Goal: Information Seeking & Learning: Learn about a topic

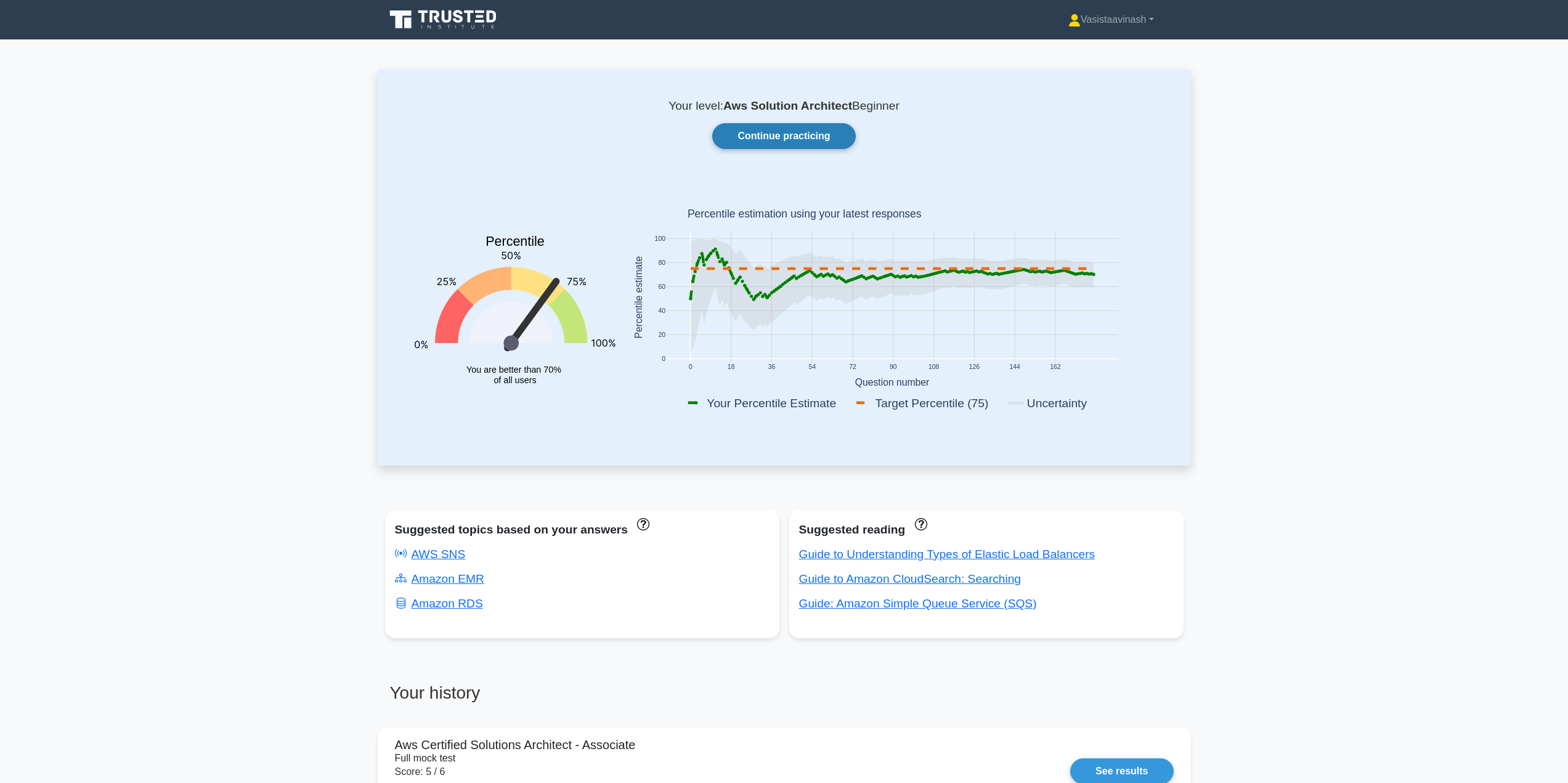
click at [753, 136] on link "Continue practicing" at bounding box center [784, 136] width 143 height 26
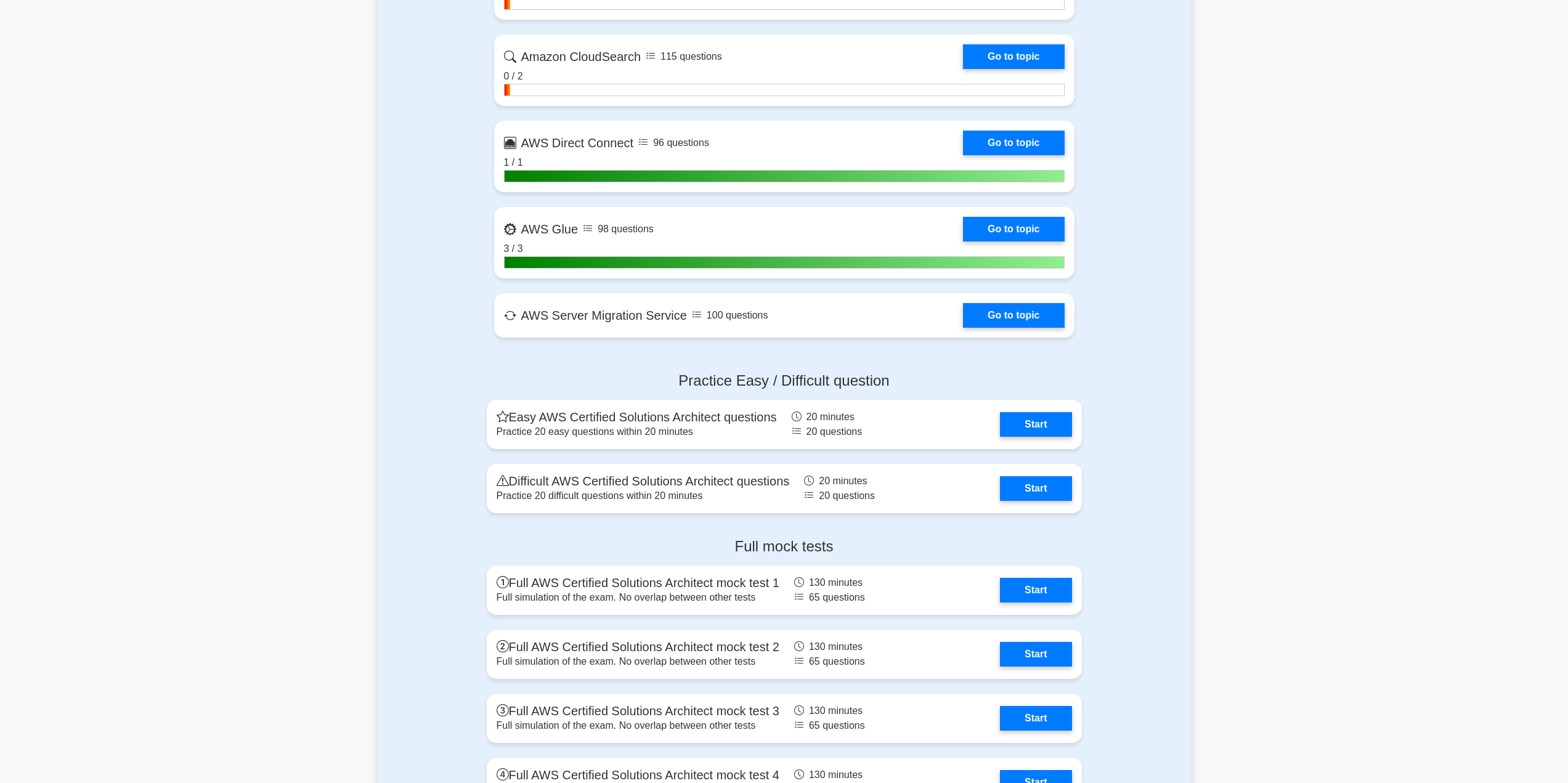
scroll to position [2896, 0]
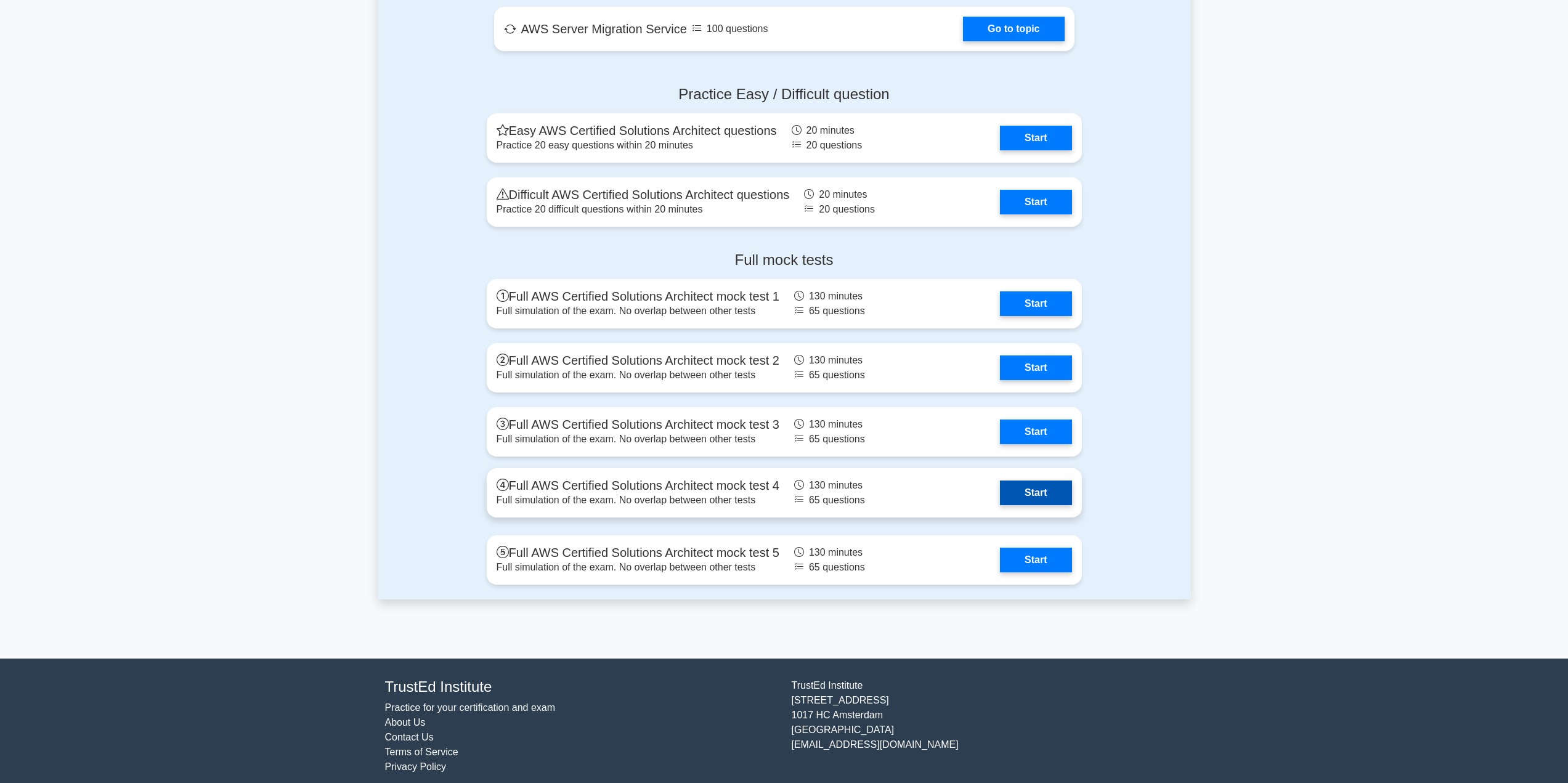
click at [1042, 491] on link "Start" at bounding box center [1036, 493] width 72 height 25
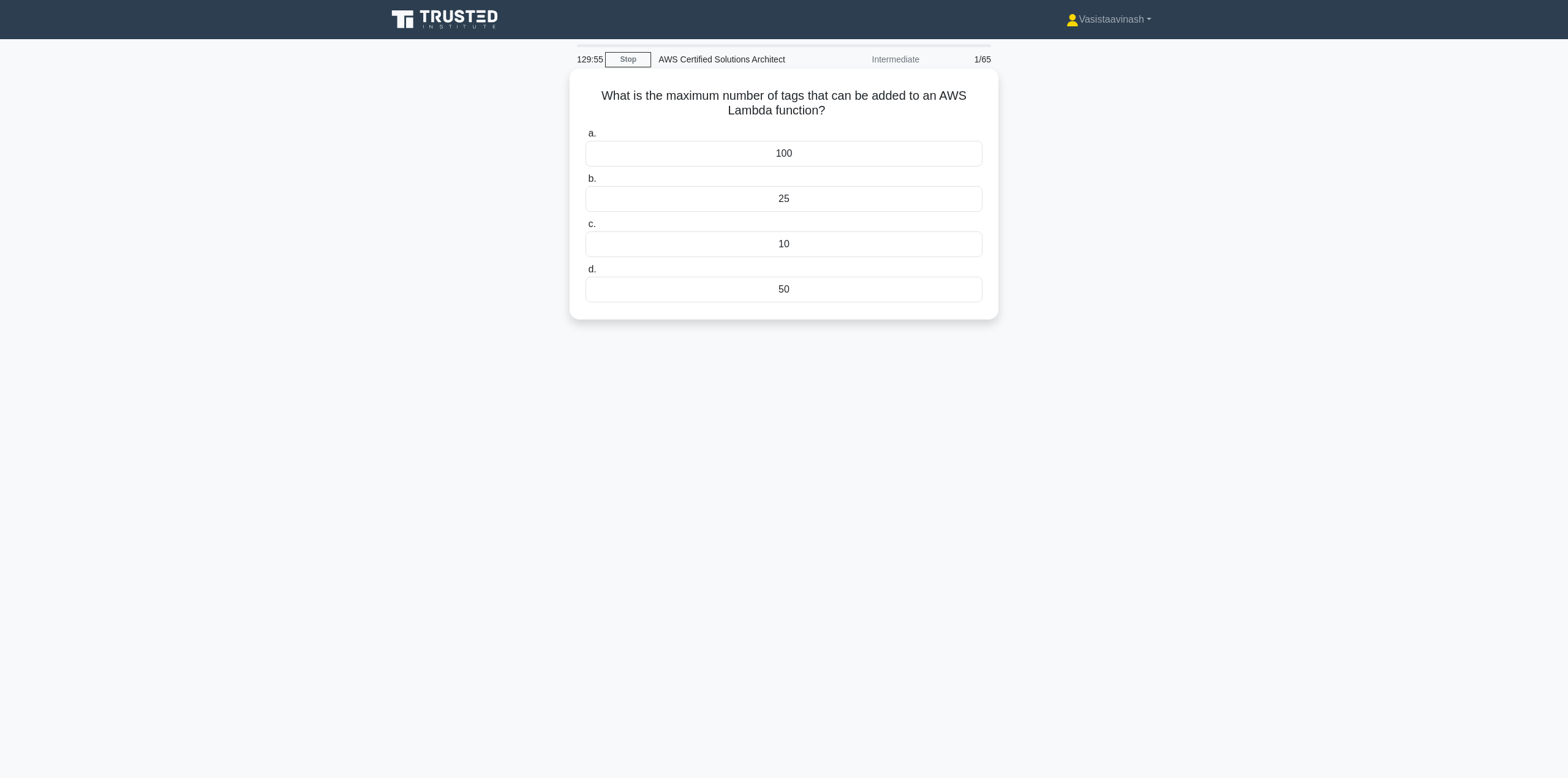
click at [803, 292] on div "50" at bounding box center [784, 290] width 397 height 26
click at [586, 274] on input "d. 50" at bounding box center [586, 269] width 0 height 8
click at [414, 288] on div "What is the maximum number of listeners that can be configured for a single App…" at bounding box center [784, 204] width 808 height 266
click at [1136, 325] on div "What is the maximum number of listeners that can be configured for a single App…" at bounding box center [784, 204] width 808 height 266
click at [785, 151] on div "1000" at bounding box center [784, 154] width 397 height 26
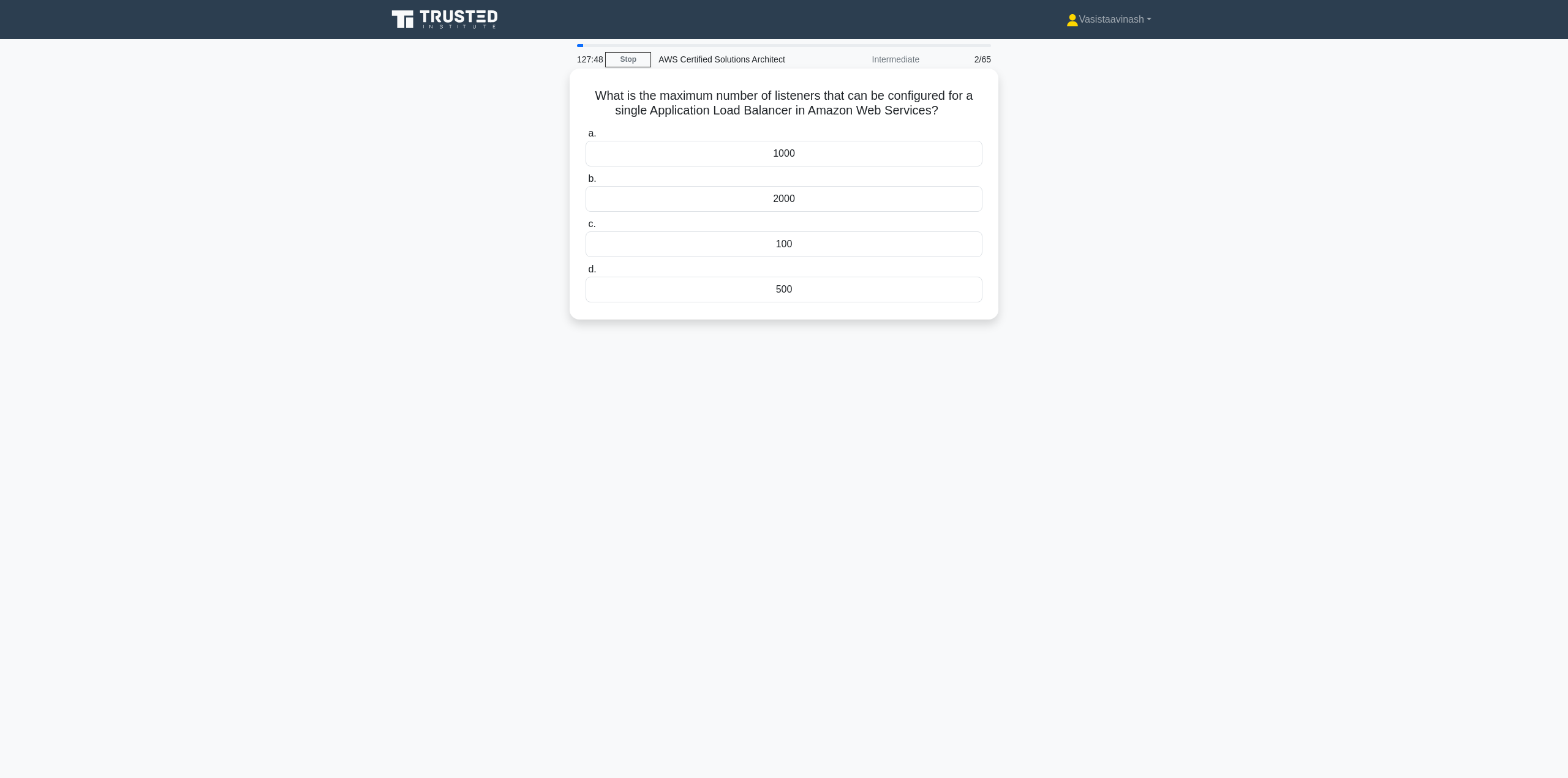
click at [586, 138] on input "a. 1000" at bounding box center [586, 133] width 0 height 8
click at [1017, 578] on div "126:04 Stop AWS Certified Solutions Architect Beginner 3/65 Which AWS service p…" at bounding box center [784, 350] width 808 height 612
click at [835, 292] on div "Amazon EC2" at bounding box center [784, 290] width 397 height 26
click at [586, 274] on input "d. Amazon EC2" at bounding box center [586, 269] width 0 height 8
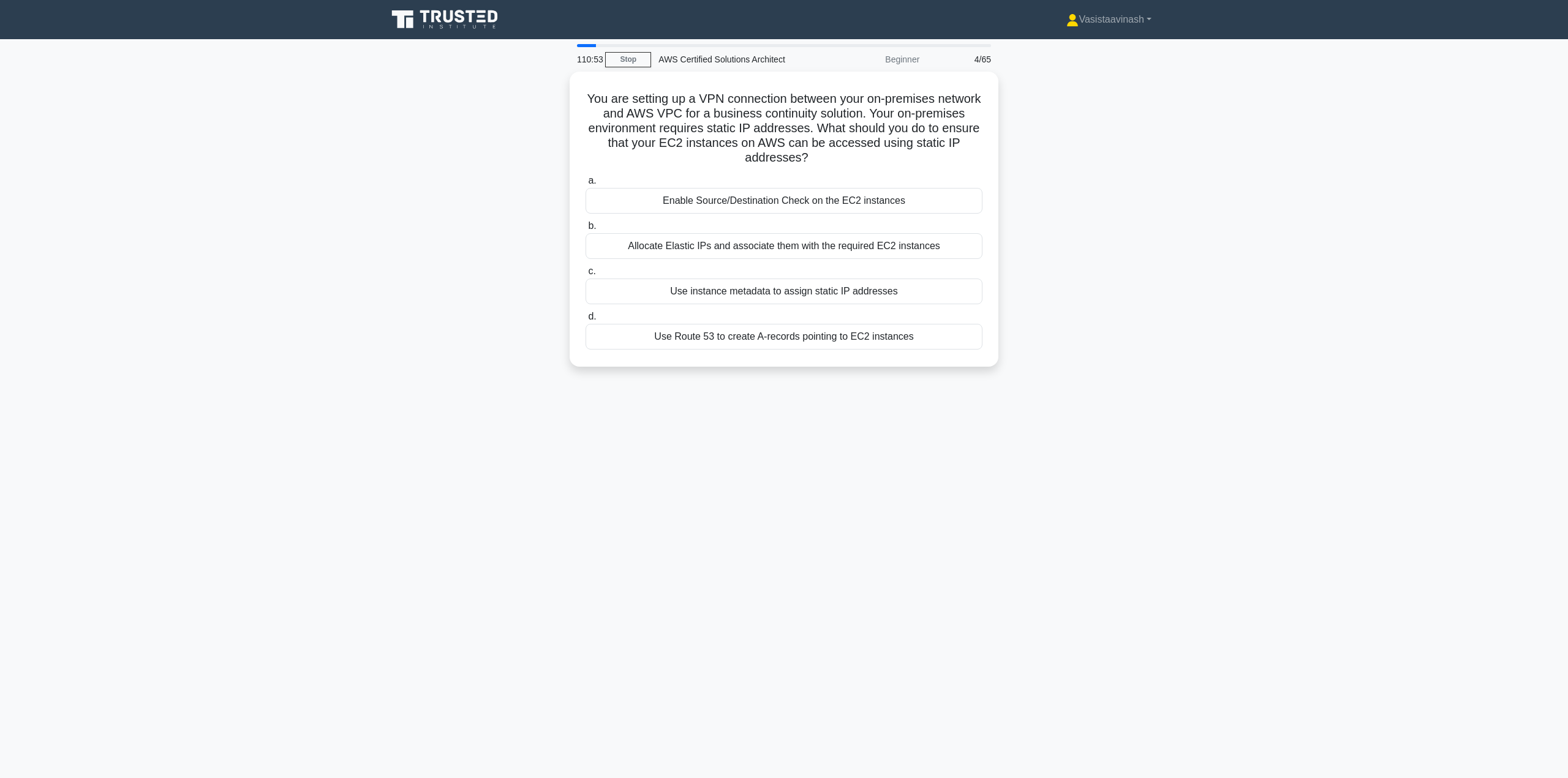
click at [1119, 270] on div "You are setting up a VPN connection between your on-premises network and AWS VP…" at bounding box center [784, 226] width 808 height 310
click at [1177, 167] on div "You are setting up a VPN connection between your on-premises network and AWS VP…" at bounding box center [784, 226] width 808 height 310
drag, startPoint x: 414, startPoint y: 234, endPoint x: 409, endPoint y: 239, distance: 7.1
click at [411, 238] on div "You are setting up a VPN connection between your on-premises network and AWS VP…" at bounding box center [784, 226] width 808 height 310
click at [396, 239] on div "You are setting up a VPN connection between your on-premises network and AWS VP…" at bounding box center [784, 226] width 808 height 310
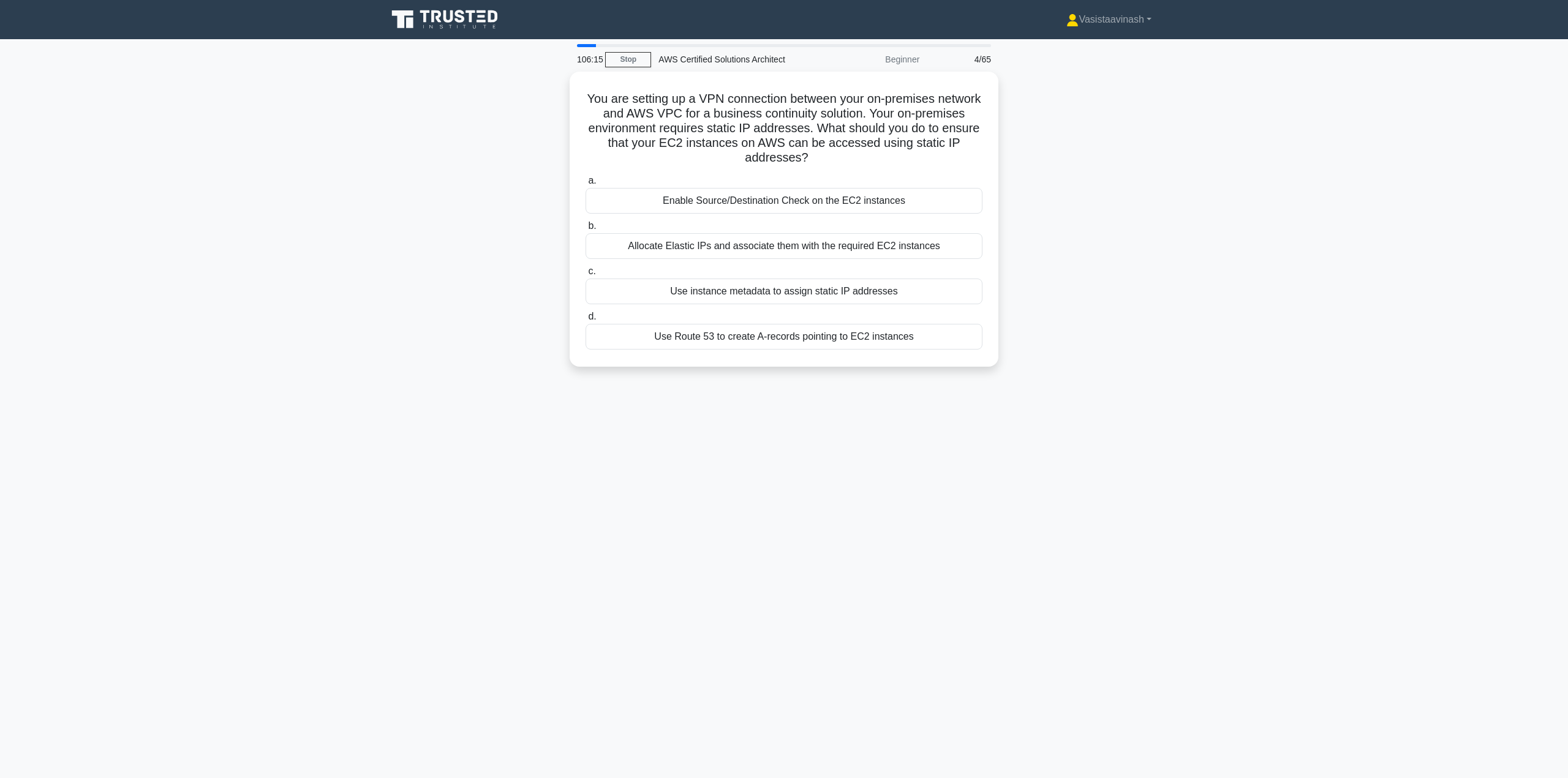
click at [1284, 344] on main "106:15 Stop AWS Certified Solutions Architect Beginner 4/65 You are setting up …" at bounding box center [784, 408] width 1568 height 739
click at [1069, 237] on div "You are setting up a VPN connection between your on-premises network and AWS VP…" at bounding box center [784, 226] width 808 height 310
click at [1179, 306] on div "You are setting up a VPN connection between your on-premises network and AWS VP…" at bounding box center [784, 226] width 808 height 310
drag, startPoint x: 1051, startPoint y: 290, endPoint x: 950, endPoint y: 444, distance: 184.2
click at [950, 447] on div "105:01 Stop AWS Certified Solutions Architect Beginner 4/65 You are setting up …" at bounding box center [784, 350] width 808 height 612
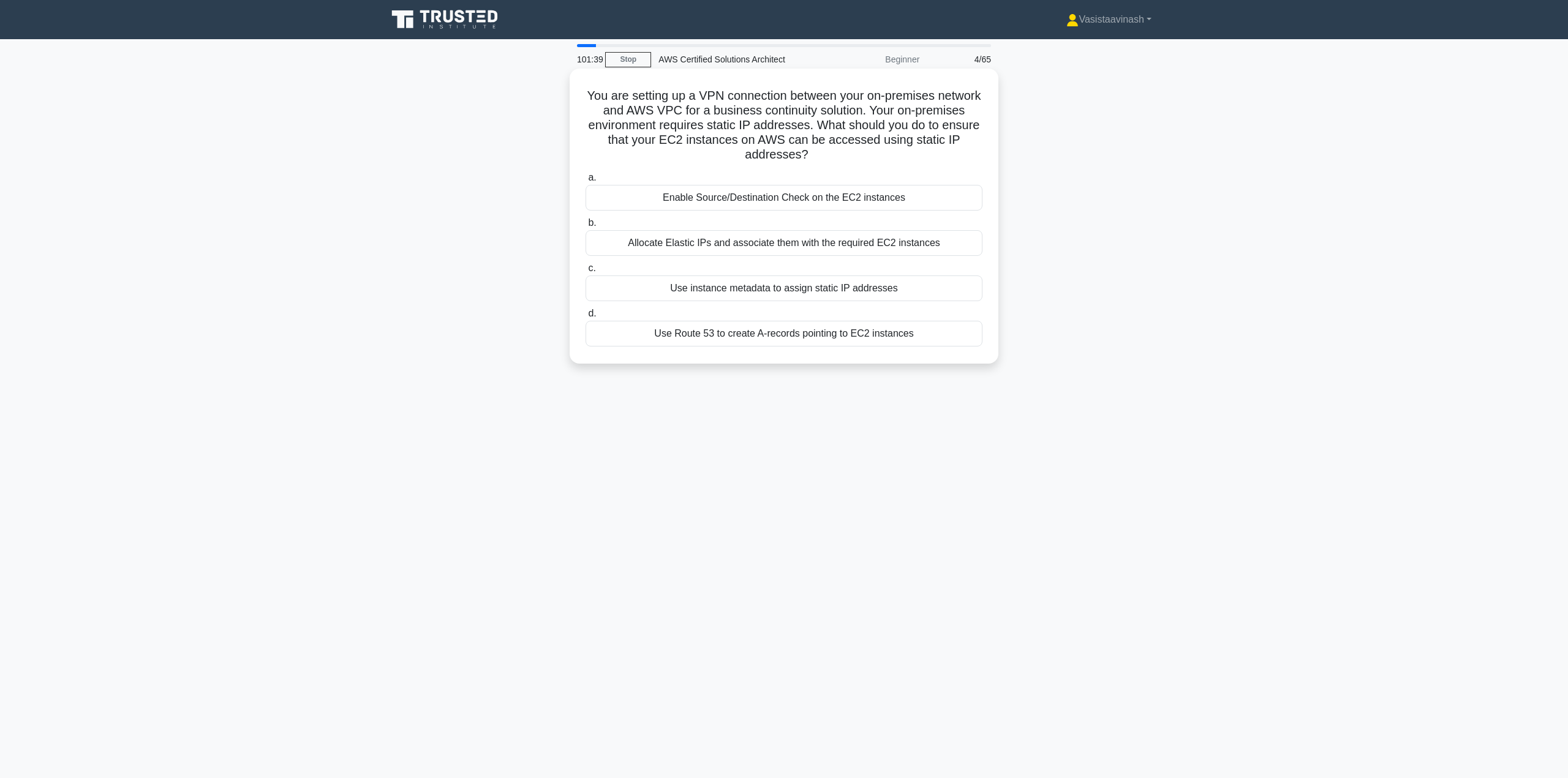
click at [878, 238] on div "Allocate Elastic IPs and associate them with the required EC2 instances" at bounding box center [784, 243] width 397 height 26
click at [586, 227] on input "b. Allocate Elastic IPs and associate them with the required EC2 instances" at bounding box center [586, 223] width 0 height 8
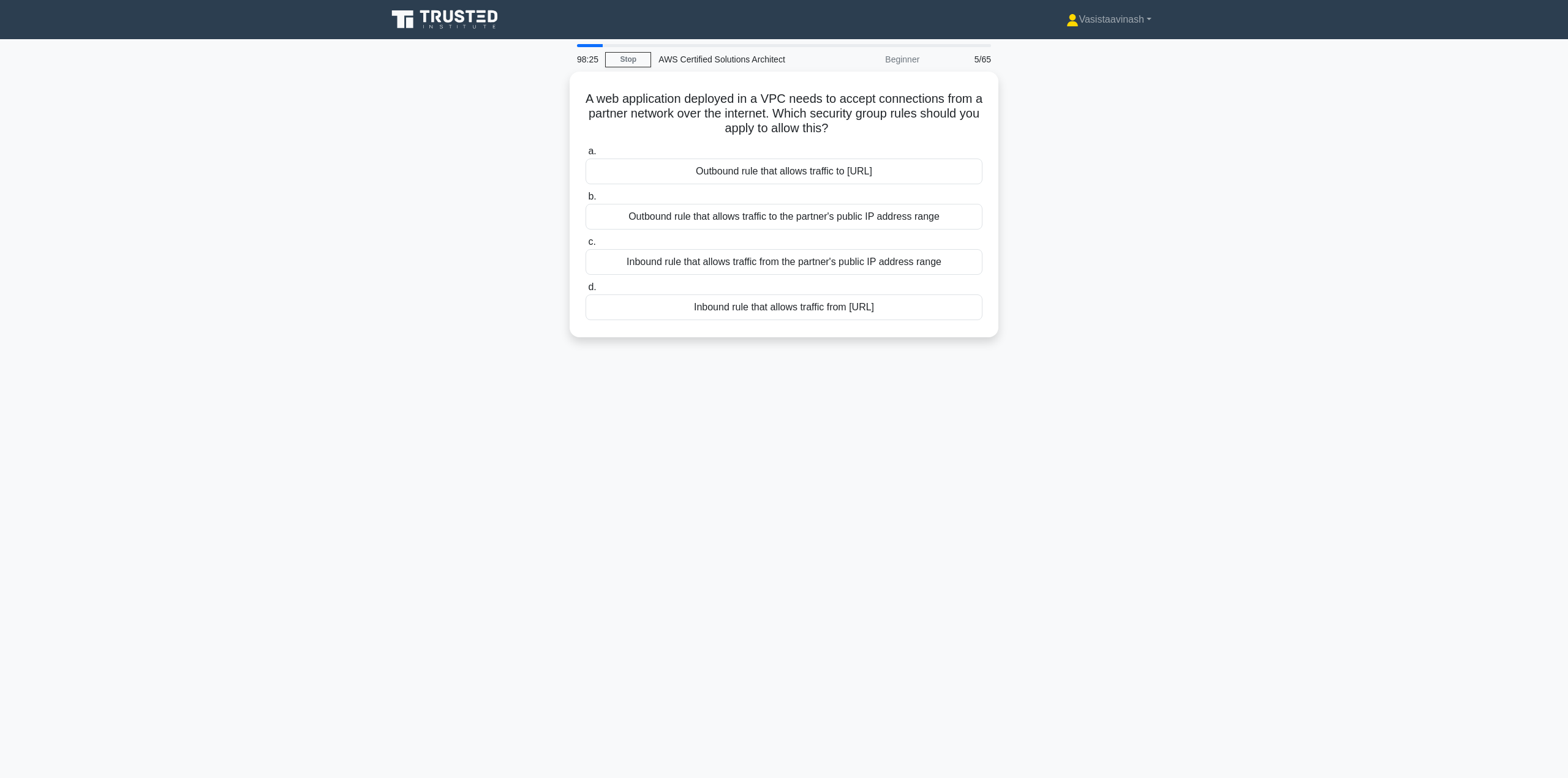
click at [1132, 118] on div "A web application deployed in a VPC needs to accept connections from a partner …" at bounding box center [784, 211] width 808 height 280
click at [1146, 182] on div "A web application deployed in a VPC needs to accept connections from a partner …" at bounding box center [784, 211] width 808 height 280
click at [1087, 215] on div "A web application deployed in a VPC needs to accept connections from a partner …" at bounding box center [784, 211] width 808 height 280
click at [893, 259] on div "Inbound rule that allows traffic from the partner's public IP address range" at bounding box center [784, 259] width 397 height 26
click at [586, 243] on input "c. Inbound rule that allows traffic from the partner's public IP address range" at bounding box center [586, 238] width 0 height 8
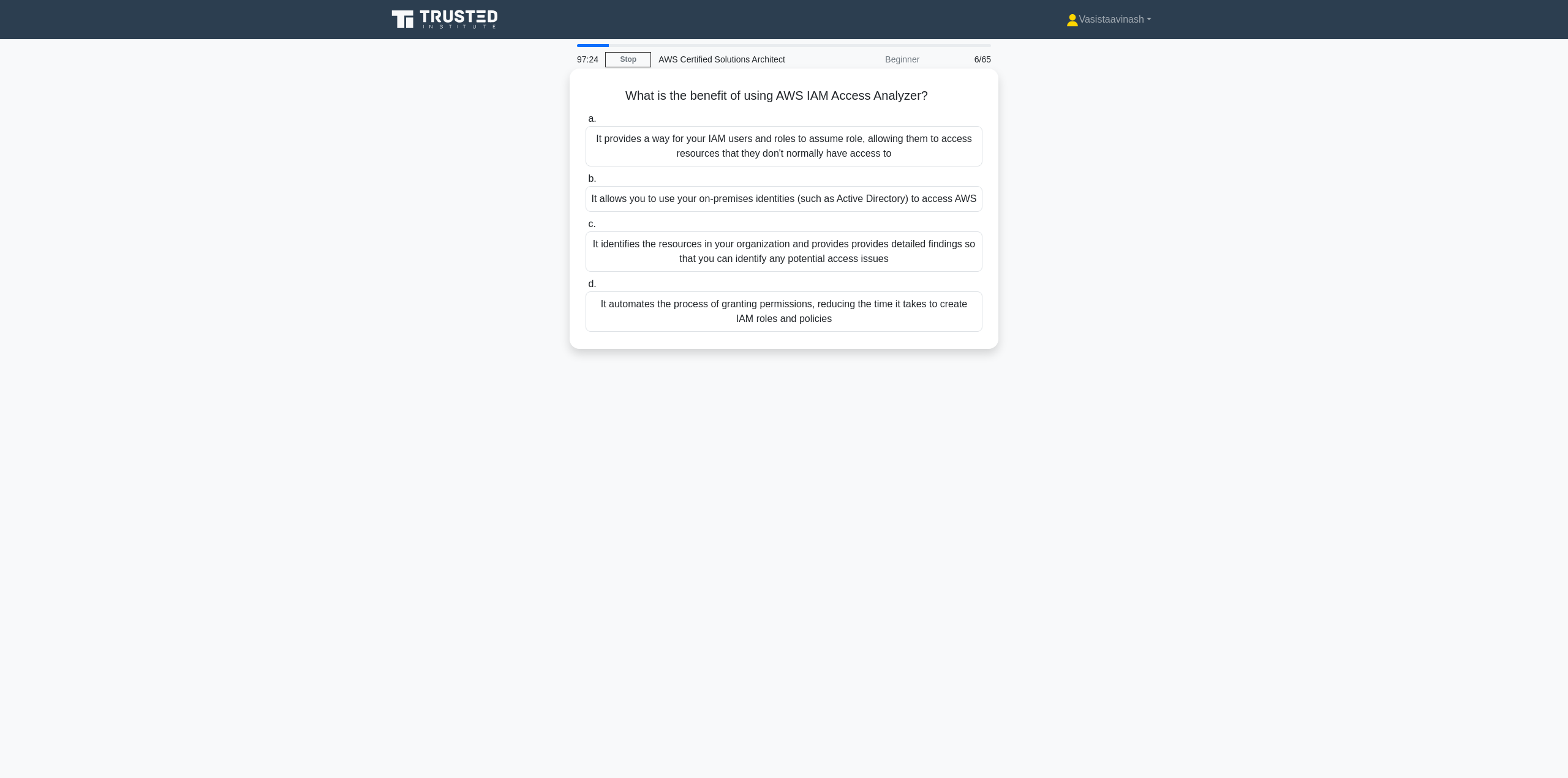
click at [771, 256] on div "It identifies the resources in your organization and provides provides detailed…" at bounding box center [784, 251] width 397 height 40
click at [586, 228] on input "c. It identifies the resources in your organization and provides provides detai…" at bounding box center [586, 224] width 0 height 8
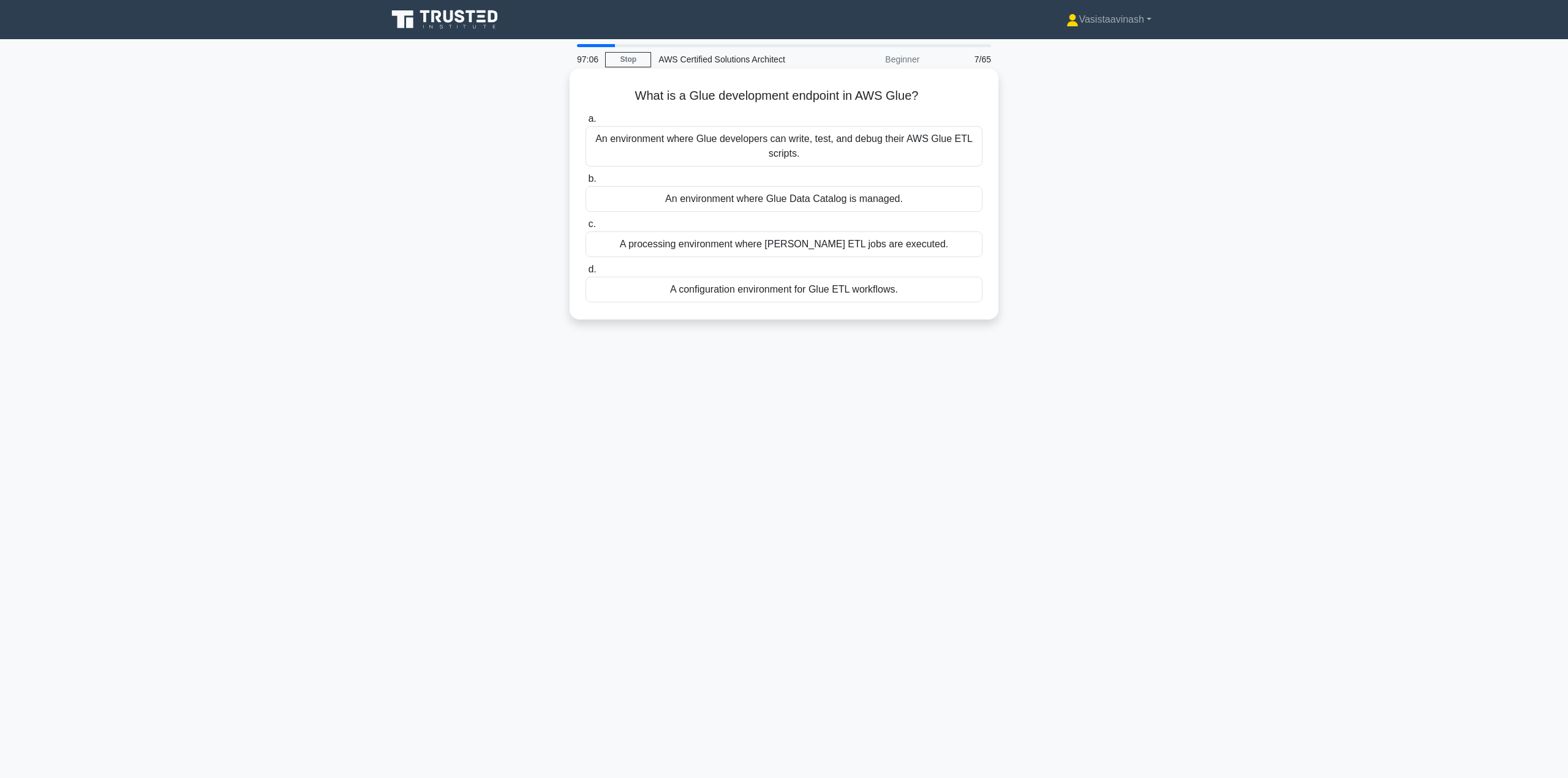
click at [837, 143] on div "An environment where Glue developers can write, test, and debug their AWS Glue …" at bounding box center [784, 146] width 397 height 40
click at [586, 123] on input "a. An environment where Glue developers can write, test, and debug their AWS Gl…" at bounding box center [586, 119] width 0 height 8
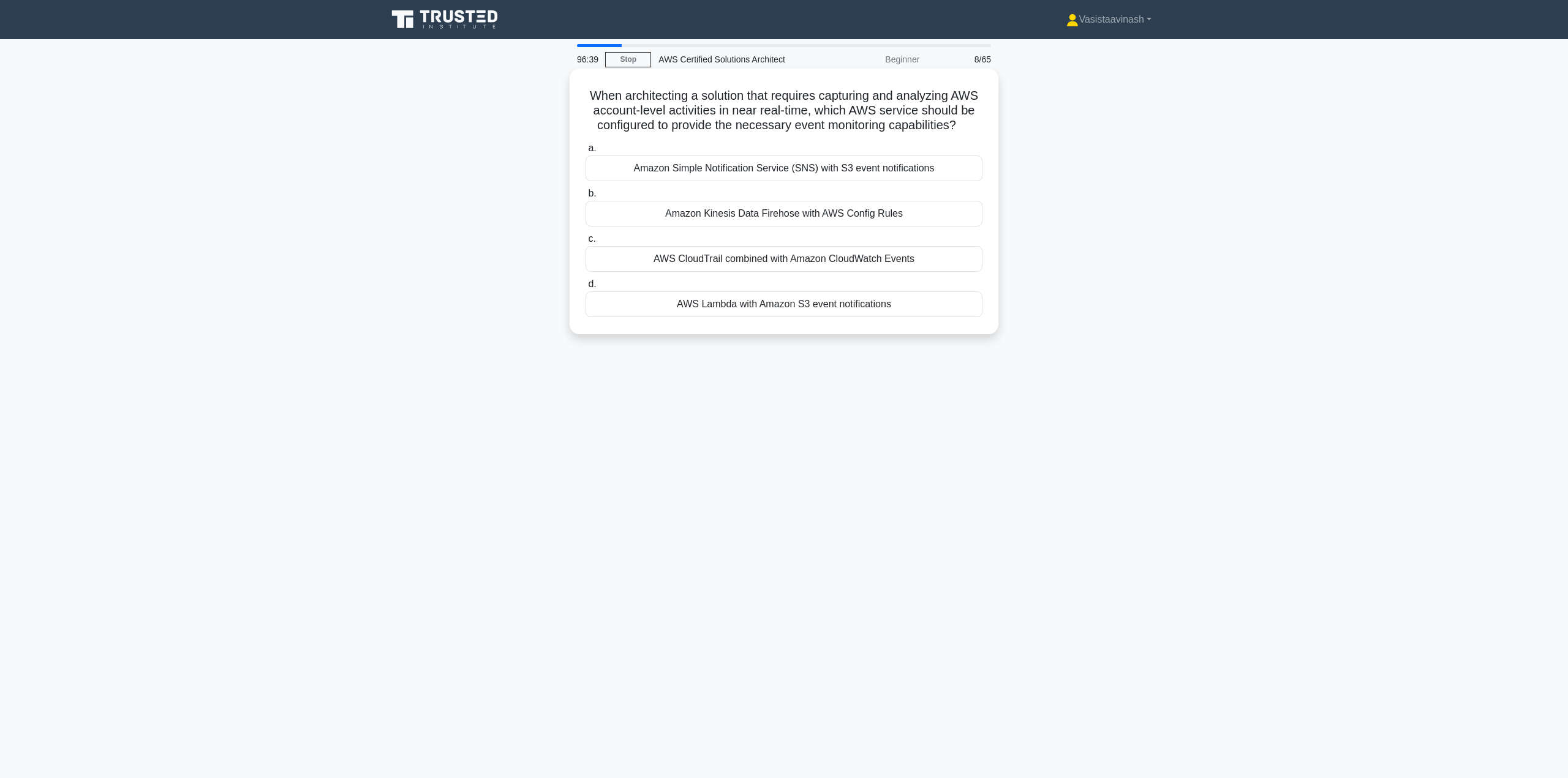
click at [832, 272] on div "AWS CloudTrail combined with Amazon CloudWatch Events" at bounding box center [784, 259] width 397 height 26
click at [586, 243] on input "c. AWS CloudTrail combined with Amazon CloudWatch Events" at bounding box center [586, 238] width 0 height 8
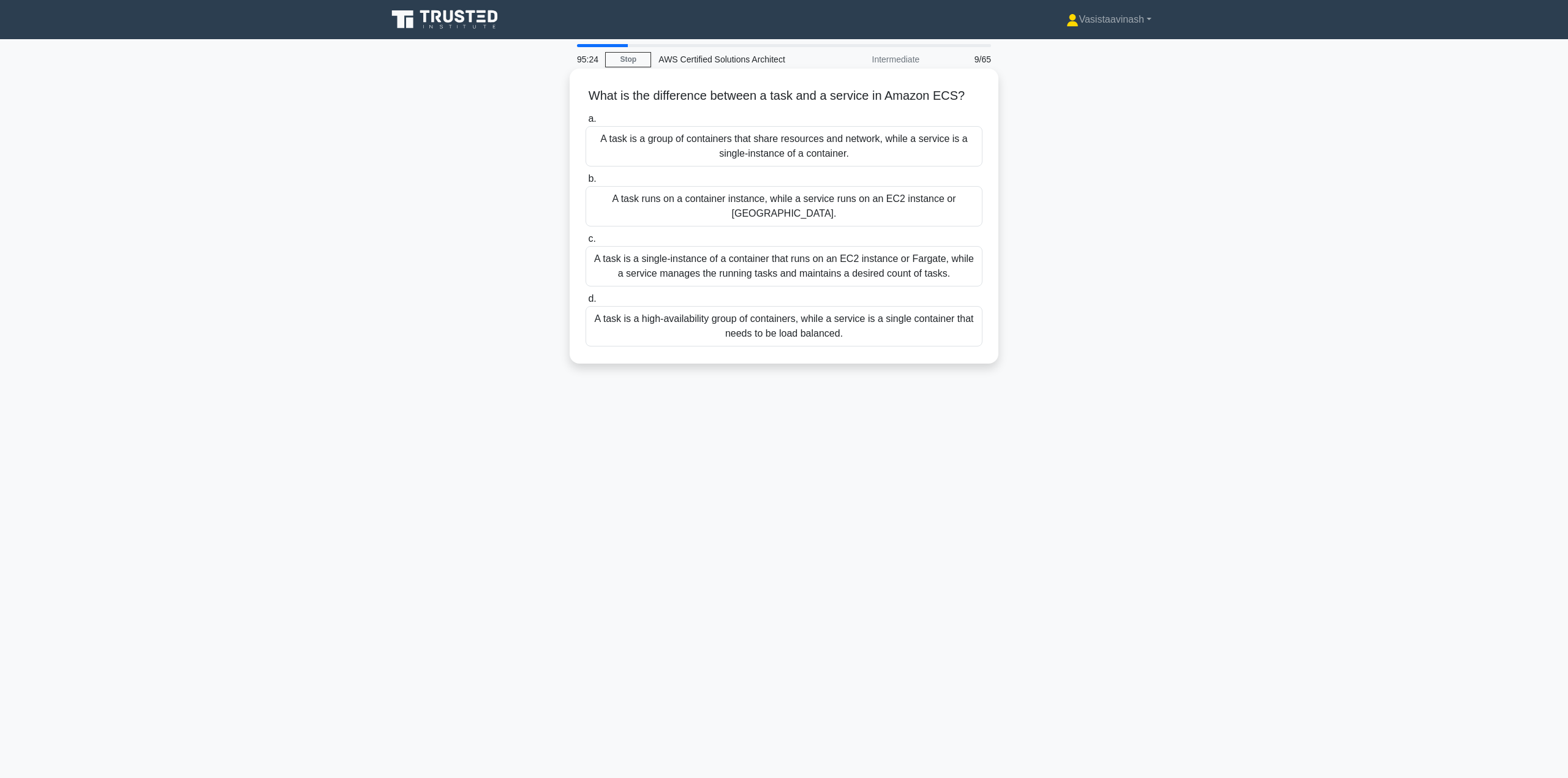
click at [948, 259] on div "A task is a single-instance of a container that runs on an EC2 instance or Farg…" at bounding box center [784, 267] width 397 height 40
click at [586, 243] on input "c. A task is a single-instance of a container that runs on an EC2 instance or F…" at bounding box center [586, 238] width 0 height 8
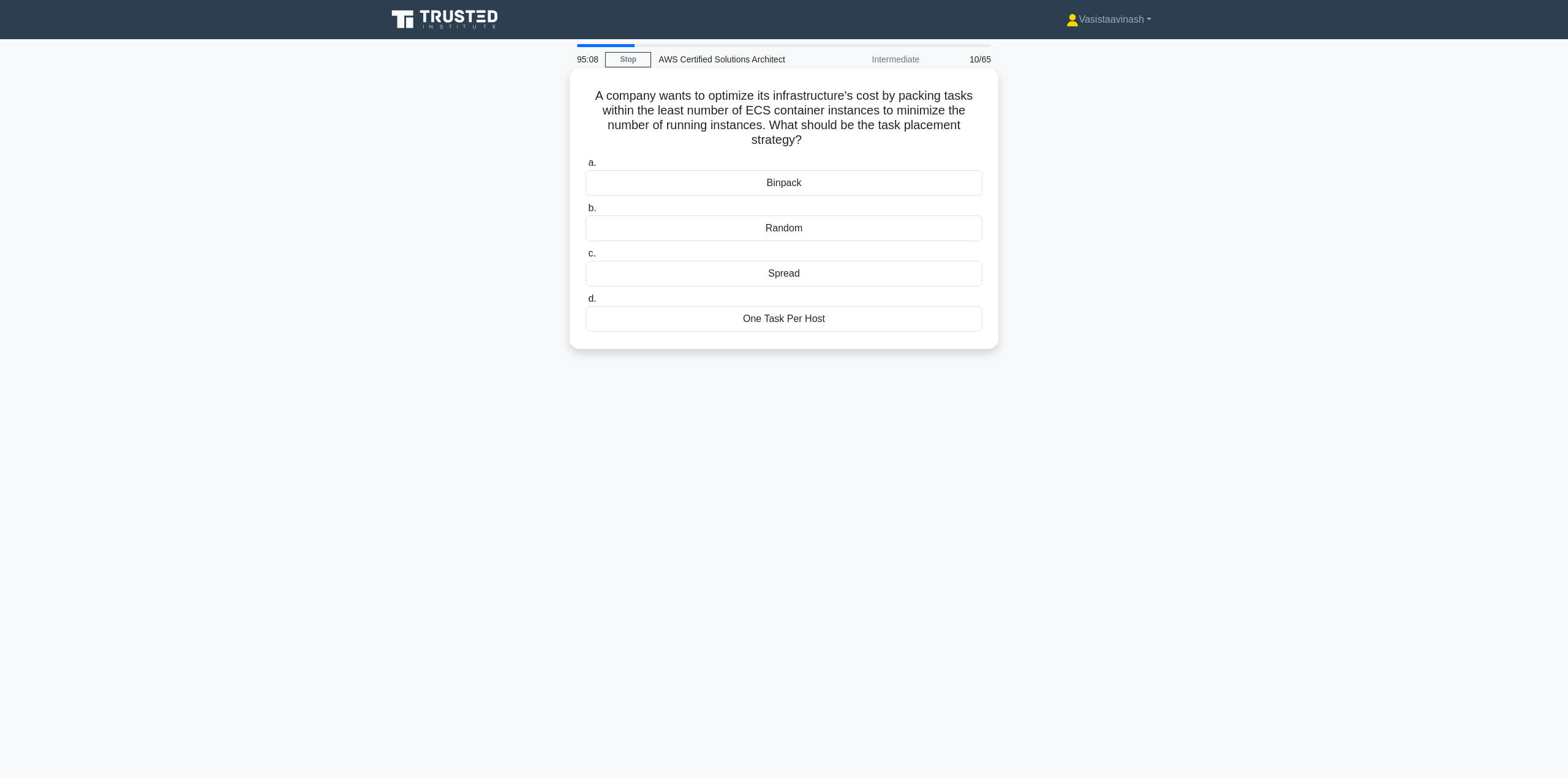
click at [806, 321] on div "One Task Per Host" at bounding box center [784, 319] width 397 height 26
click at [586, 303] on input "d. One Task Per Host" at bounding box center [586, 299] width 0 height 8
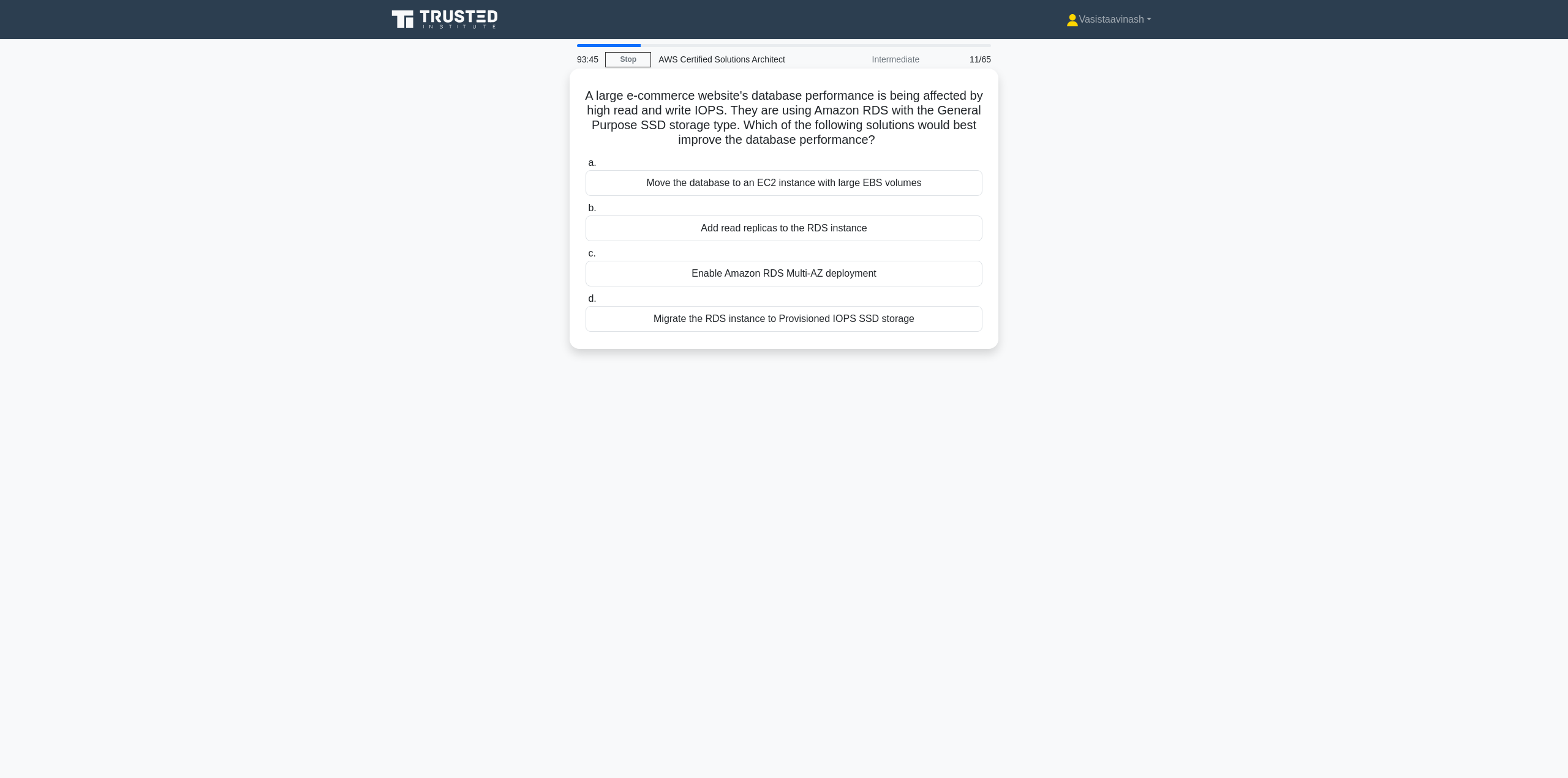
click at [874, 328] on div "Migrate the RDS instance to Provisioned IOPS SSD storage" at bounding box center [784, 319] width 397 height 26
click at [586, 303] on input "d. Migrate the RDS instance to Provisioned IOPS SSD storage" at bounding box center [586, 299] width 0 height 8
click at [860, 232] on div "Amazon ECR Image Scanning on push" at bounding box center [784, 228] width 397 height 26
click at [586, 213] on input "b. Amazon ECR Image Scanning on push" at bounding box center [586, 208] width 0 height 8
click at [1077, 451] on div "93:26 Stop AWS Certified Solutions Architect Intermediate 13/65 An organization…" at bounding box center [784, 350] width 808 height 612
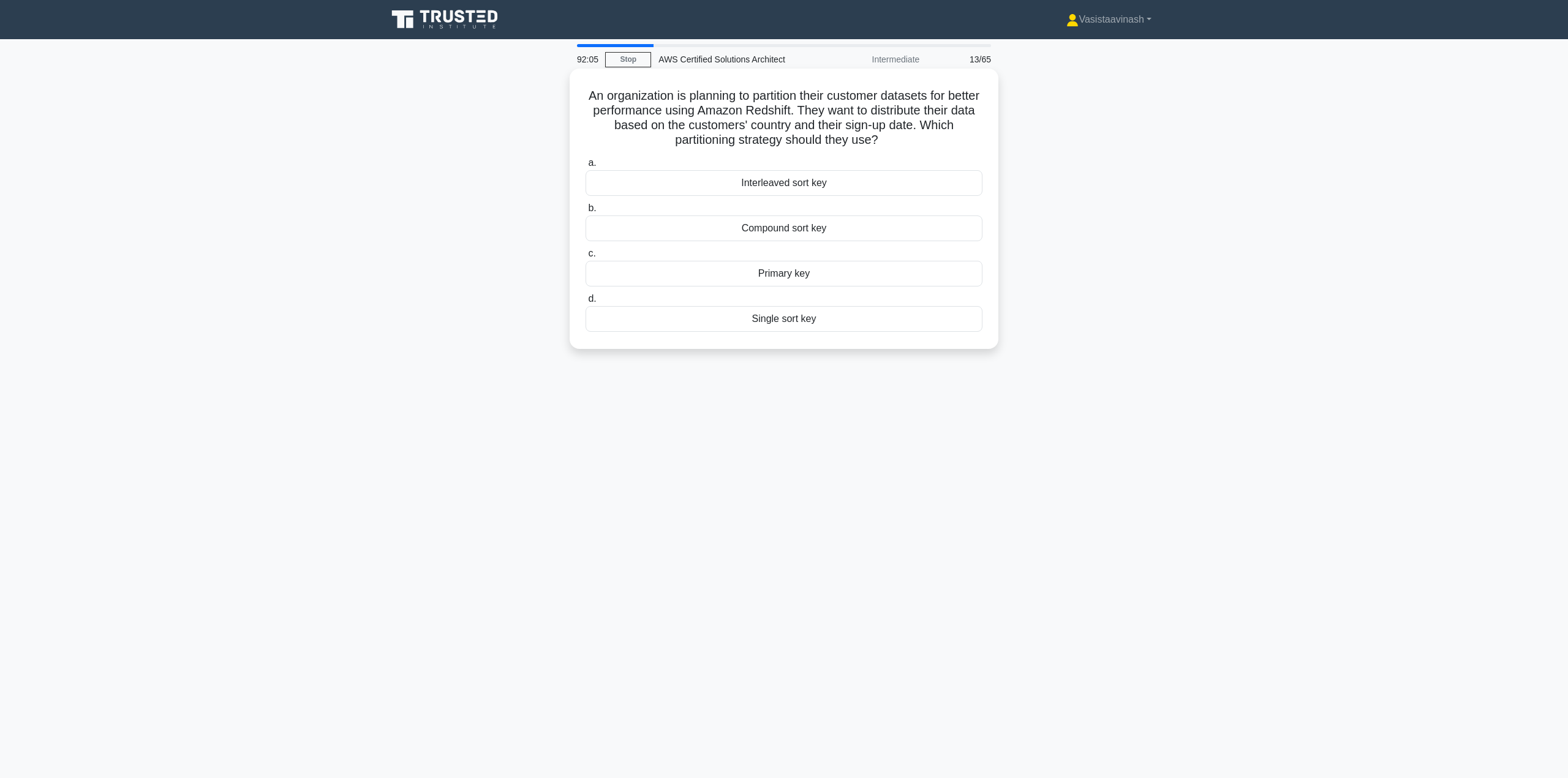
click at [828, 231] on div "Compound sort key" at bounding box center [784, 228] width 397 height 26
click at [586, 213] on input "b. Compound sort key" at bounding box center [586, 208] width 0 height 8
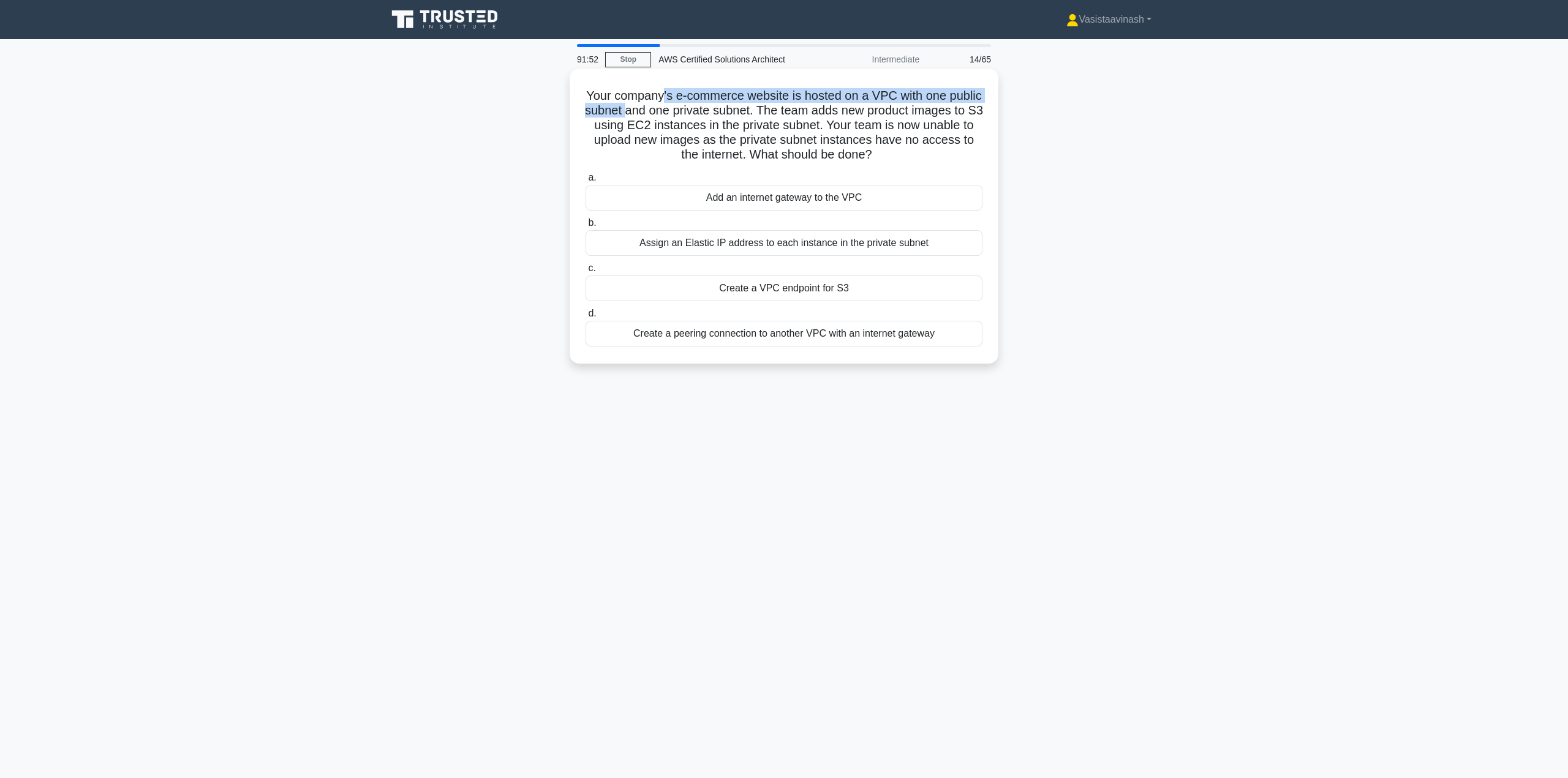
drag, startPoint x: 691, startPoint y: 97, endPoint x: 680, endPoint y: 117, distance: 22.8
click at [680, 117] on h5 "Your company's e-commerce website is hosted on a VPC with one public subnet and…" at bounding box center [784, 125] width 399 height 75
click at [698, 112] on h5 "Your company's e-commerce website is hosted on a VPC with one public subnet and…" at bounding box center [784, 125] width 399 height 75
drag, startPoint x: 703, startPoint y: 110, endPoint x: 807, endPoint y: 115, distance: 104.1
click at [807, 115] on h5 "Your company's e-commerce website is hosted on a VPC with one public subnet and…" at bounding box center [784, 125] width 399 height 75
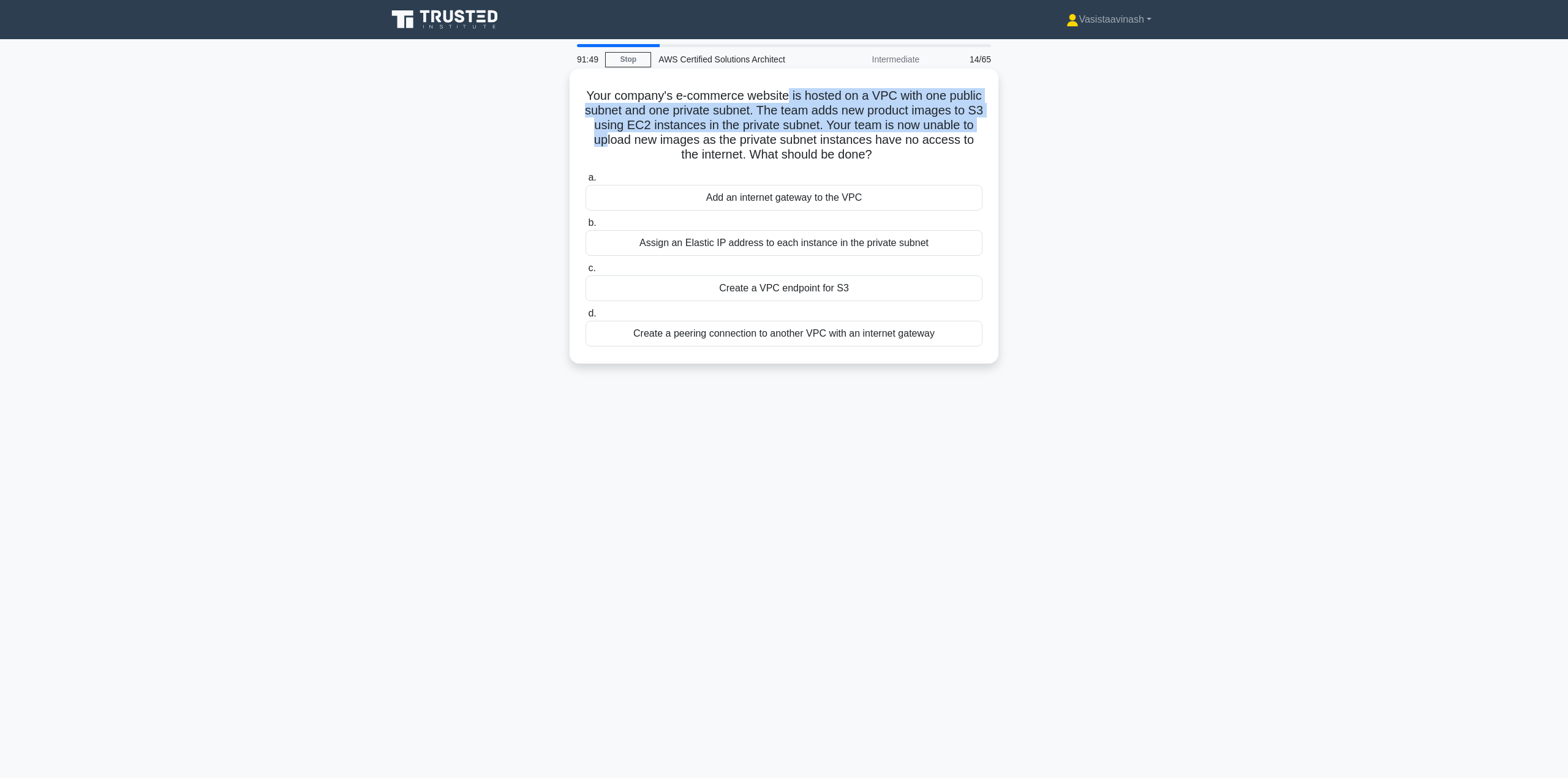
drag, startPoint x: 808, startPoint y: 102, endPoint x: 690, endPoint y: 129, distance: 121.0
click at [687, 133] on h5 "Your company's e-commerce website is hosted on a VPC with one public subnet and…" at bounding box center [784, 125] width 399 height 75
click at [701, 127] on h5 "Your company's e-commerce website is hosted on a VPC with one public subnet and…" at bounding box center [784, 125] width 399 height 75
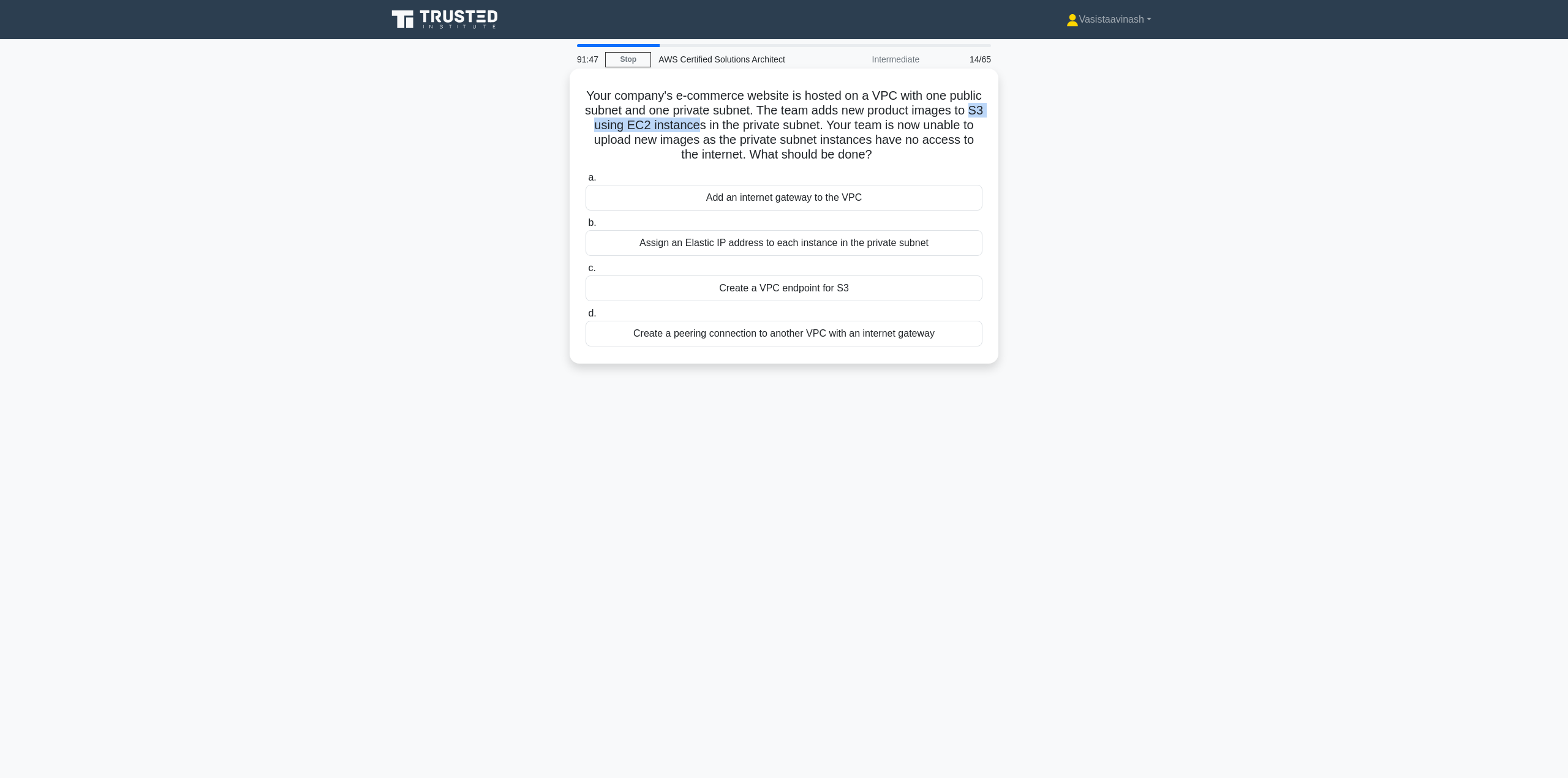
drag, startPoint x: 656, startPoint y: 125, endPoint x: 775, endPoint y: 125, distance: 119.0
click at [775, 125] on h5 "Your company's e-commerce website is hosted on a VPC with one public subnet and…" at bounding box center [784, 125] width 399 height 75
drag, startPoint x: 783, startPoint y: 125, endPoint x: 896, endPoint y: 124, distance: 113.0
click at [896, 124] on h5 "Your company's e-commerce website is hosted on a VPC with one public subnet and…" at bounding box center [784, 125] width 399 height 75
drag, startPoint x: 906, startPoint y: 121, endPoint x: 773, endPoint y: 156, distance: 137.5
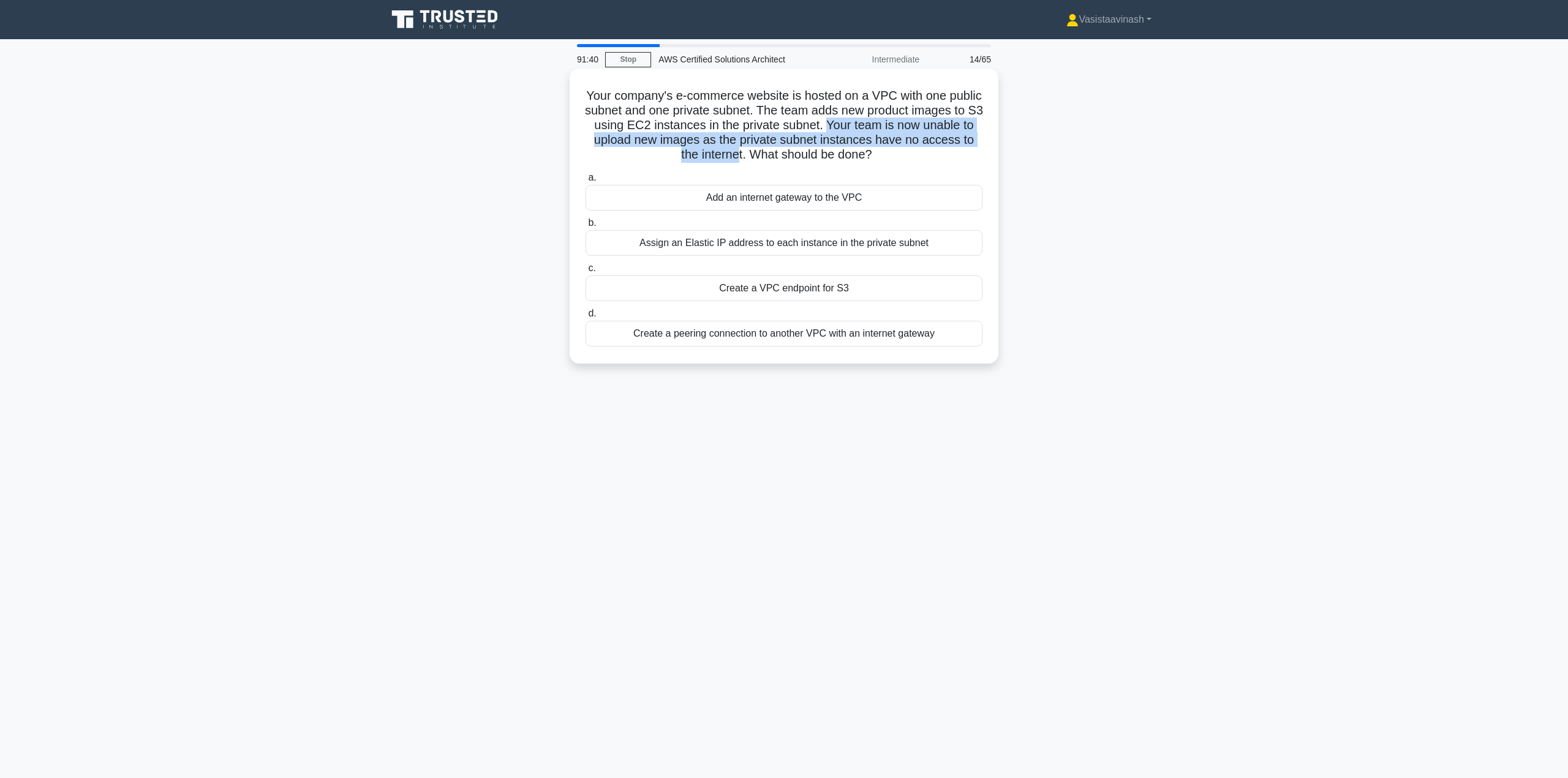
click at [773, 156] on h5 "Your company's e-commerce website is hosted on a VPC with one public subnet and…" at bounding box center [784, 125] width 399 height 75
click at [782, 156] on h5 "Your company's e-commerce website is hosted on a VPC with one public subnet and…" at bounding box center [784, 125] width 399 height 75
click at [798, 285] on div "Create a VPC endpoint for S3" at bounding box center [784, 289] width 397 height 26
click at [586, 272] on input "c. Create a VPC endpoint for S3" at bounding box center [586, 268] width 0 height 8
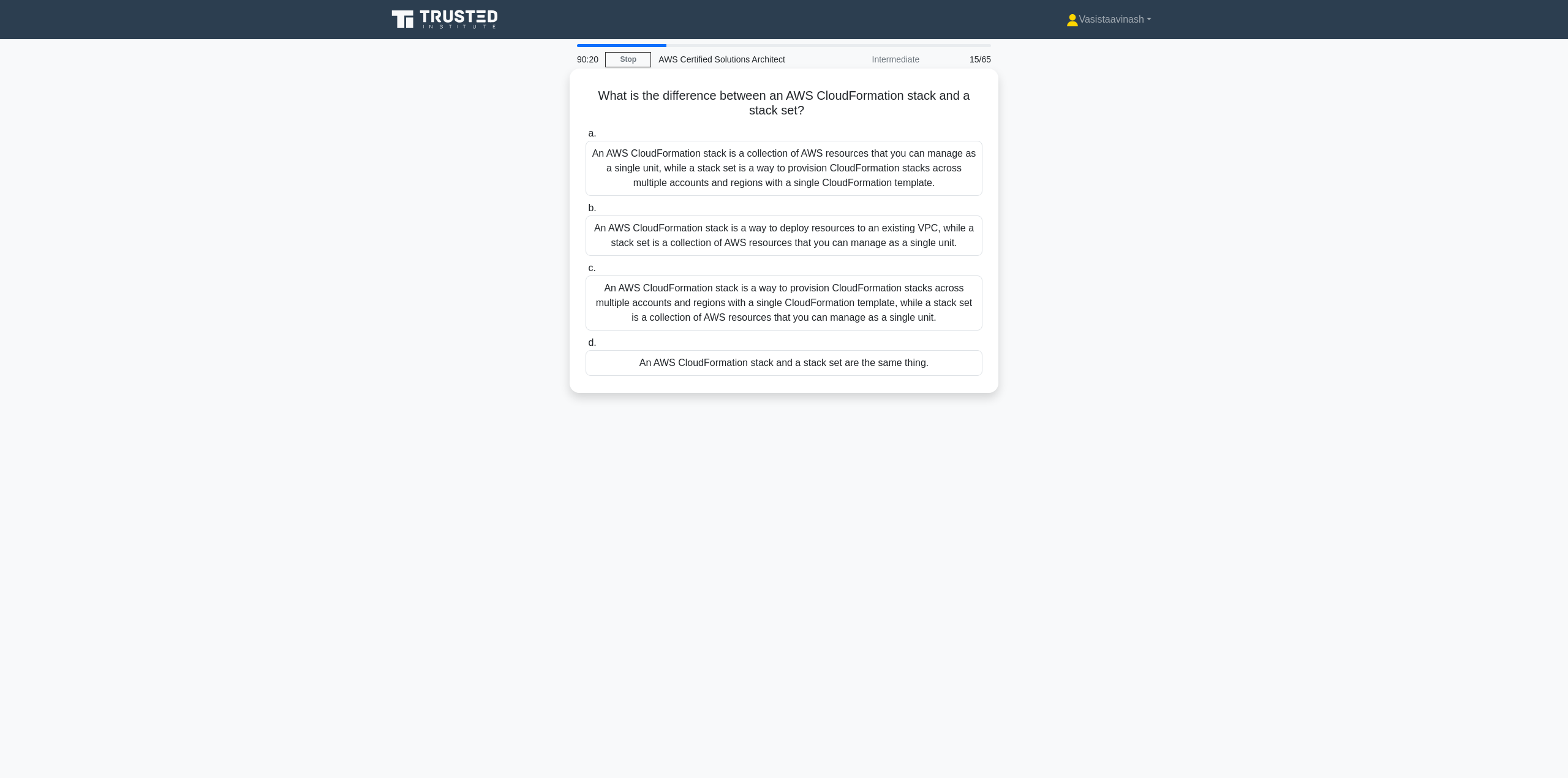
click at [847, 187] on div "An AWS CloudFormation stack is a collection of AWS resources that you can manag…" at bounding box center [784, 169] width 397 height 55
click at [586, 138] on input "a. An AWS CloudFormation stack is a collection of AWS resources that you can ma…" at bounding box center [586, 133] width 0 height 8
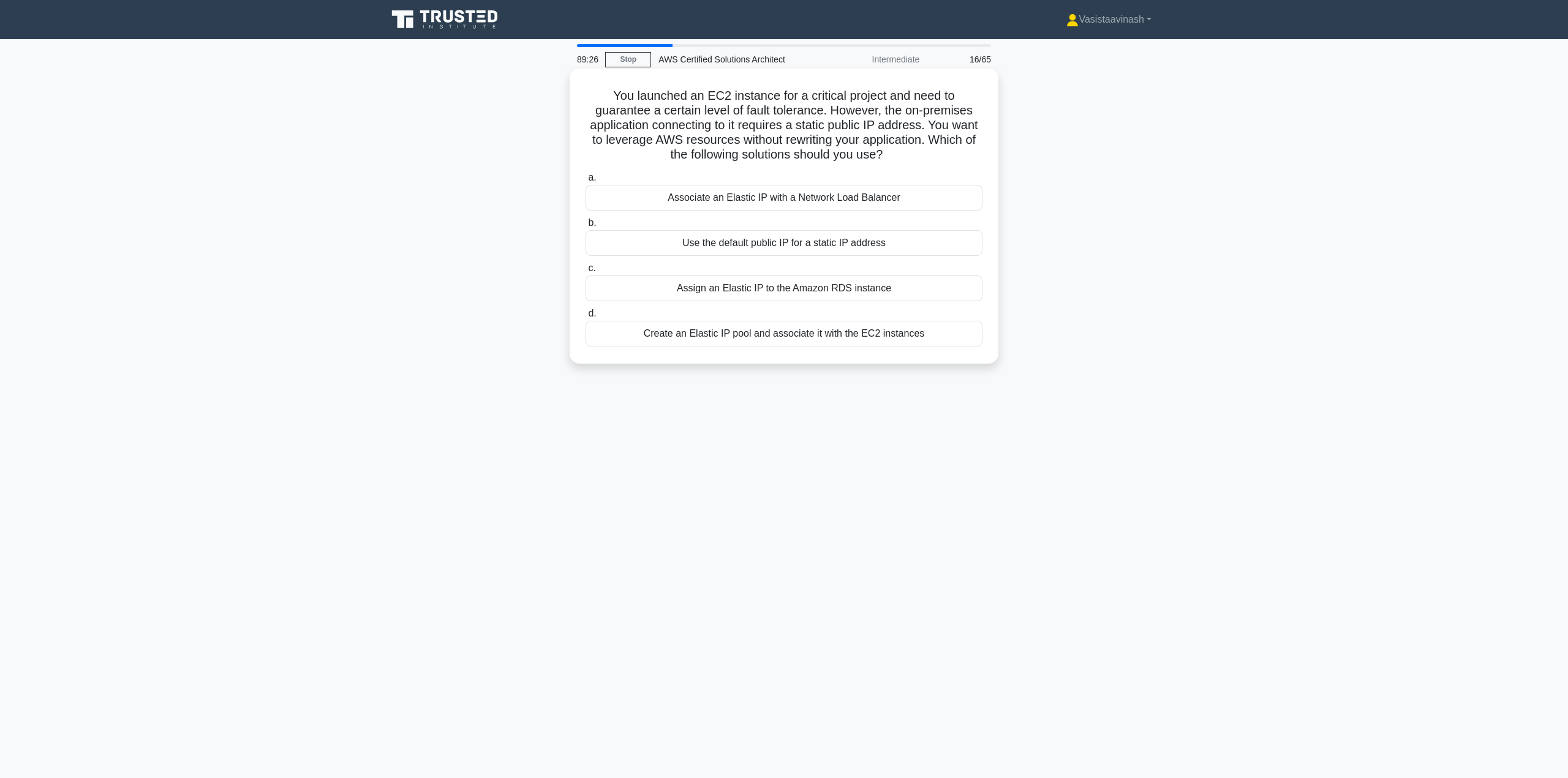
click at [834, 198] on div "Associate an Elastic IP with a Network Load Balancer" at bounding box center [784, 198] width 397 height 26
click at [586, 182] on input "a. Associate an Elastic IP with a Network Load Balancer" at bounding box center [586, 177] width 0 height 8
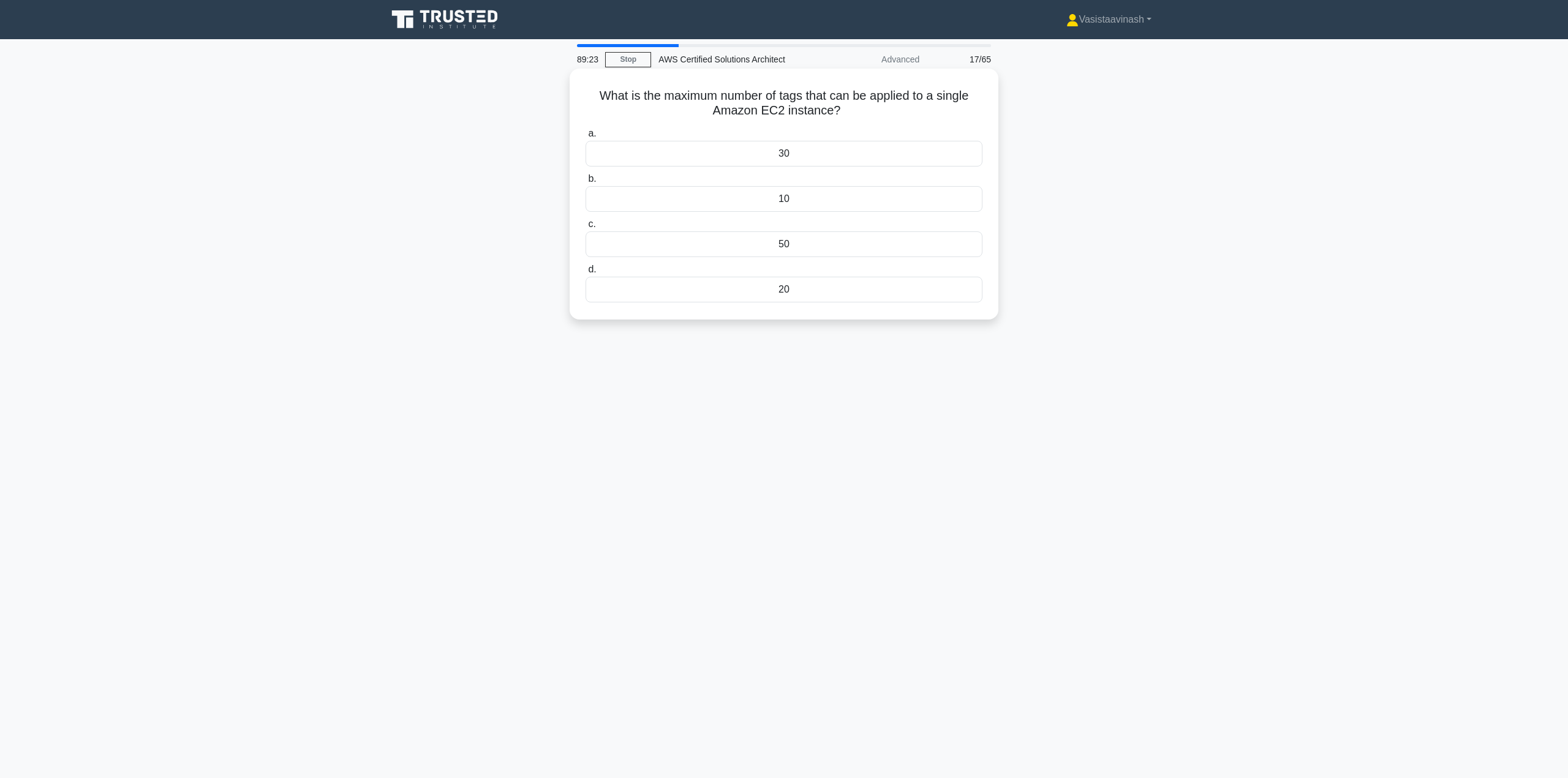
click at [776, 243] on div "50" at bounding box center [784, 244] width 397 height 26
click at [586, 228] on input "c. 50" at bounding box center [586, 224] width 0 height 8
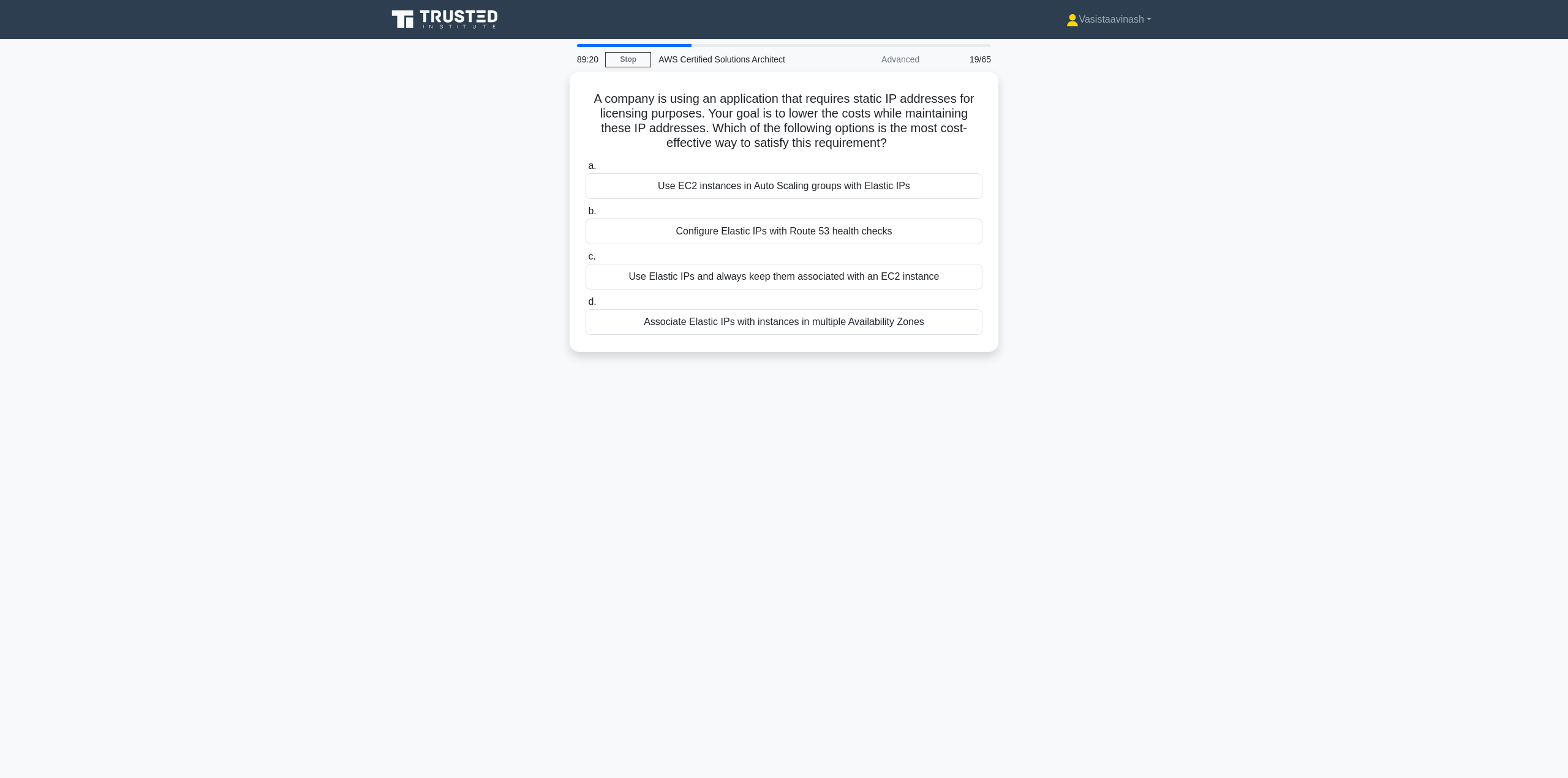
click at [383, 376] on div "89:20 Stop AWS Certified Solutions Architect Advanced 19/65 A company is using …" at bounding box center [784, 350] width 808 height 612
click at [852, 276] on div "Use Elastic IPs and always keep them associated with an EC2 instance" at bounding box center [784, 274] width 397 height 26
click at [586, 258] on input "c. Use Elastic IPs and always keep them associated with an EC2 instance" at bounding box center [586, 254] width 0 height 8
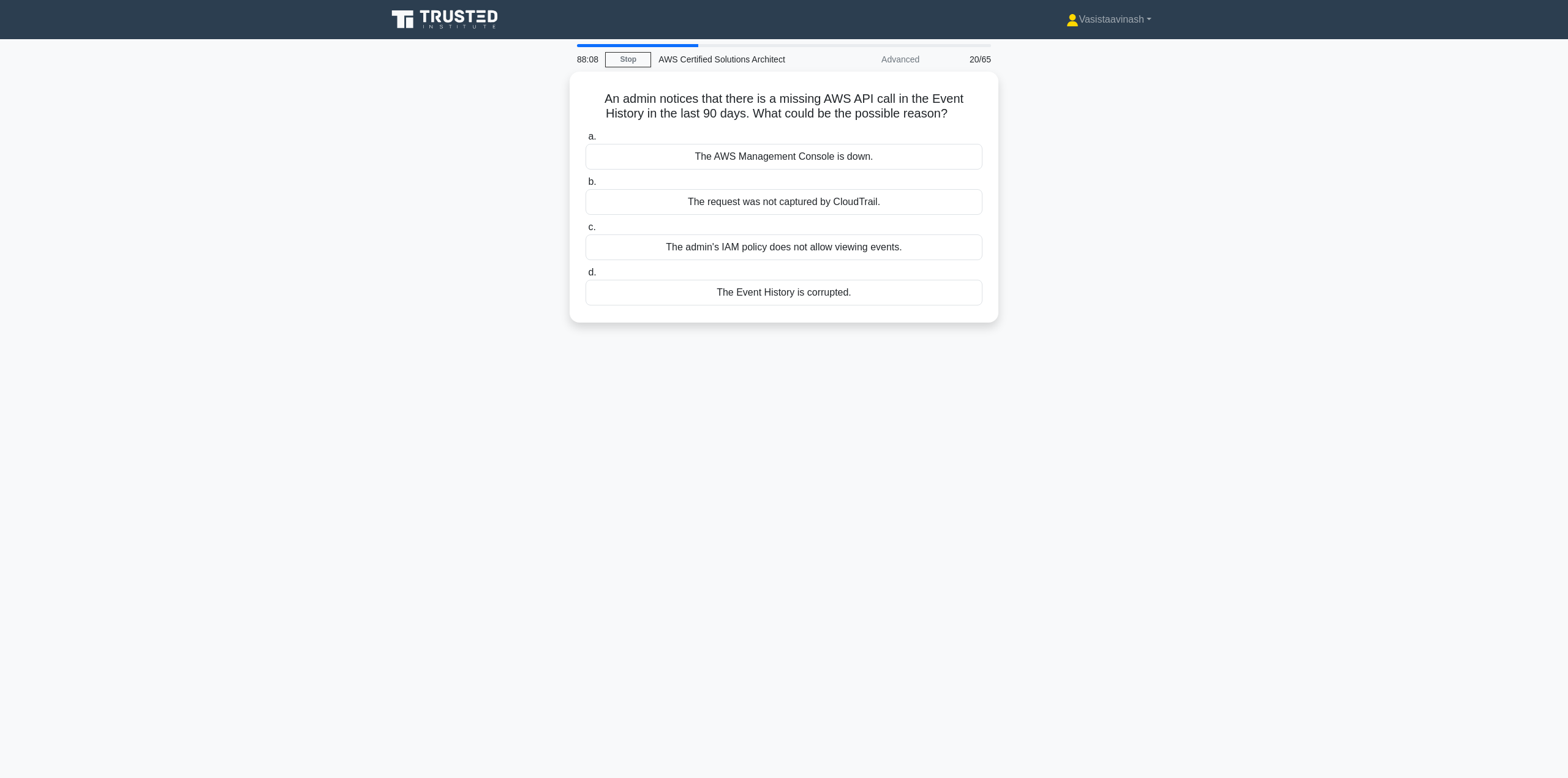
drag, startPoint x: 611, startPoint y: 445, endPoint x: 530, endPoint y: 382, distance: 102.6
click at [530, 382] on div "88:08 Stop AWS Certified Solutions Architect Advanced 20/65 An admin notices th…" at bounding box center [784, 350] width 808 height 612
click at [816, 202] on div "The request was not captured by CloudTrail." at bounding box center [784, 199] width 397 height 26
click at [586, 183] on input "b. The request was not captured by CloudTrail." at bounding box center [586, 179] width 0 height 8
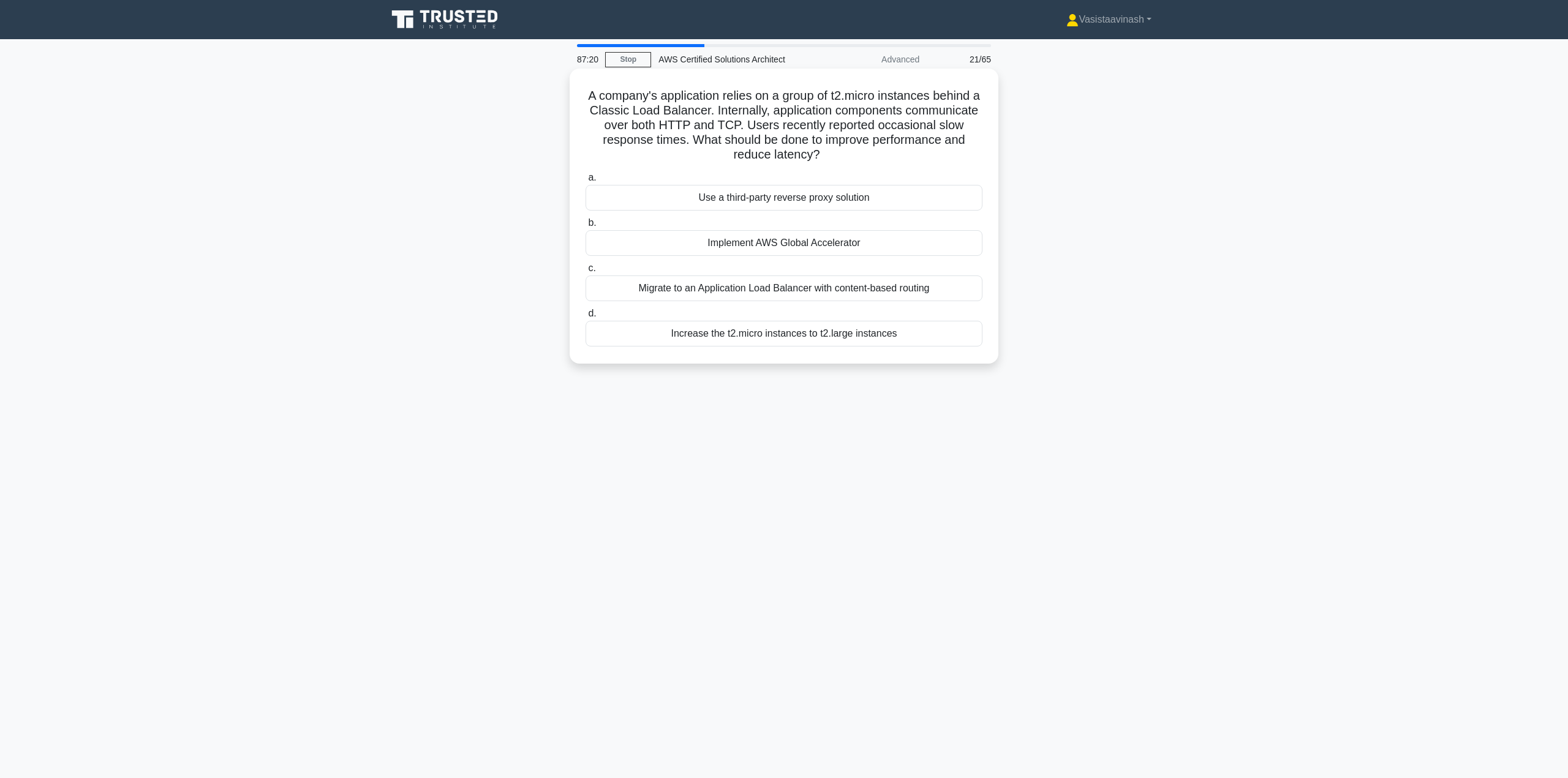
click at [793, 288] on div "Migrate to an Application Load Balancer with content-based routing" at bounding box center [784, 289] width 397 height 26
click at [586, 272] on input "c. Migrate to an Application Load Balancer with content-based routing" at bounding box center [586, 268] width 0 height 8
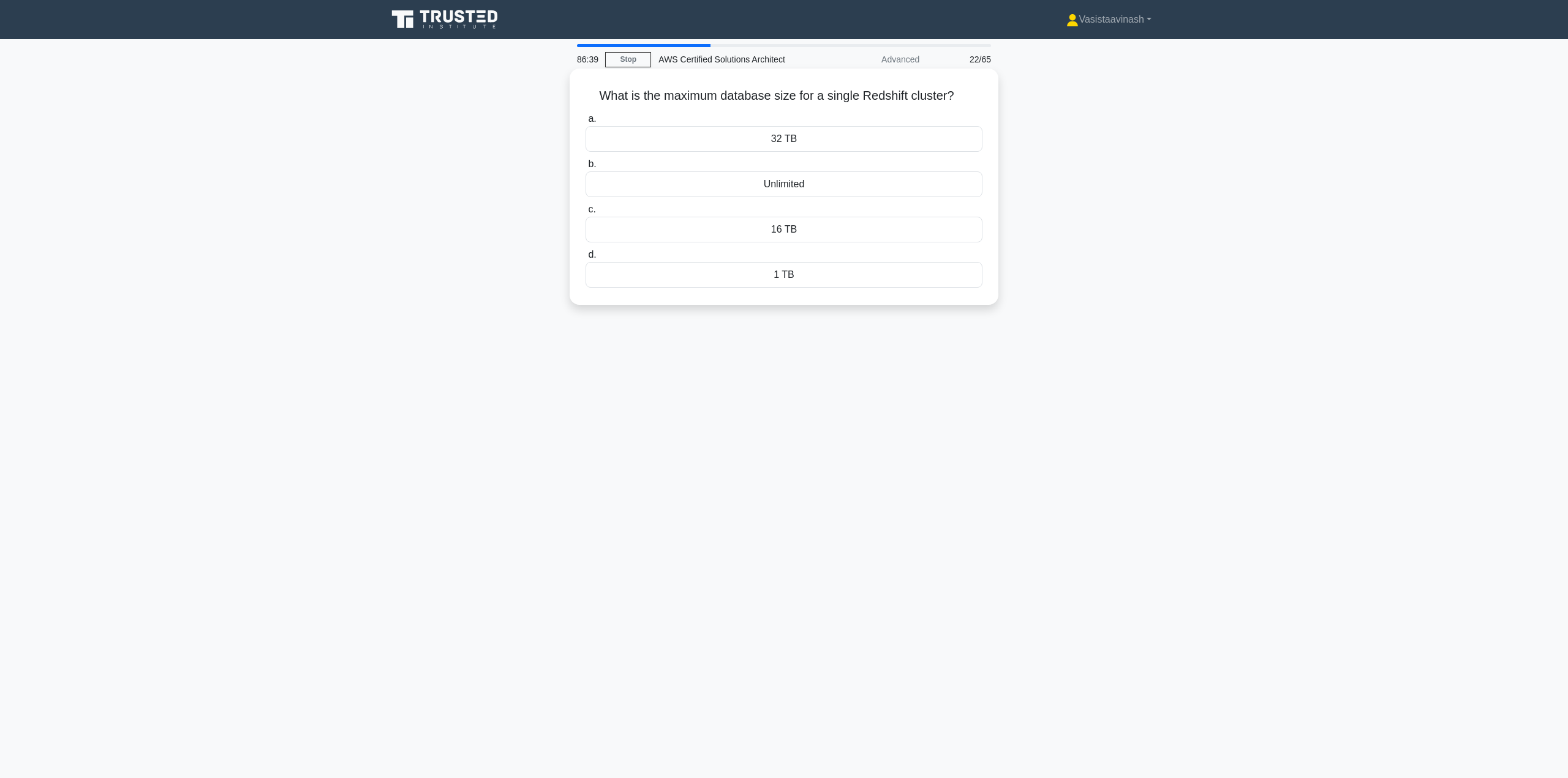
click at [808, 189] on div "Unlimited" at bounding box center [784, 184] width 397 height 26
click at [586, 169] on input "b. Unlimited" at bounding box center [586, 164] width 0 height 8
click at [834, 230] on div "Per-message fee" at bounding box center [784, 230] width 397 height 26
click at [586, 214] on input "c. Per-message fee" at bounding box center [586, 210] width 0 height 8
click at [792, 185] on div "Amazon CloudFront" at bounding box center [784, 184] width 397 height 26
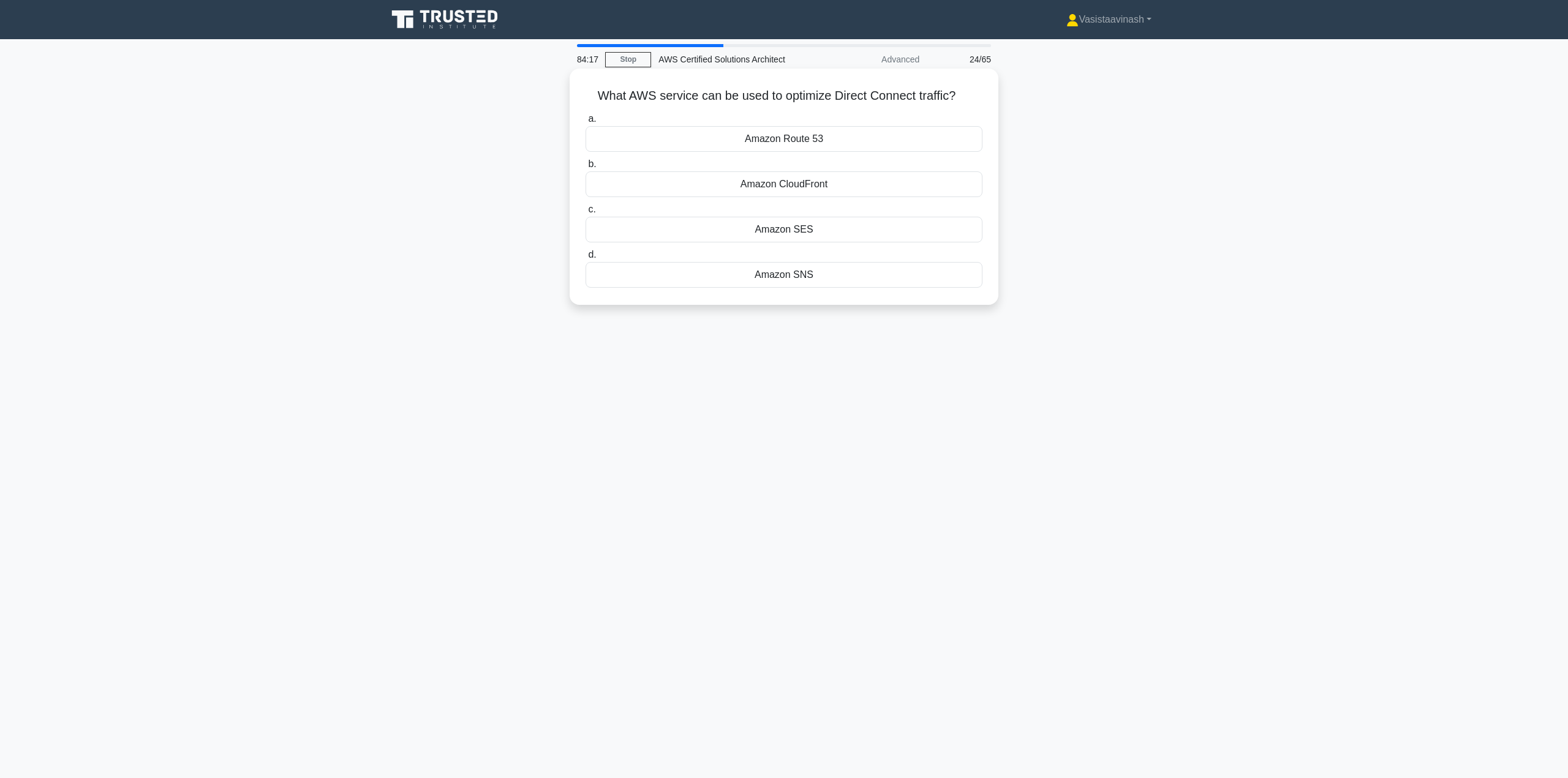
click at [586, 169] on input "b. Amazon CloudFront" at bounding box center [586, 164] width 0 height 8
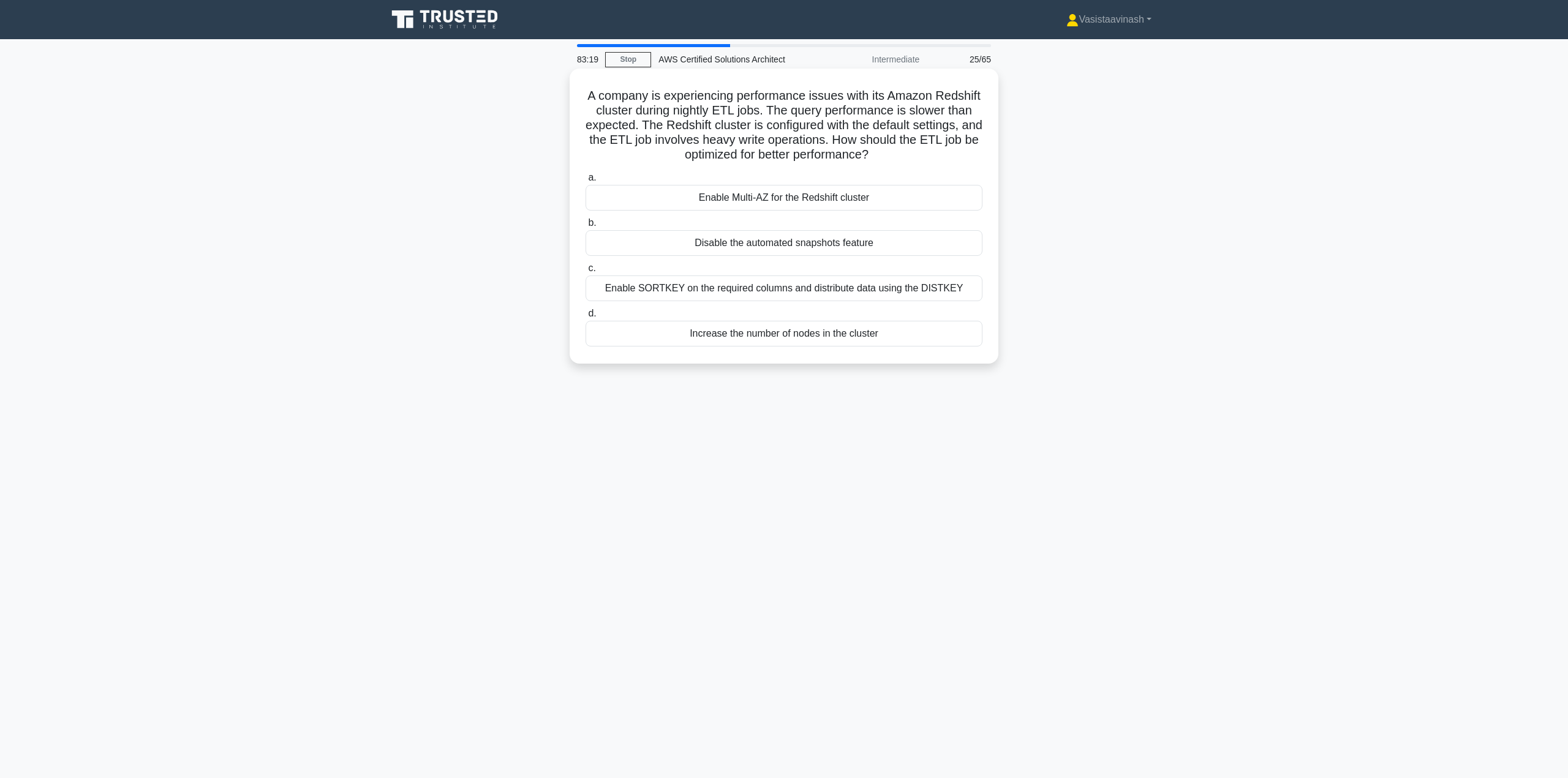
click at [933, 288] on div "Enable SORTKEY on the required columns and distribute data using the DISTKEY" at bounding box center [784, 289] width 397 height 26
click at [586, 272] on input "c. Enable SORTKEY on the required columns and distribute data using the DISTKEY" at bounding box center [586, 268] width 0 height 8
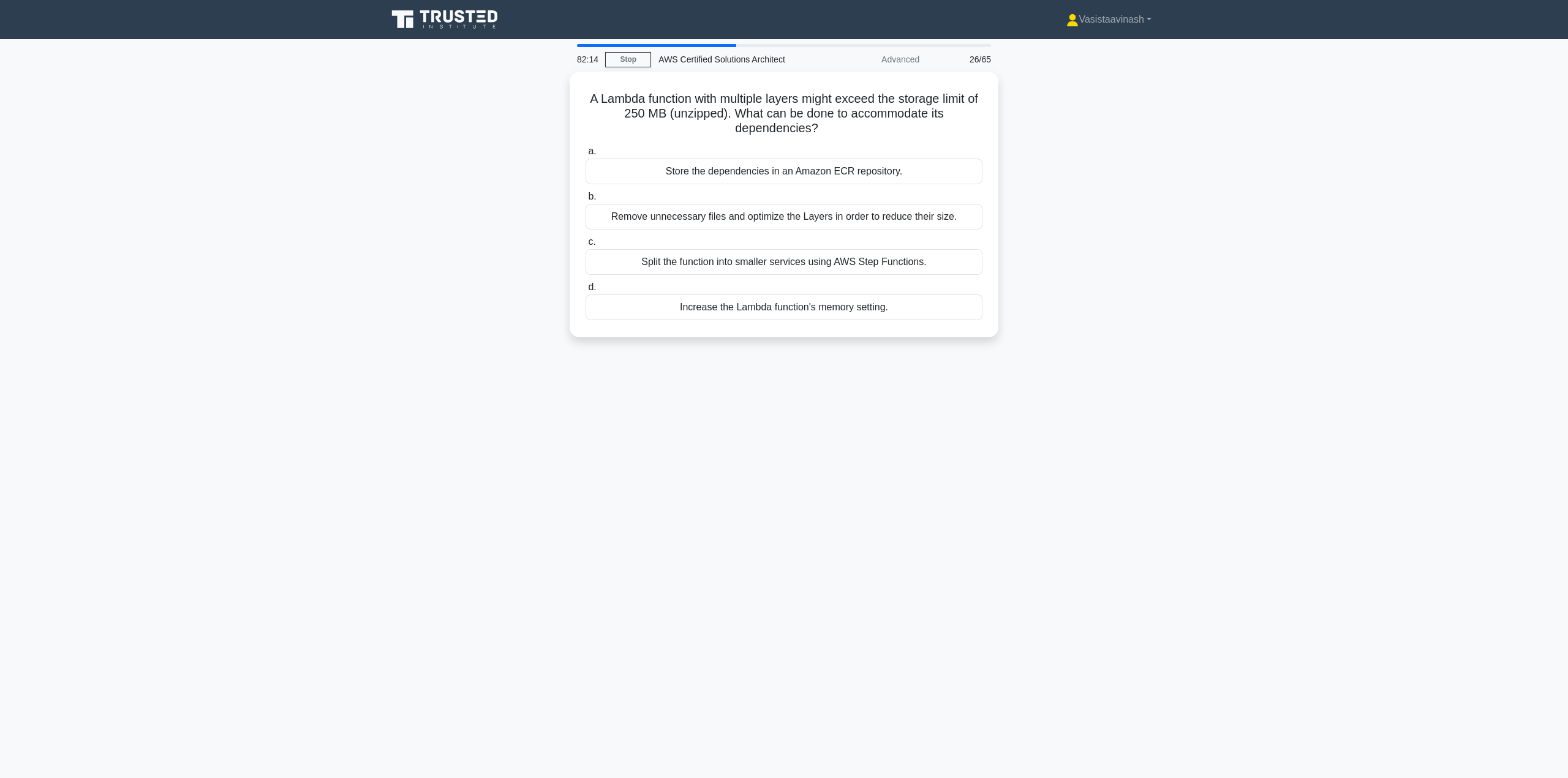
click at [1018, 324] on div "A Lambda function with multiple layers might exceed the storage limit of 250 MB…" at bounding box center [784, 211] width 808 height 280
click at [792, 255] on div "Split the function into smaller services using AWS Step Functions." at bounding box center [784, 259] width 397 height 26
click at [586, 243] on input "c. Split the function into smaller services using AWS Step Functions." at bounding box center [586, 238] width 0 height 8
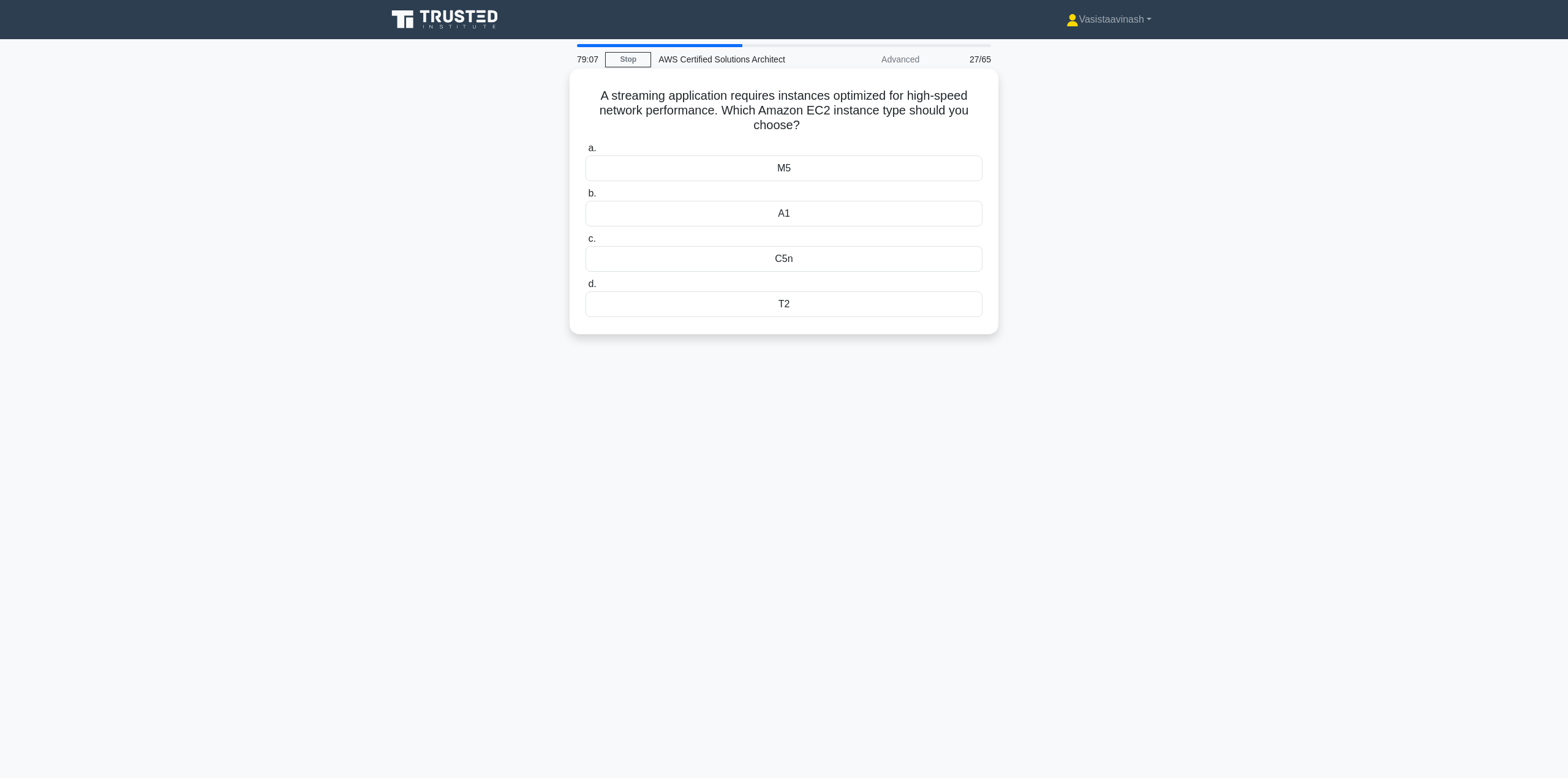
click at [795, 176] on div "M5" at bounding box center [784, 169] width 397 height 26
click at [586, 153] on input "a. M5" at bounding box center [586, 148] width 0 height 8
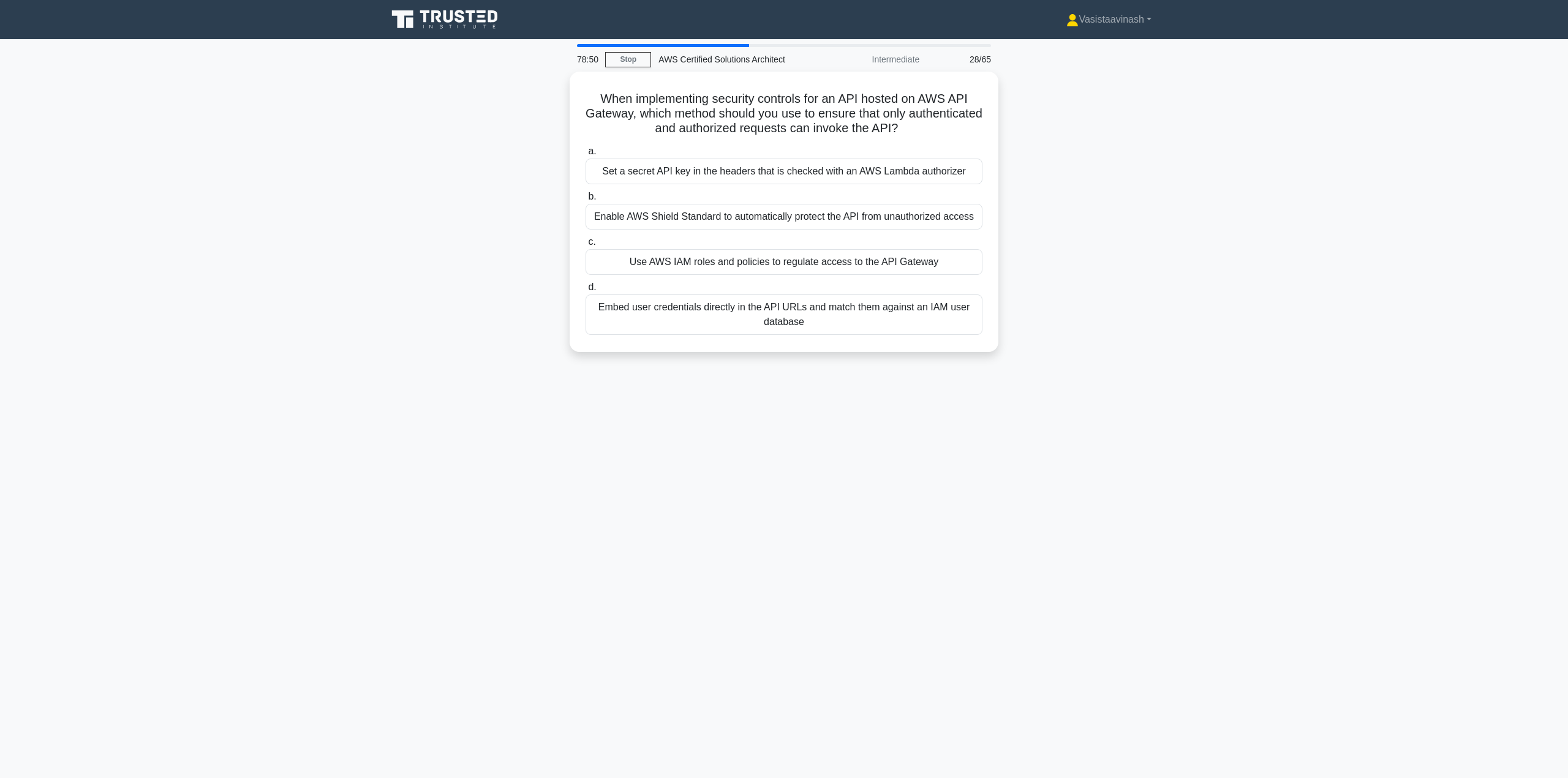
click at [509, 231] on div "When implementing security controls for an API hosted on AWS API Gateway, which…" at bounding box center [784, 219] width 808 height 295
click at [729, 263] on div "Use AWS IAM roles and policies to regulate access to the API Gateway" at bounding box center [784, 259] width 397 height 26
click at [586, 243] on input "c. Use AWS IAM roles and policies to regulate access to the API Gateway" at bounding box center [586, 238] width 0 height 8
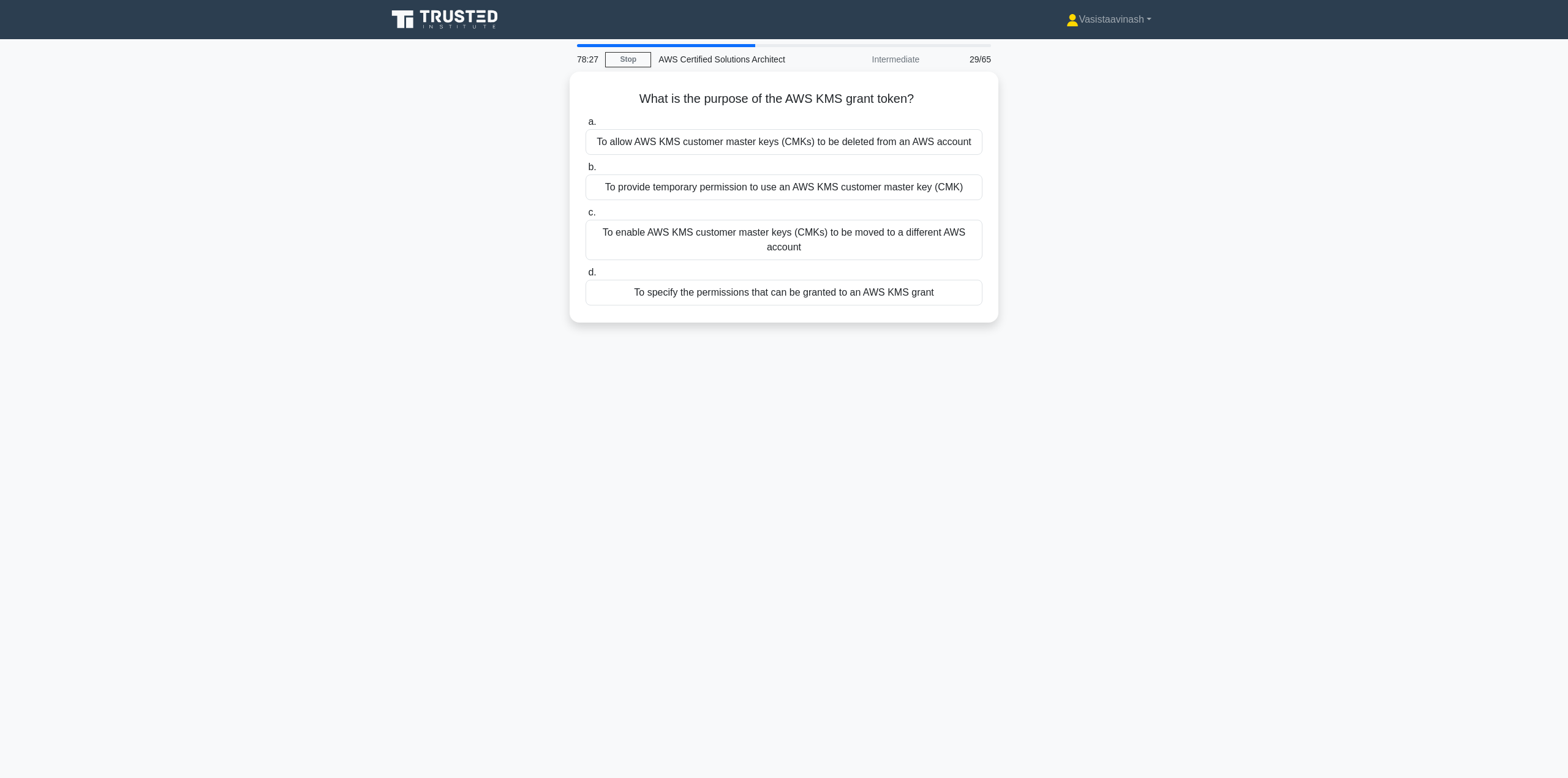
click at [505, 263] on div "What is the purpose of the AWS KMS grant token? .spinner_0XTQ{transform-origin:…" at bounding box center [784, 204] width 808 height 266
click at [504, 218] on div "What is the purpose of the AWS KMS grant token? .spinner_0XTQ{transform-origin:…" at bounding box center [784, 204] width 808 height 266
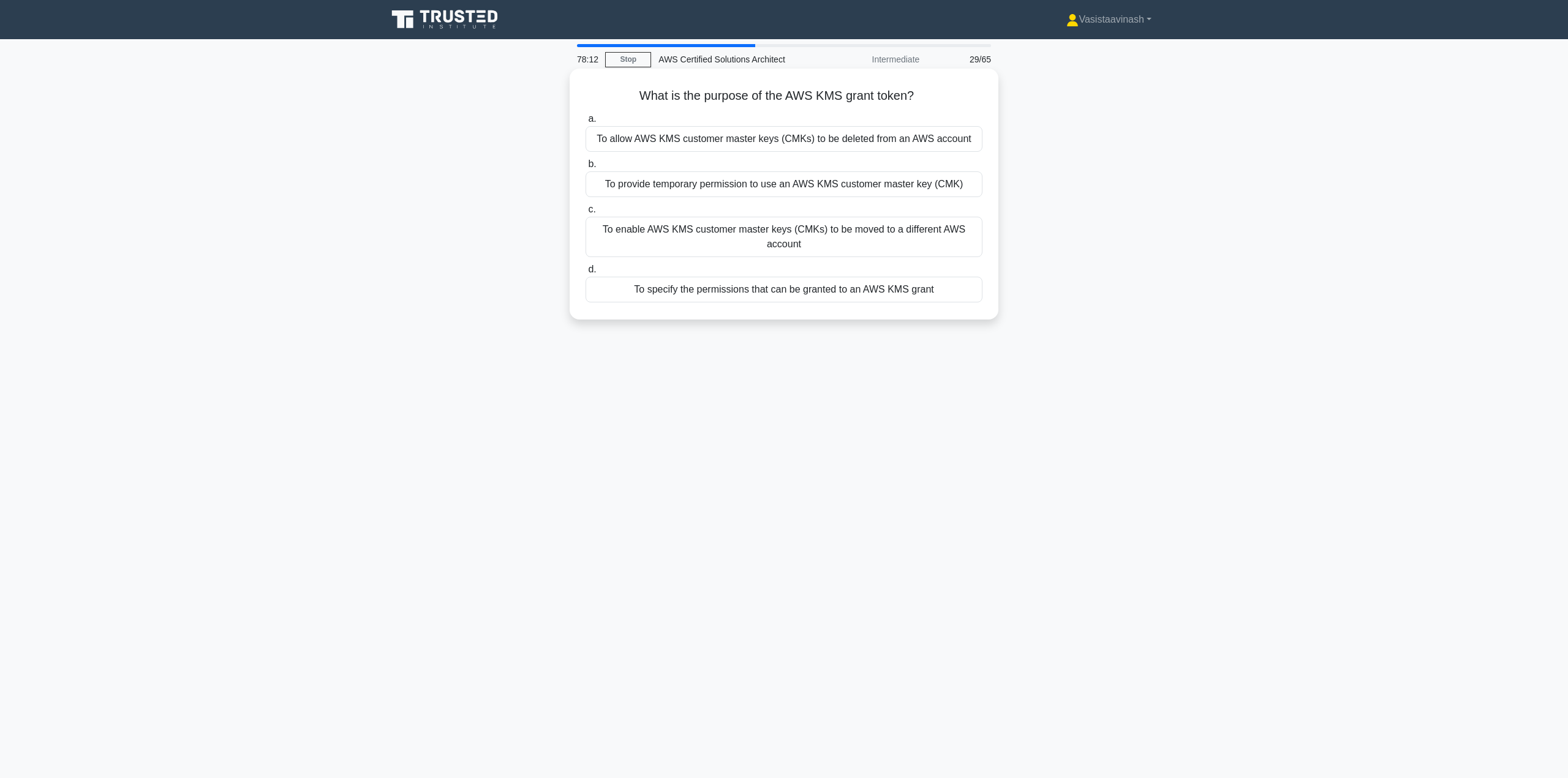
click at [750, 184] on div "To provide temporary permission to use an AWS KMS customer master key (CMK)" at bounding box center [784, 184] width 397 height 26
click at [586, 169] on input "b. To provide temporary permission to use an AWS KMS customer master key (CMK)" at bounding box center [586, 164] width 0 height 8
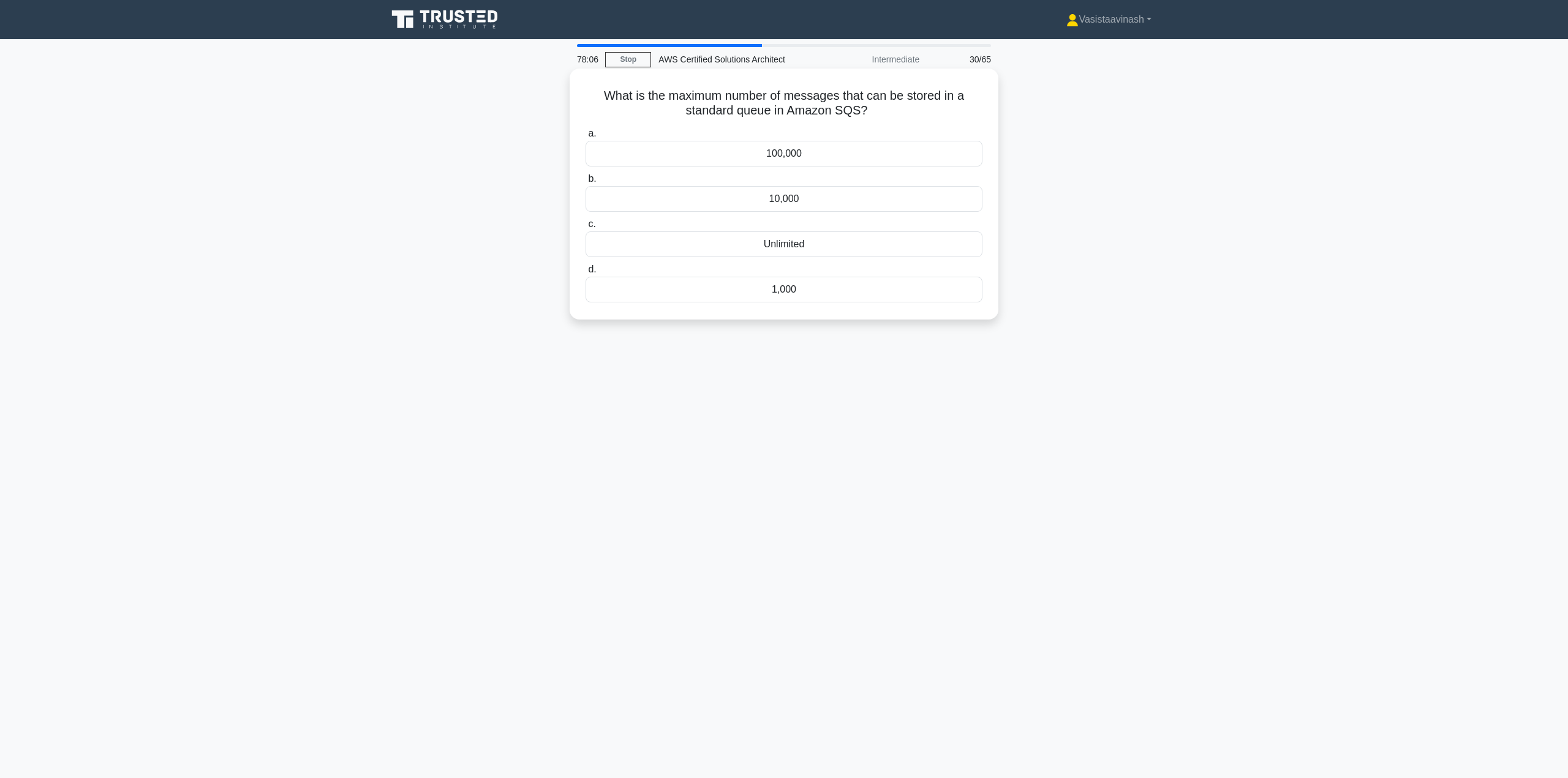
click at [813, 243] on div "Unlimited" at bounding box center [784, 244] width 397 height 26
click at [586, 228] on input "c. Unlimited" at bounding box center [586, 224] width 0 height 8
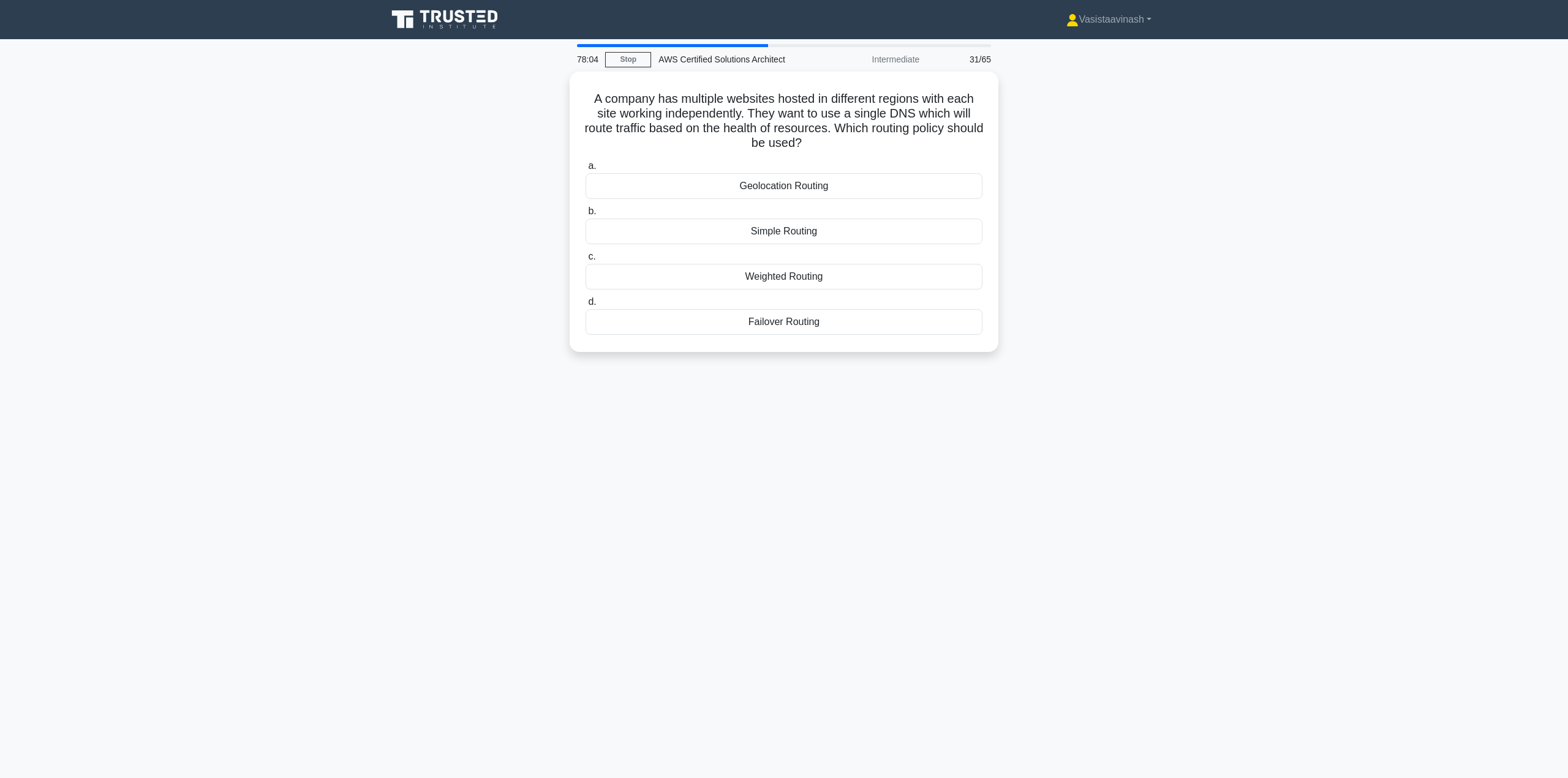
click at [489, 193] on div "A company has multiple websites hosted in different regions with each site work…" at bounding box center [784, 219] width 808 height 295
click at [822, 326] on div "Failover Routing" at bounding box center [784, 319] width 397 height 26
click at [586, 303] on input "d. Failover Routing" at bounding box center [586, 299] width 0 height 8
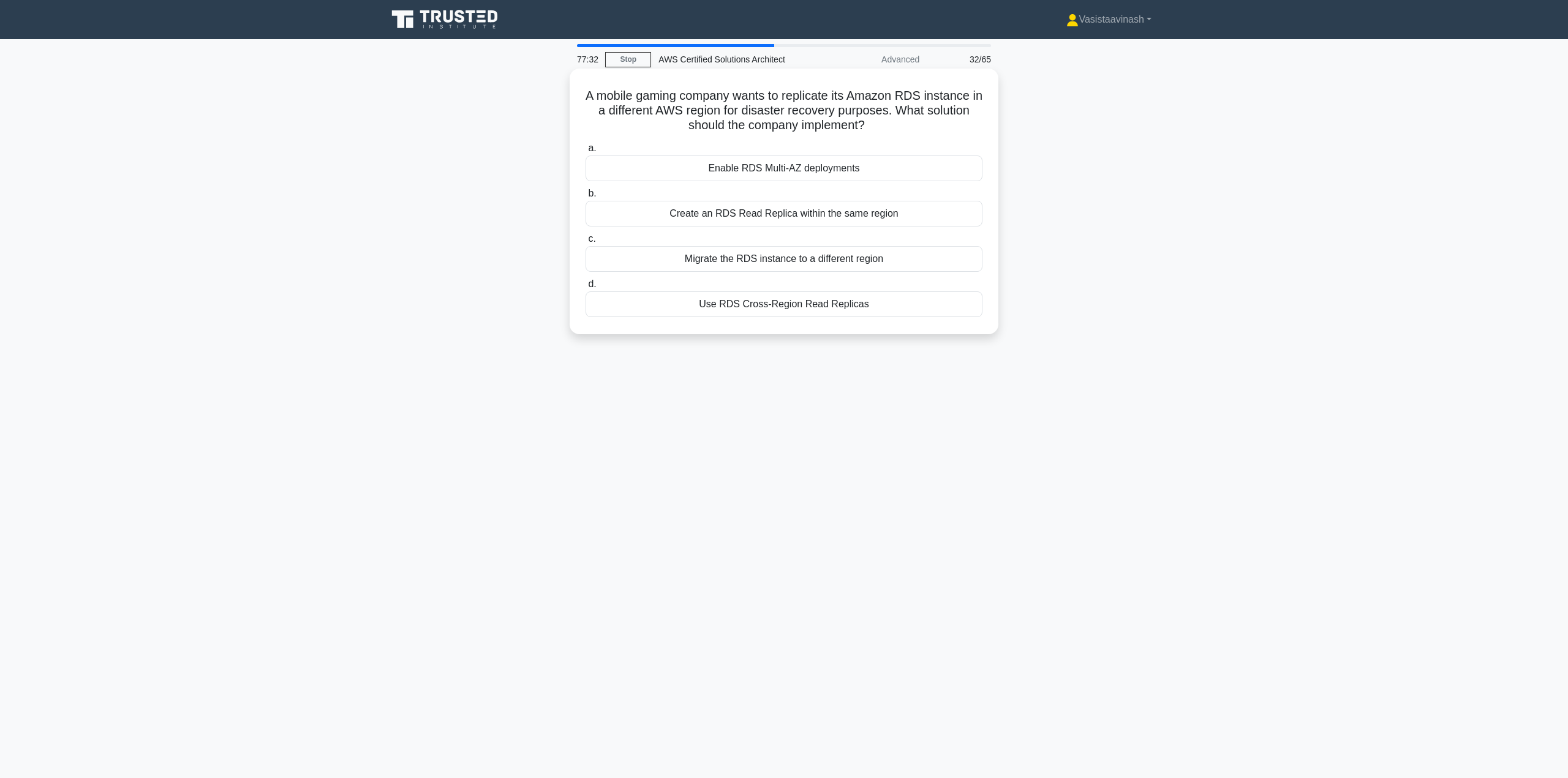
click at [726, 310] on div "Use RDS Cross-Region Read Replicas" at bounding box center [784, 305] width 397 height 26
click at [586, 288] on input "d. Use RDS Cross-Region Read Replicas" at bounding box center [586, 284] width 0 height 8
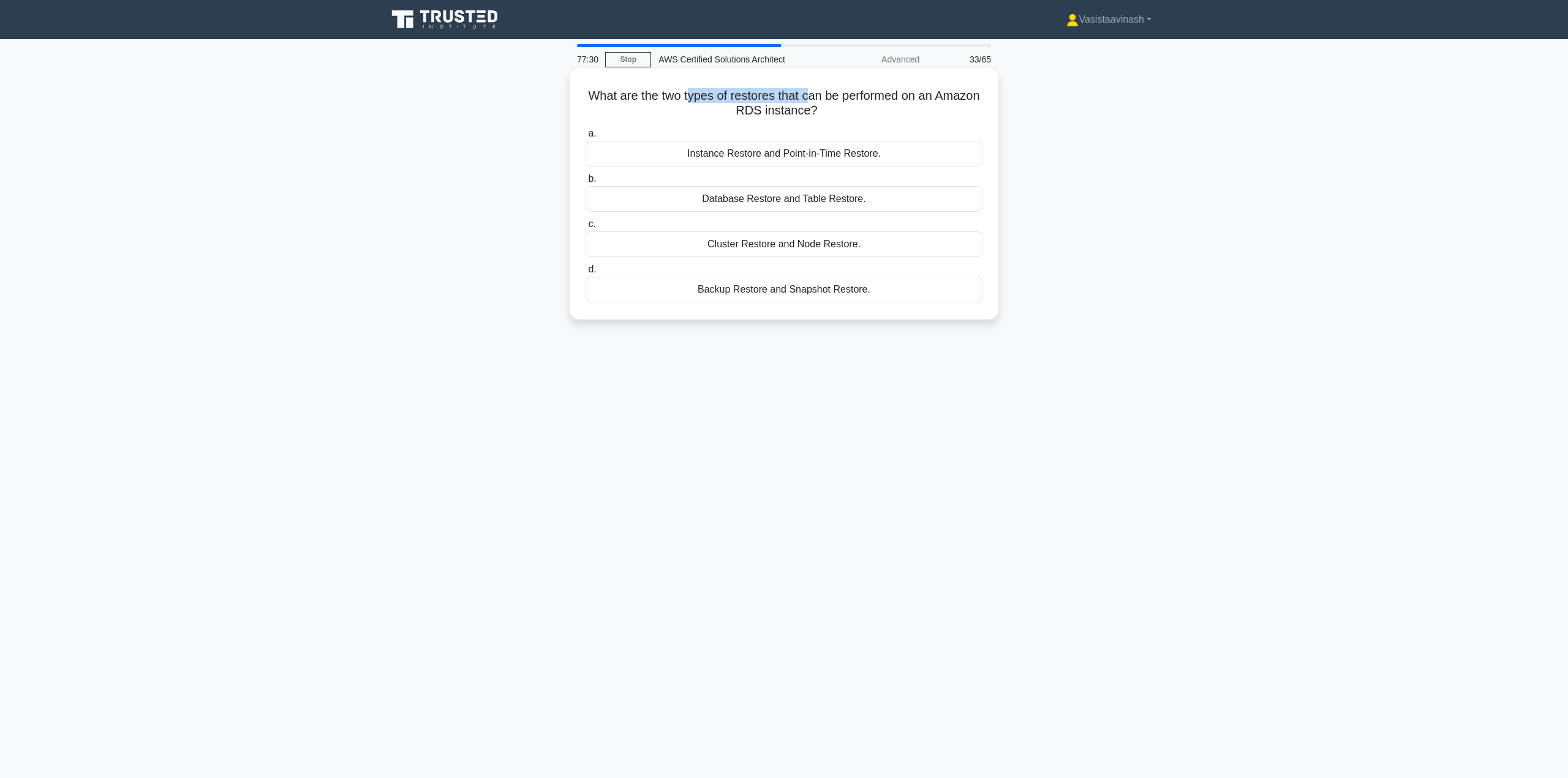
drag, startPoint x: 752, startPoint y: 94, endPoint x: 834, endPoint y: 102, distance: 82.4
click at [832, 102] on h5 "What are the two types of restores that can be performed on an Amazon RDS insta…" at bounding box center [784, 103] width 399 height 31
click at [832, 106] on icon ".spinner_0XTQ{transform-origin:center;animation:spinner_y6GP .75s linear infini…" at bounding box center [825, 112] width 14 height 14
drag, startPoint x: 840, startPoint y: 107, endPoint x: 741, endPoint y: 99, distance: 99.3
click at [750, 100] on h5 "What are the two types of restores that can be performed on an Amazon RDS insta…" at bounding box center [784, 103] width 399 height 31
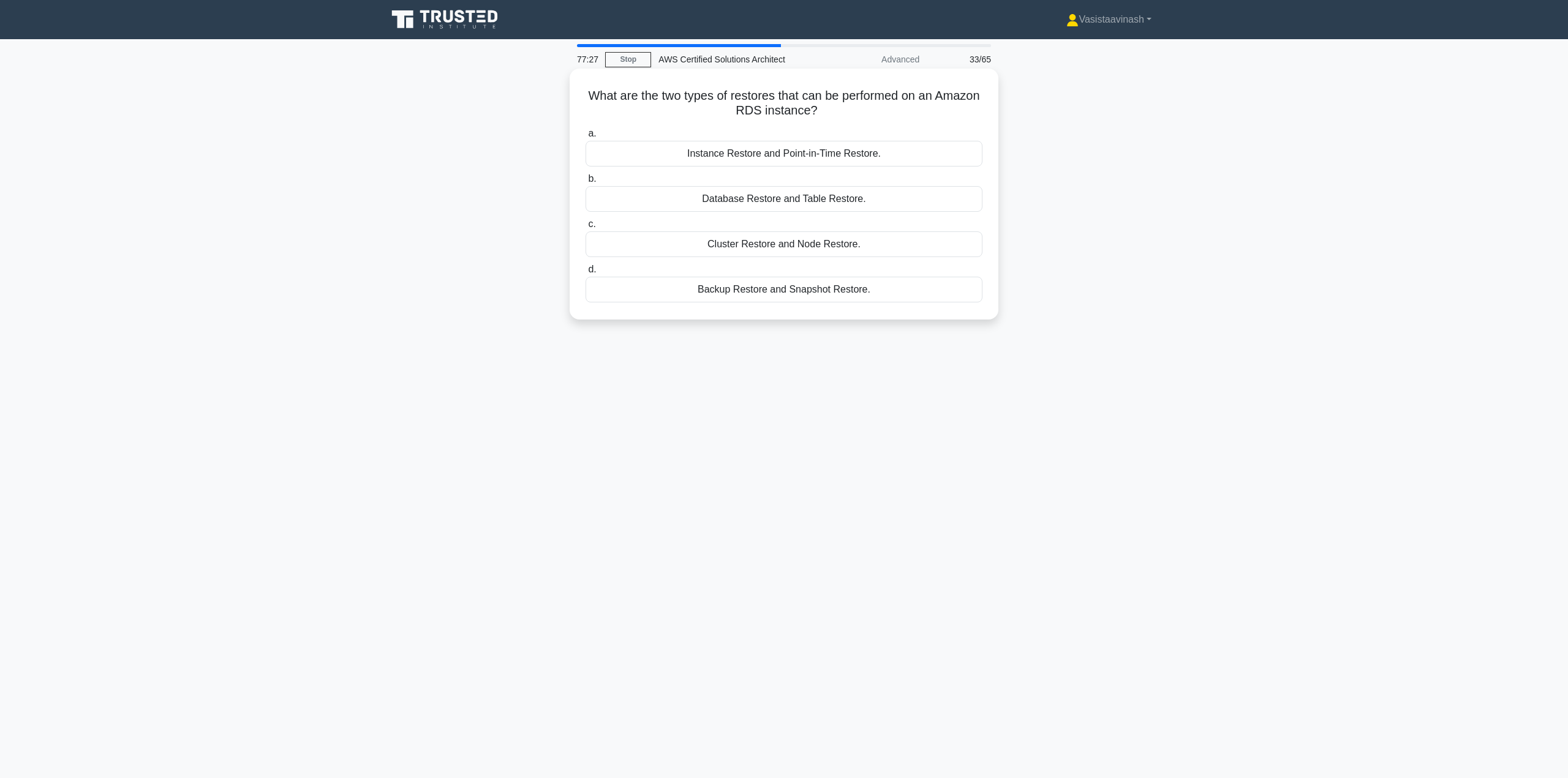
click at [726, 99] on h5 "What are the two types of restores that can be performed on an Amazon RDS insta…" at bounding box center [784, 103] width 399 height 31
click at [713, 153] on div "Instance Restore and Point-in-Time Restore." at bounding box center [784, 154] width 397 height 26
click at [586, 138] on input "a. Instance Restore and Point-in-Time Restore." at bounding box center [586, 133] width 0 height 8
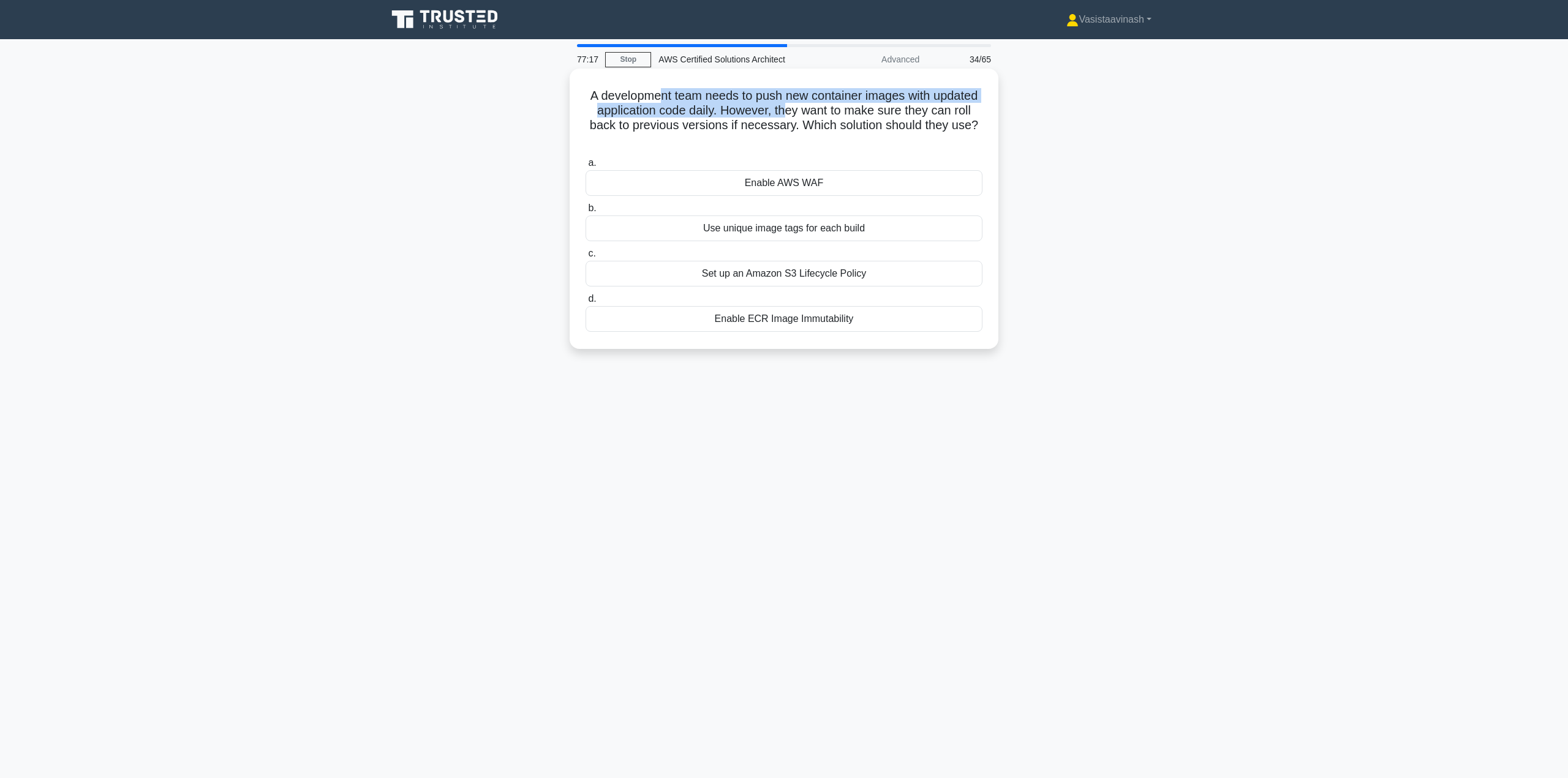
drag, startPoint x: 712, startPoint y: 100, endPoint x: 832, endPoint y: 107, distance: 120.2
click at [829, 107] on h5 "A development team needs to push new container images with updated application …" at bounding box center [784, 117] width 399 height 60
click at [863, 106] on h5 "A development team needs to push new container images with updated application …" at bounding box center [784, 117] width 399 height 60
drag, startPoint x: 648, startPoint y: 113, endPoint x: 759, endPoint y: 117, distance: 111.1
click at [759, 117] on h5 "A development team needs to push new container images with updated application …" at bounding box center [784, 117] width 399 height 60
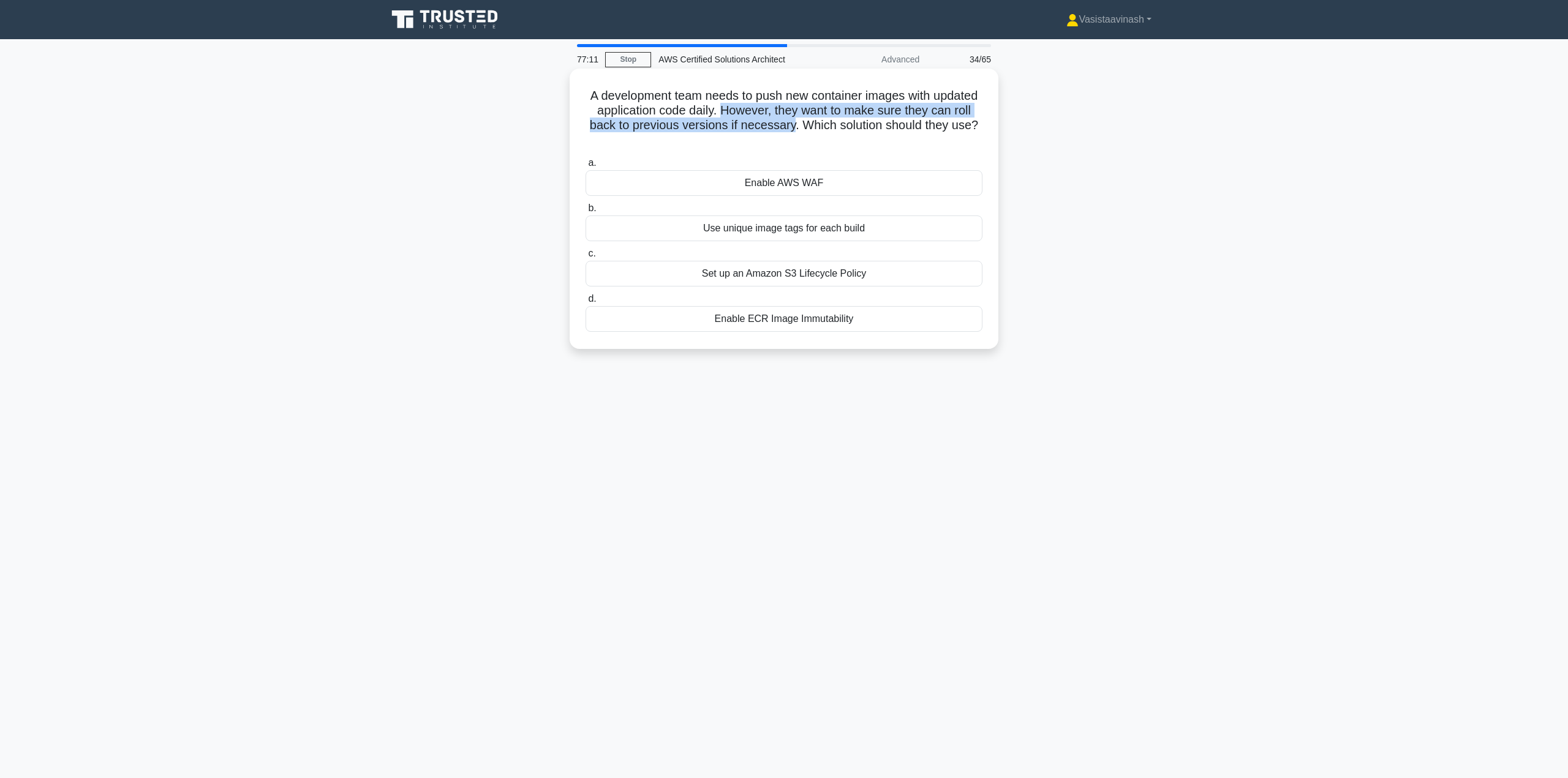
drag, startPoint x: 767, startPoint y: 109, endPoint x: 846, endPoint y: 130, distance: 81.7
click at [845, 130] on h5 "A development team needs to push new container images with updated application …" at bounding box center [784, 117] width 399 height 60
drag, startPoint x: 860, startPoint y: 122, endPoint x: 970, endPoint y: 130, distance: 110.3
click at [970, 130] on h5 "A development team needs to push new container images with updated application …" at bounding box center [784, 117] width 399 height 60
click at [966, 126] on h5 "A development team needs to push new container images with updated application …" at bounding box center [784, 117] width 399 height 60
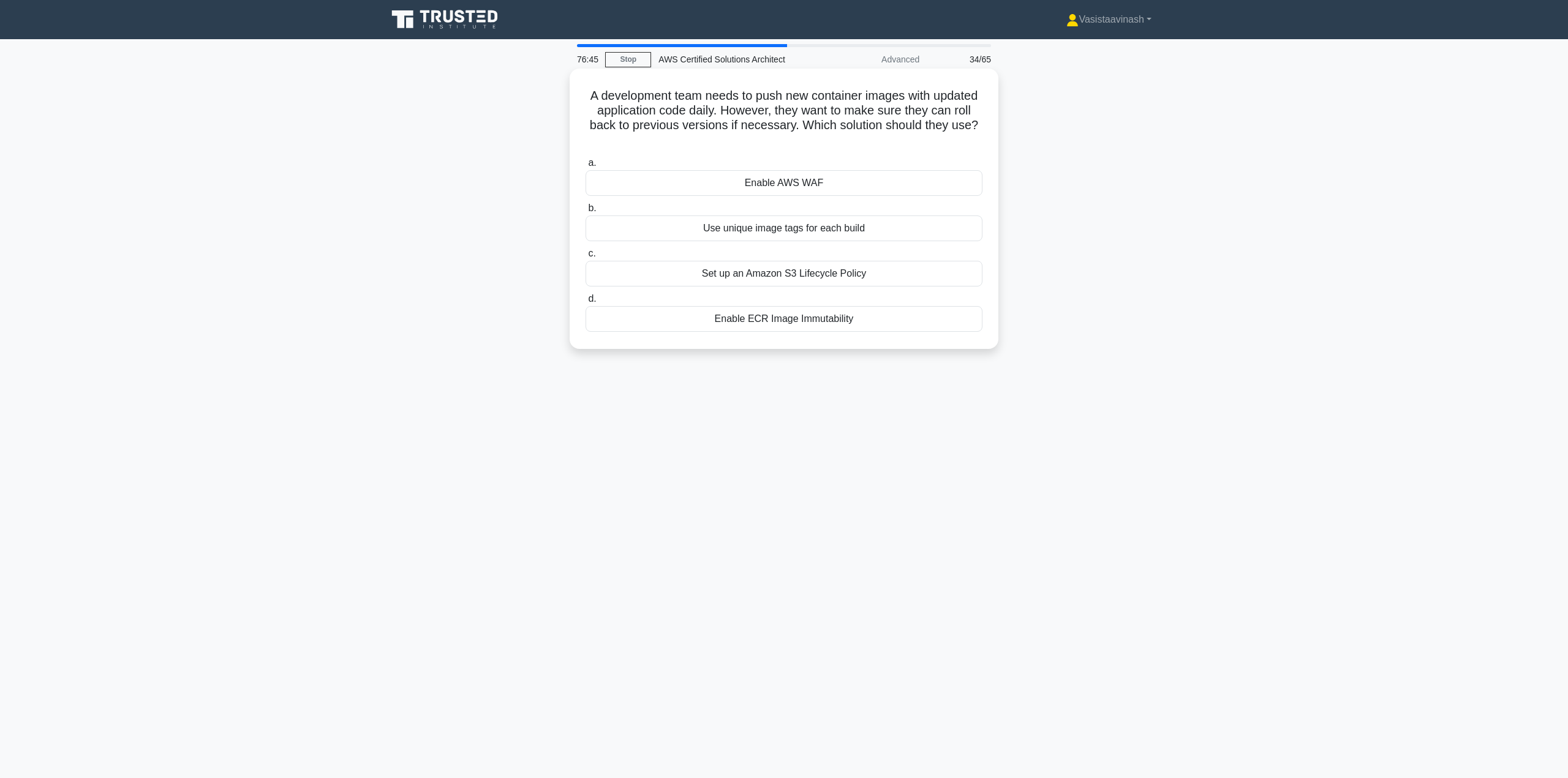
click at [782, 231] on div "Use unique image tags for each build" at bounding box center [784, 228] width 397 height 26
click at [586, 213] on input "b. Use unique image tags for each build" at bounding box center [586, 208] width 0 height 8
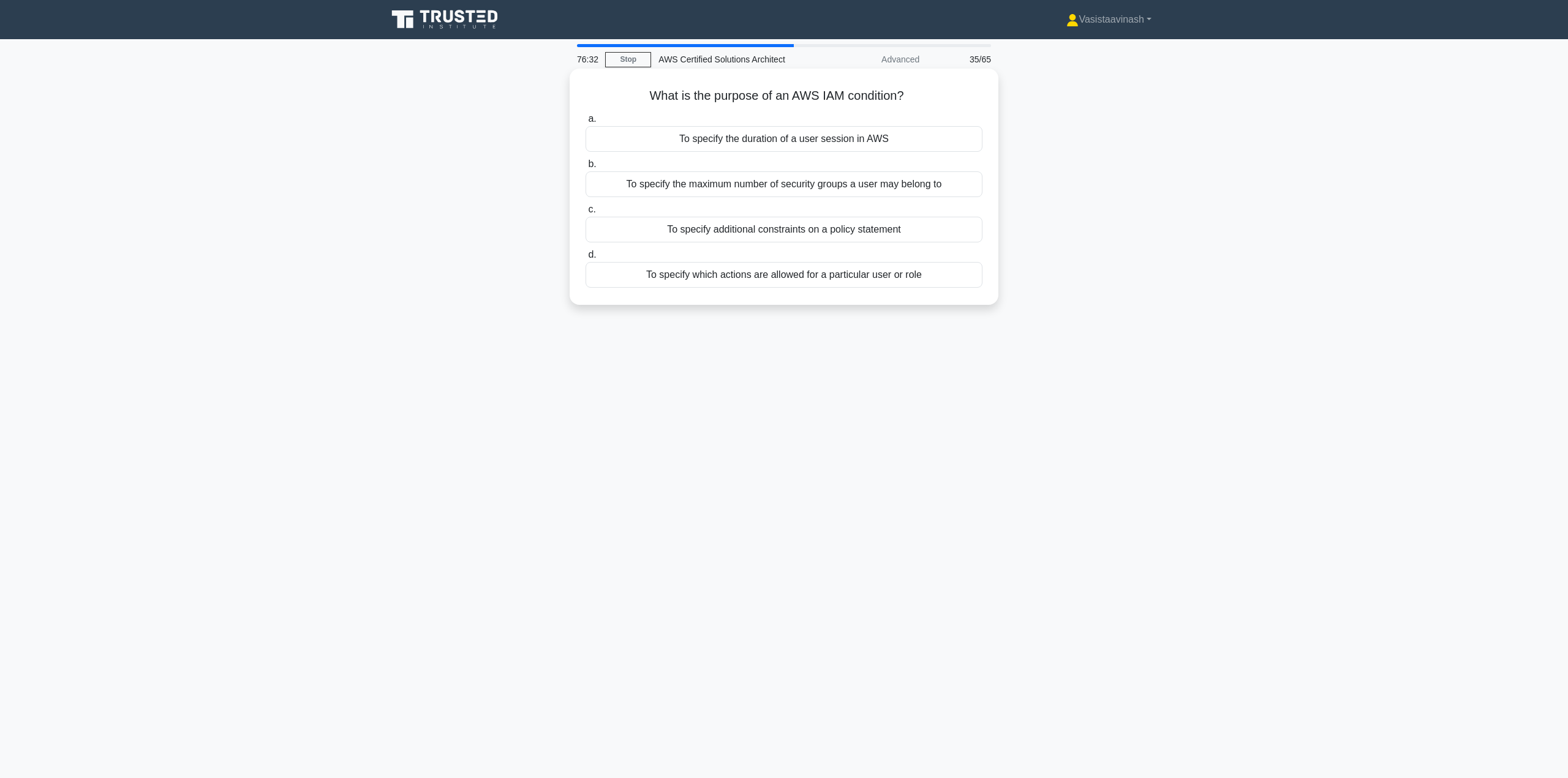
click at [762, 231] on div "To specify additional constraints on a policy statement" at bounding box center [784, 230] width 397 height 26
click at [586, 214] on input "c. To specify additional constraints on a policy statement" at bounding box center [586, 210] width 0 height 8
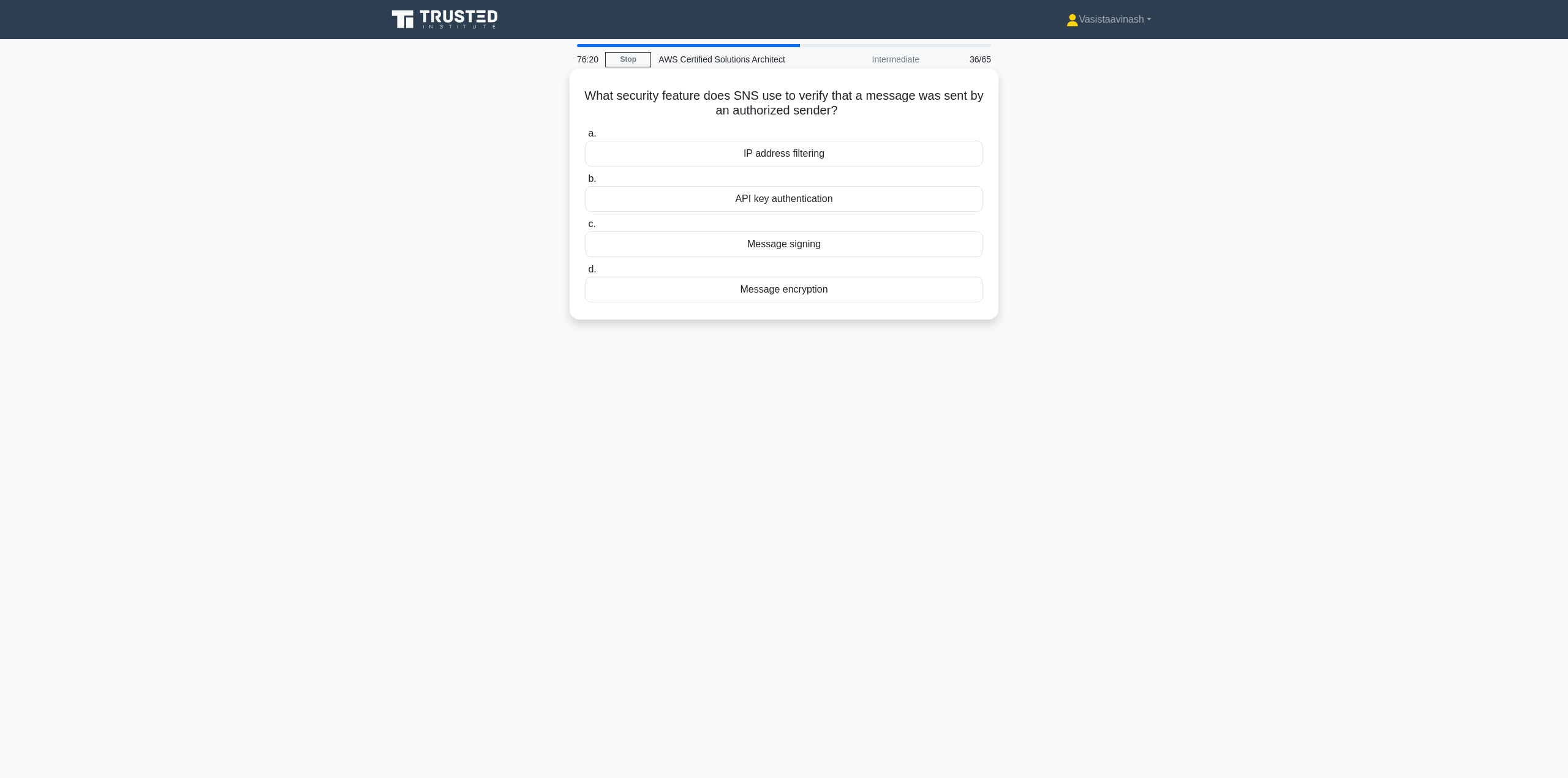
click at [827, 247] on div "Message signing" at bounding box center [784, 244] width 397 height 26
click at [586, 228] on input "c. Message signing" at bounding box center [586, 224] width 0 height 8
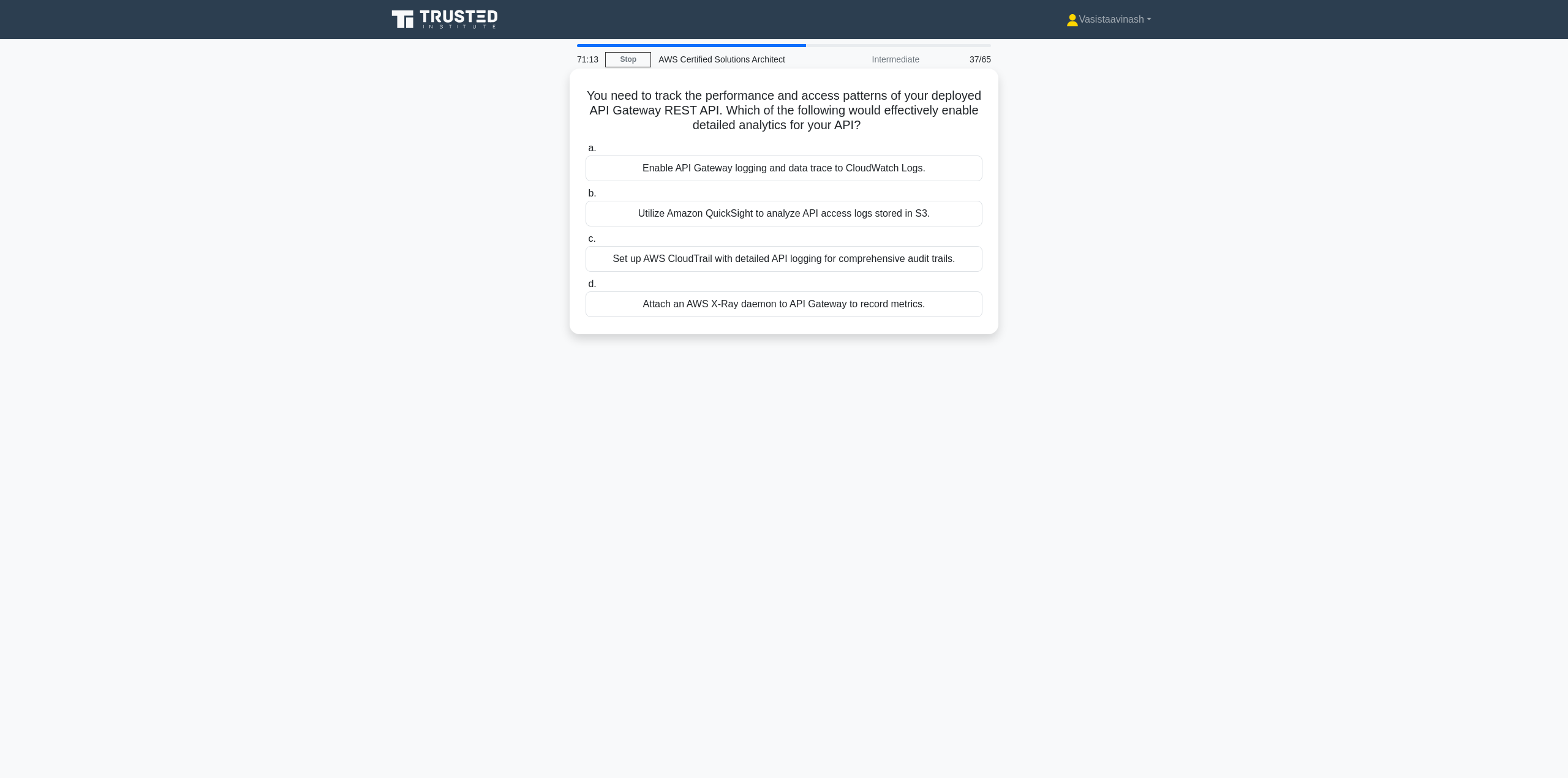
click at [937, 309] on div "Attach an AWS X-Ray daemon to API Gateway to record metrics." at bounding box center [784, 305] width 397 height 26
click at [586, 288] on input "d. Attach an AWS X-Ray daemon to API Gateway to record metrics." at bounding box center [586, 284] width 0 height 8
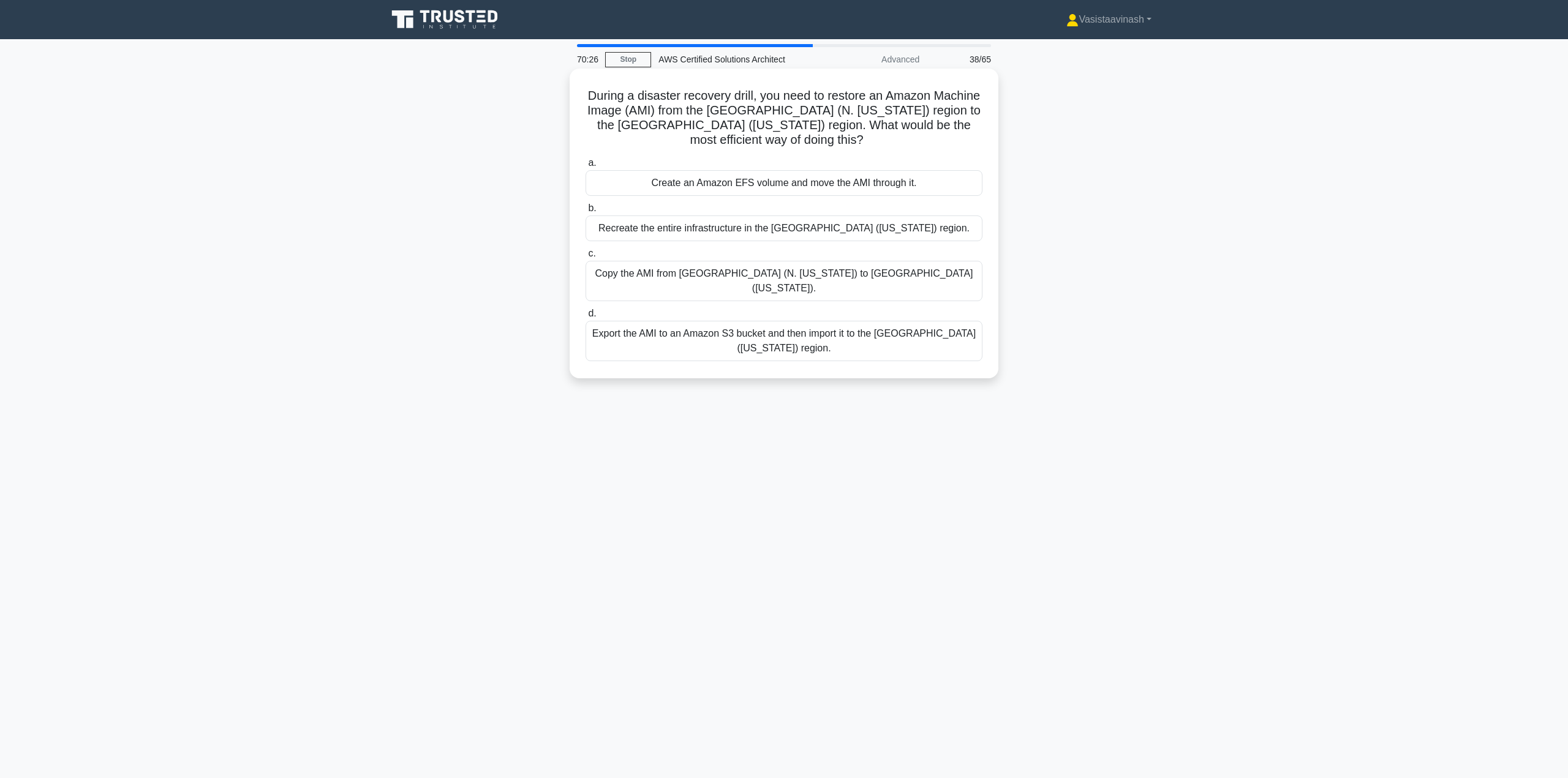
click at [761, 276] on div "Copy the AMI from US East (N. Virginia) to US West (Oregon)." at bounding box center [784, 281] width 397 height 40
click at [586, 258] on input "c. Copy the AMI from US East (N. Virginia) to US West (Oregon)." at bounding box center [586, 254] width 0 height 8
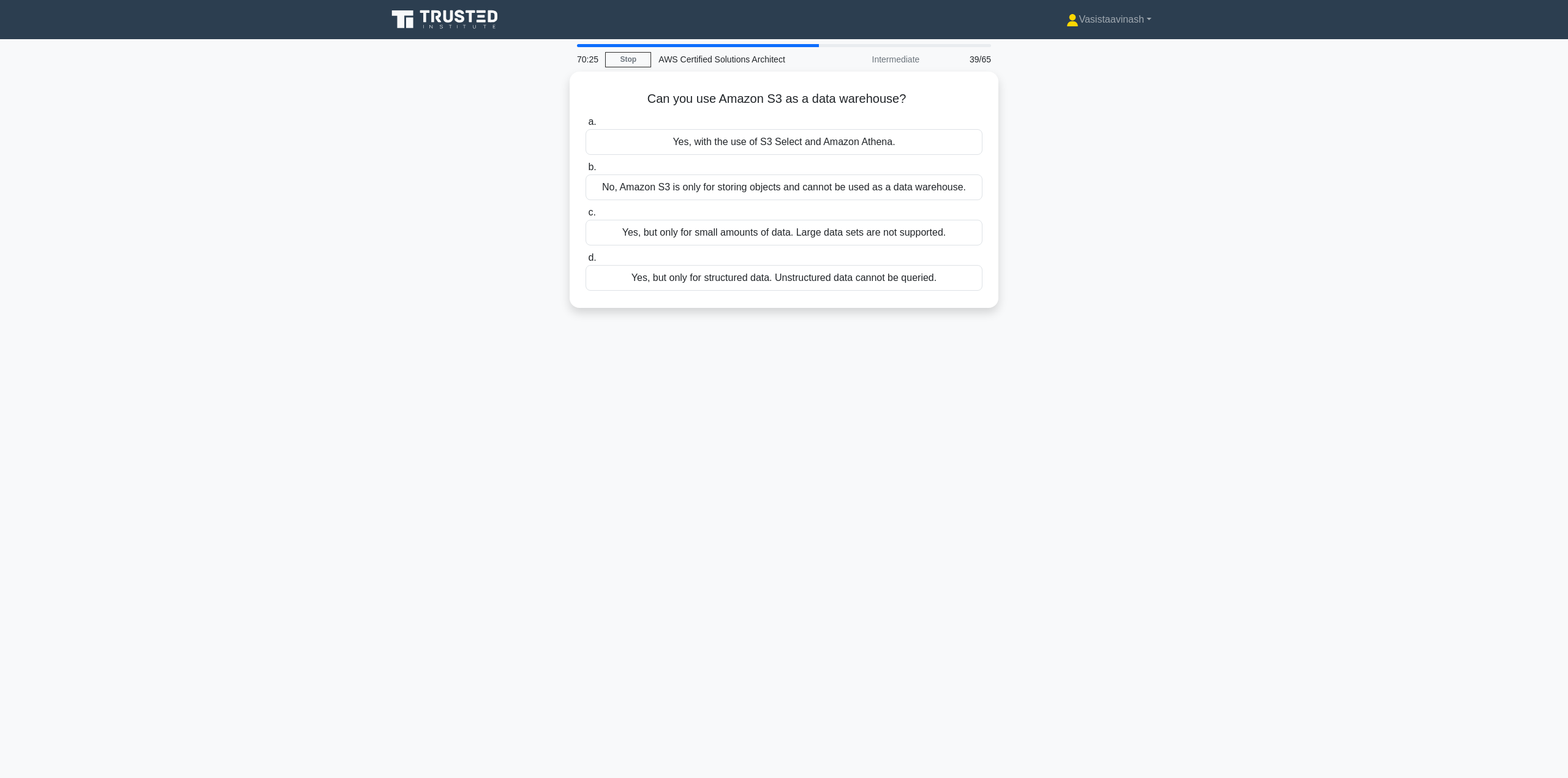
click at [457, 231] on div "Can you use Amazon S3 as a data warehouse? .spinner_0XTQ{transform-origin:cente…" at bounding box center [784, 197] width 808 height 251
click at [834, 138] on div "Yes, with the use of S3 Select and Amazon Athena." at bounding box center [784, 139] width 397 height 26
click at [586, 123] on input "a. Yes, with the use of S3 Select and Amazon Athena." at bounding box center [586, 119] width 0 height 8
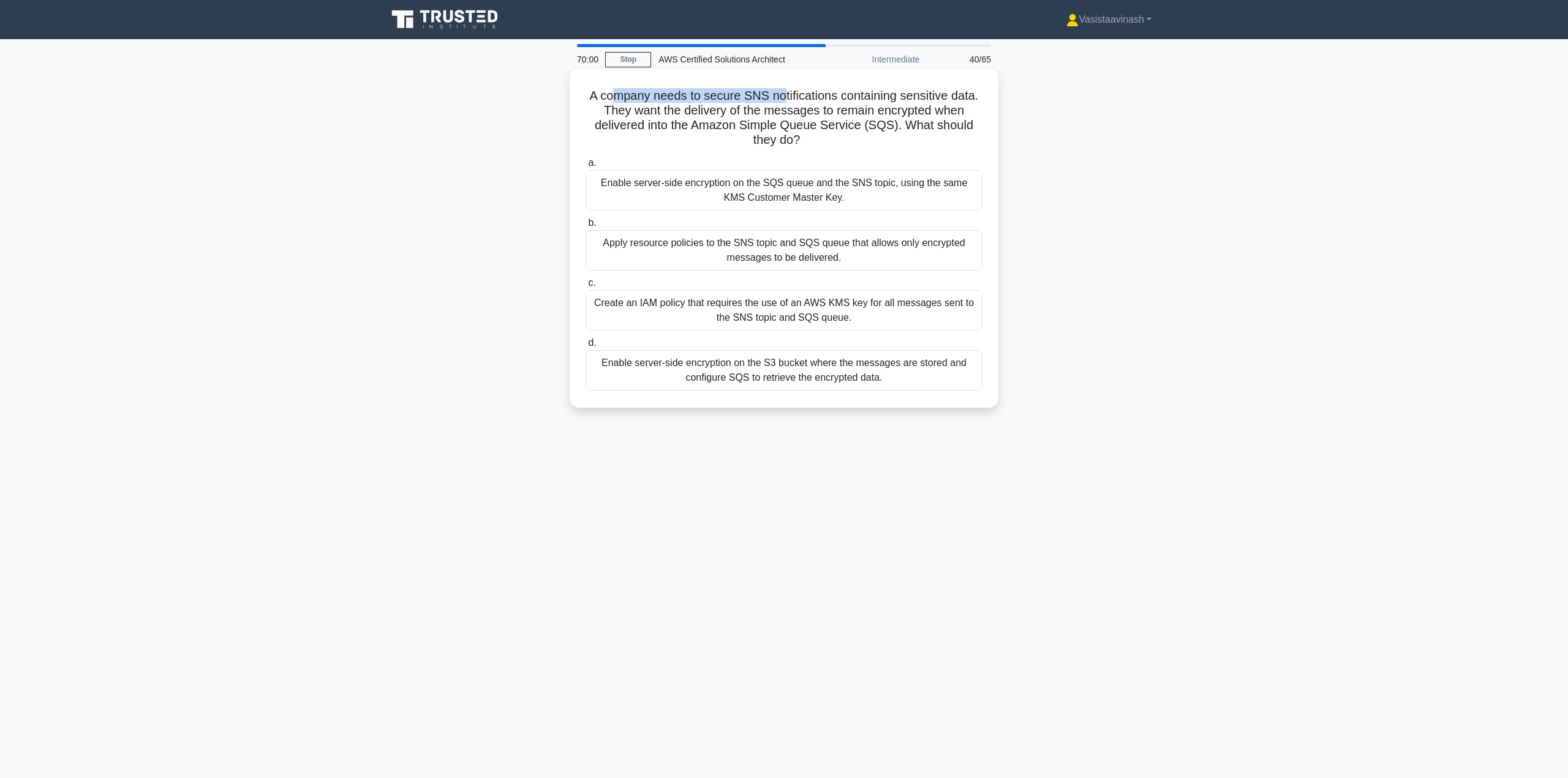
drag, startPoint x: 612, startPoint y: 96, endPoint x: 781, endPoint y: 99, distance: 169.0
click at [781, 99] on h5 "A company needs to secure SNS notifications containing sensitive data. They wan…" at bounding box center [784, 117] width 399 height 60
click at [812, 98] on h5 "A company needs to secure SNS notifications containing sensitive data. They wan…" at bounding box center [784, 117] width 399 height 60
drag, startPoint x: 687, startPoint y: 109, endPoint x: 950, endPoint y: 109, distance: 263.0
click at [948, 109] on h5 "A company needs to secure SNS notifications containing sensitive data. They wan…" at bounding box center [784, 117] width 399 height 60
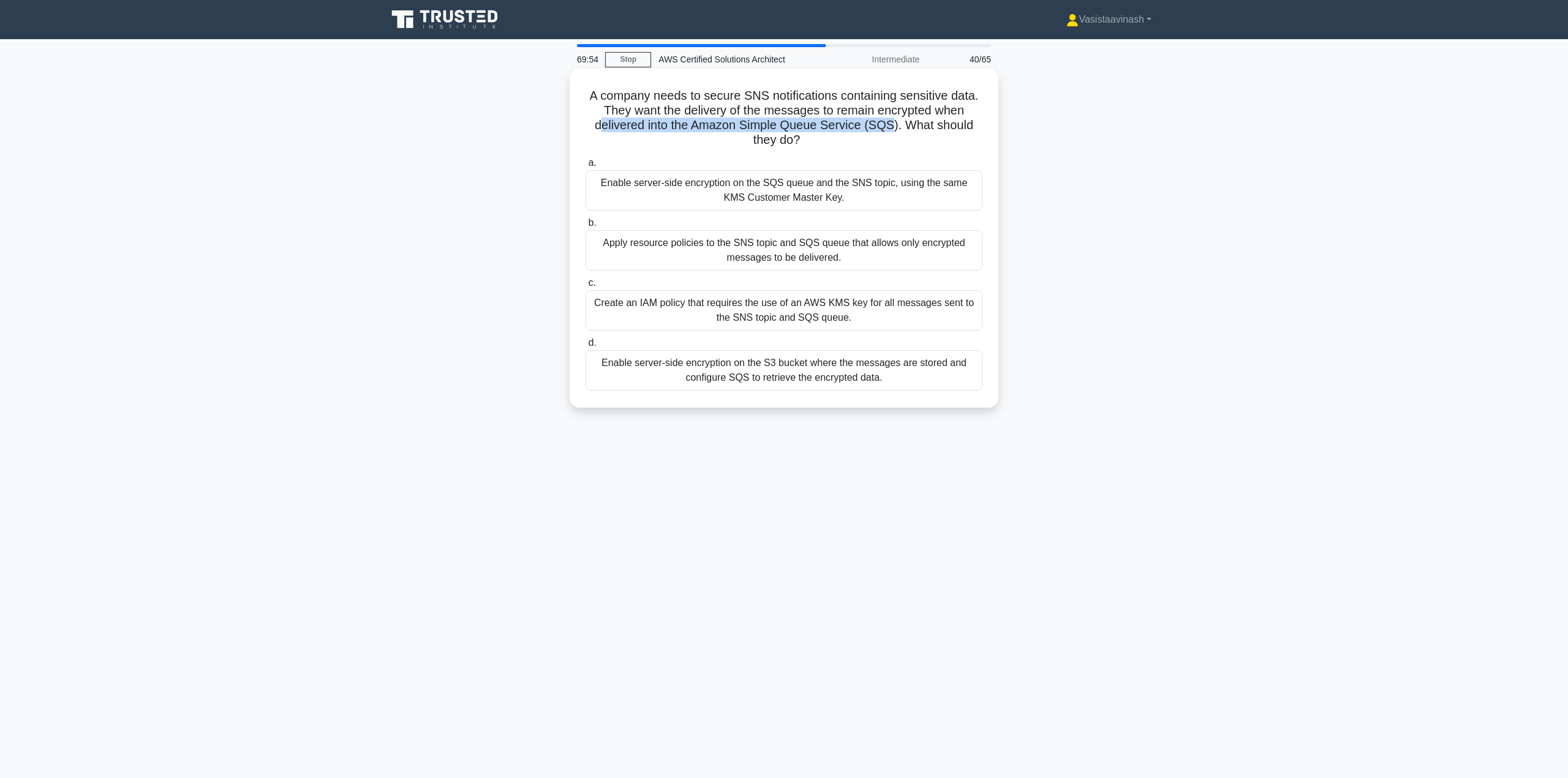
drag, startPoint x: 598, startPoint y: 129, endPoint x: 902, endPoint y: 129, distance: 304.0
click at [893, 130] on h5 "A company needs to secure SNS notifications containing sensitive data. They wan…" at bounding box center [784, 117] width 399 height 60
drag, startPoint x: 906, startPoint y: 129, endPoint x: 808, endPoint y: 142, distance: 98.9
click at [806, 142] on h5 "A company needs to secure SNS notifications containing sensitive data. They wan…" at bounding box center [784, 117] width 399 height 60
click at [814, 141] on icon ".spinner_0XTQ{transform-origin:center;animation:spinner_y6GP .75s linear infini…" at bounding box center [807, 140] width 14 height 14
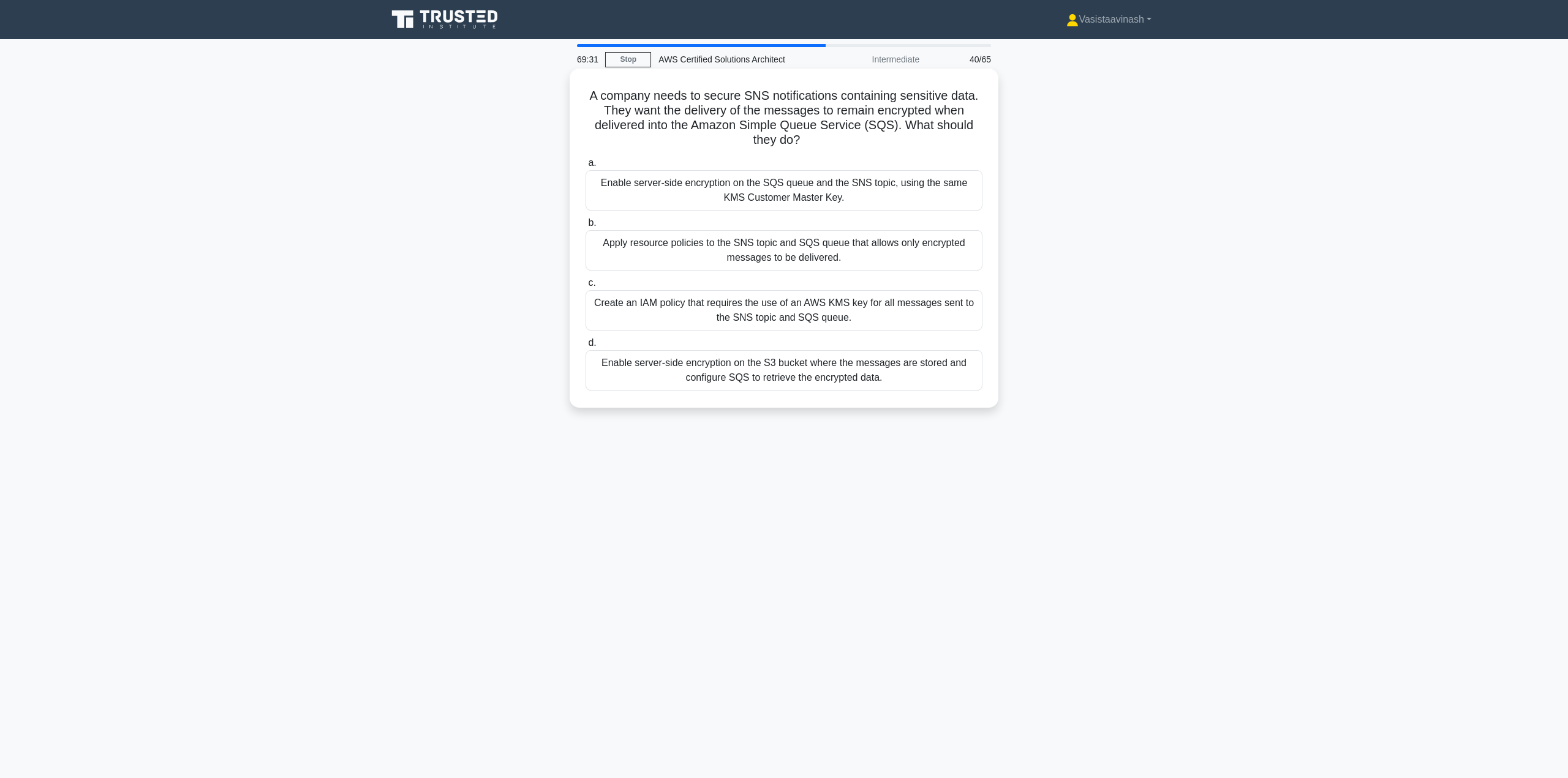
click at [745, 188] on div "Enable server-side encryption on the SQS queue and the SNS topic, using the sam…" at bounding box center [784, 190] width 397 height 40
click at [586, 167] on input "a. Enable server-side encryption on the SQS queue and the SNS topic, using the …" at bounding box center [586, 163] width 0 height 8
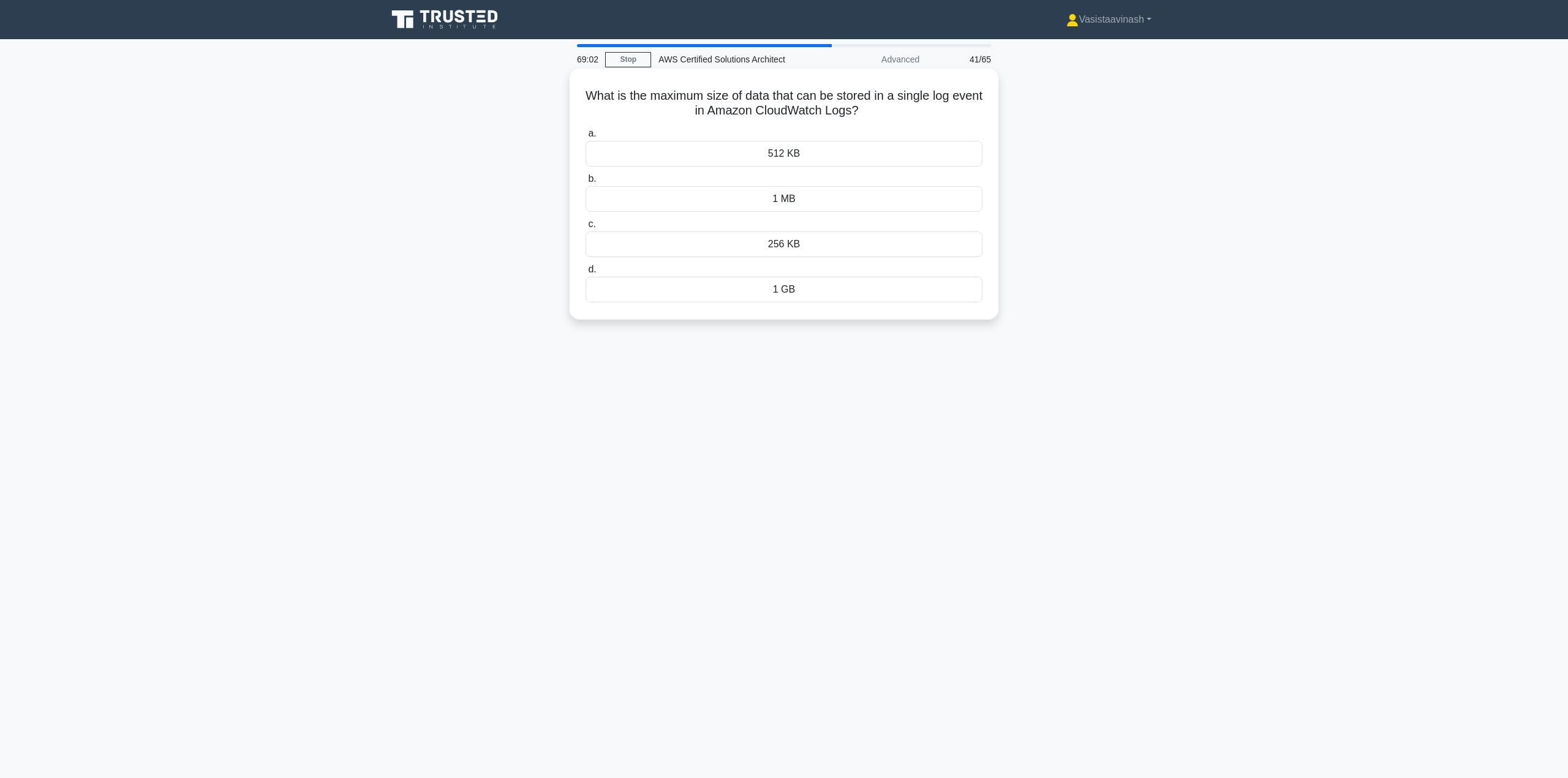
click at [789, 196] on div "1 MB" at bounding box center [784, 199] width 397 height 26
click at [586, 183] on input "b. 1 MB" at bounding box center [586, 179] width 0 height 8
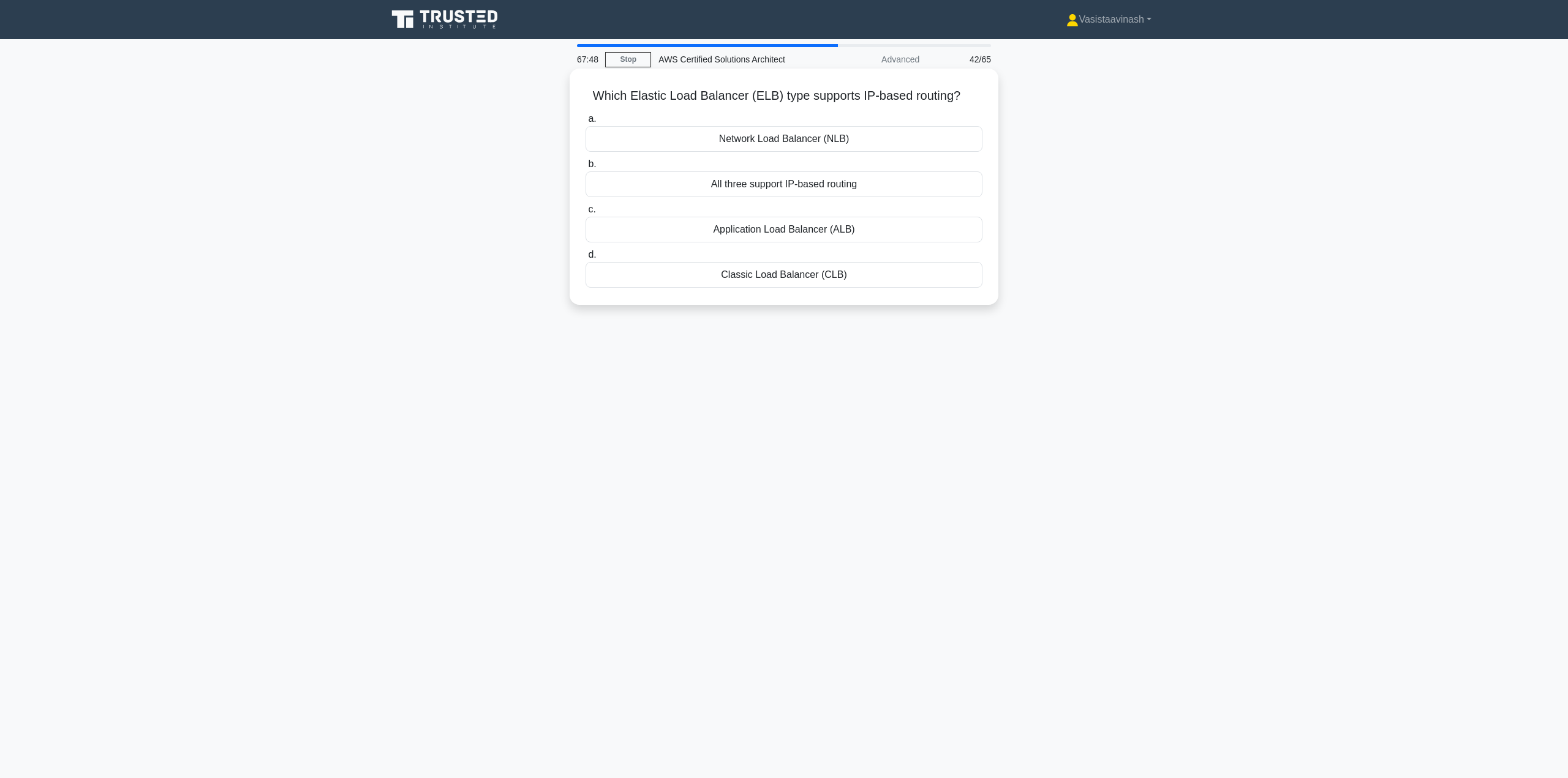
click at [816, 188] on div "All three support IP-based routing" at bounding box center [784, 184] width 397 height 26
click at [586, 169] on input "b. All three support IP-based routing" at bounding box center [586, 164] width 0 height 8
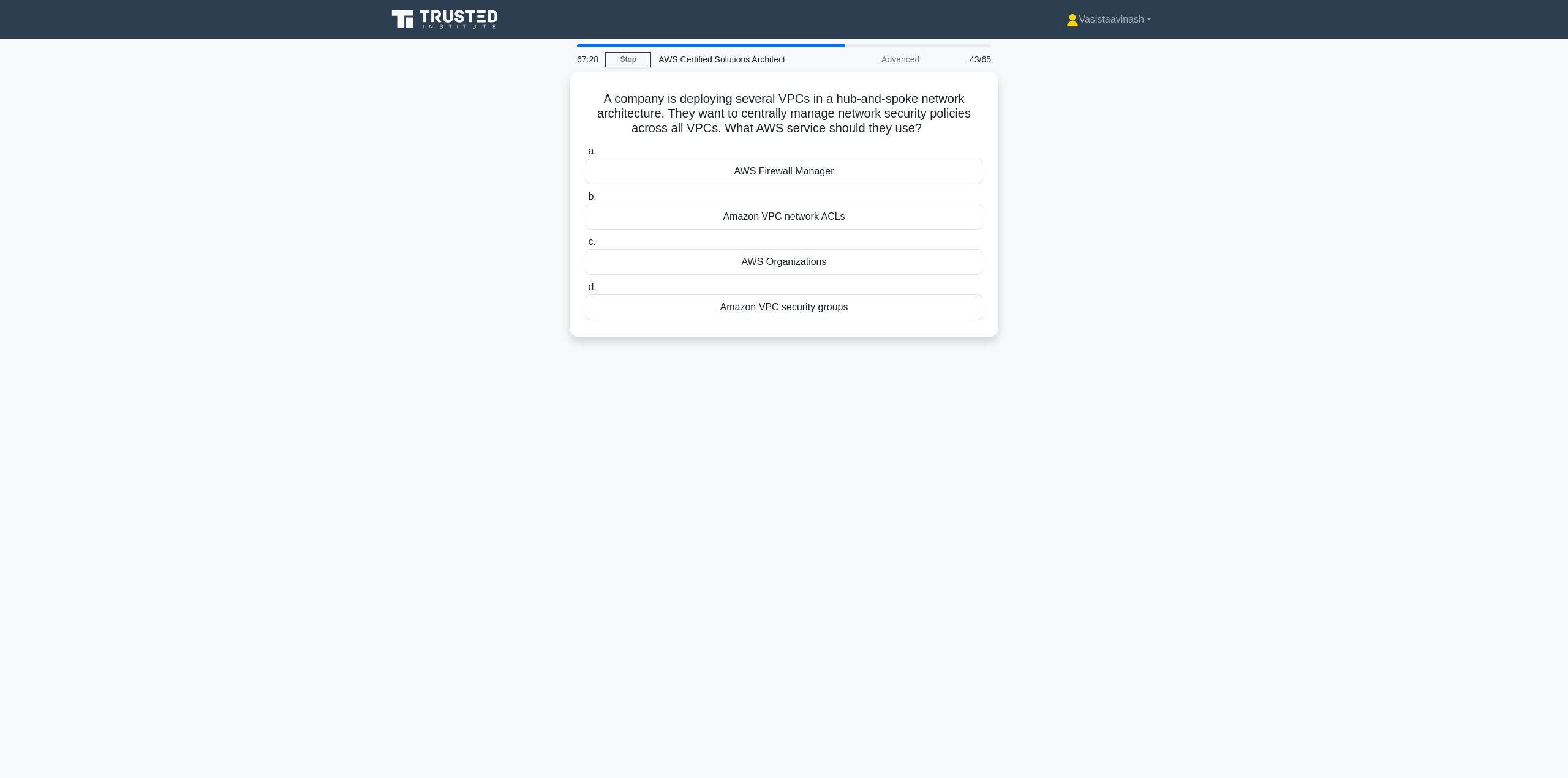
click at [1182, 177] on div "A company is deploying several VPCs in a hub-and-spoke network architecture. Th…" at bounding box center [784, 211] width 808 height 280
click at [808, 175] on div "AWS Firewall Manager" at bounding box center [784, 169] width 397 height 26
click at [586, 153] on input "a. AWS Firewall Manager" at bounding box center [586, 148] width 0 height 8
click at [814, 313] on div "AWS Snowball" at bounding box center [784, 305] width 397 height 26
click at [586, 288] on input "d. AWS Snowball" at bounding box center [586, 284] width 0 height 8
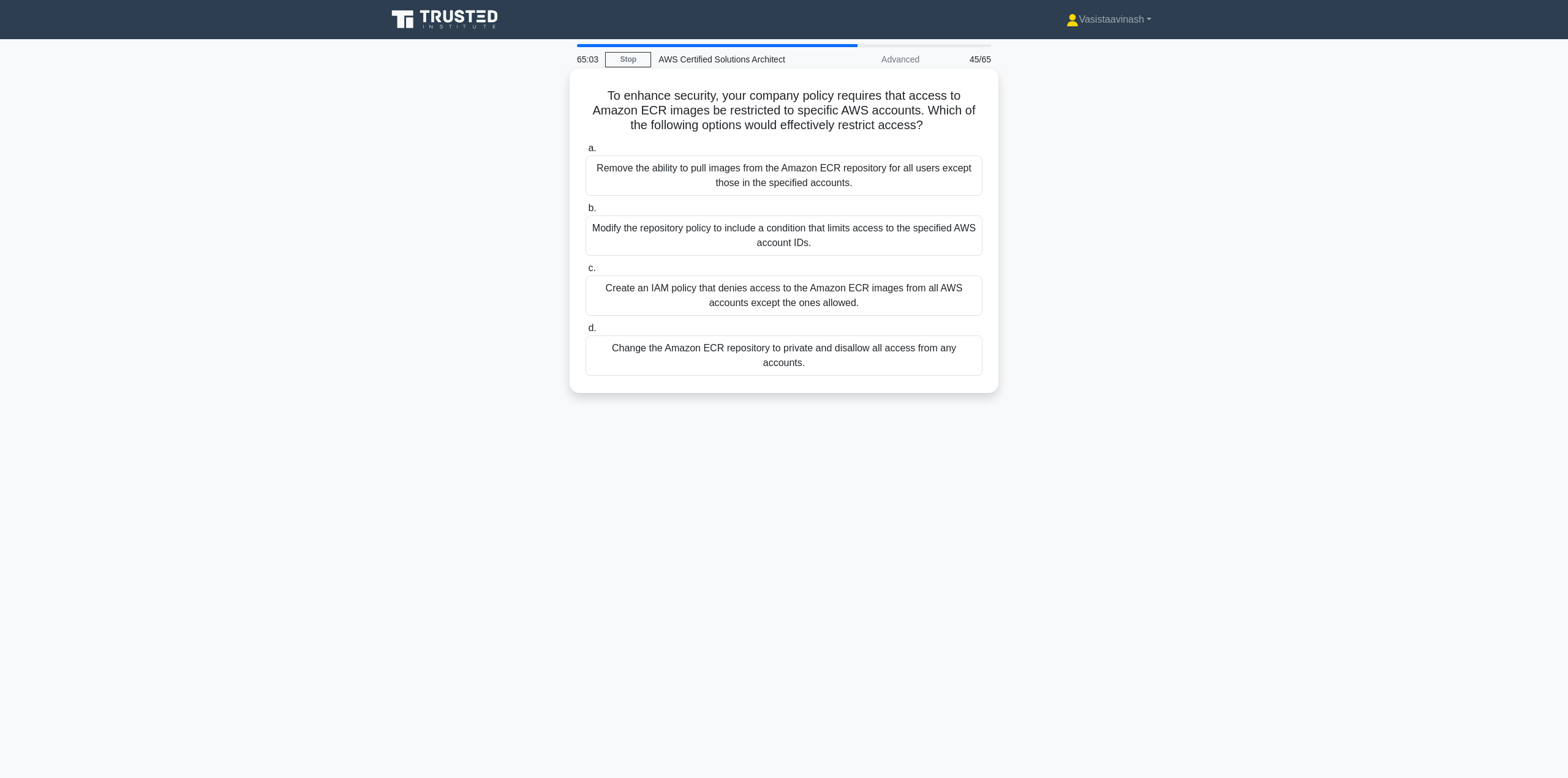
click at [791, 239] on div "Modify the repository policy to include a condition that limits access to the s…" at bounding box center [784, 236] width 397 height 40
click at [586, 213] on input "b. Modify the repository policy to include a condition that limits access to th…" at bounding box center [586, 208] width 0 height 8
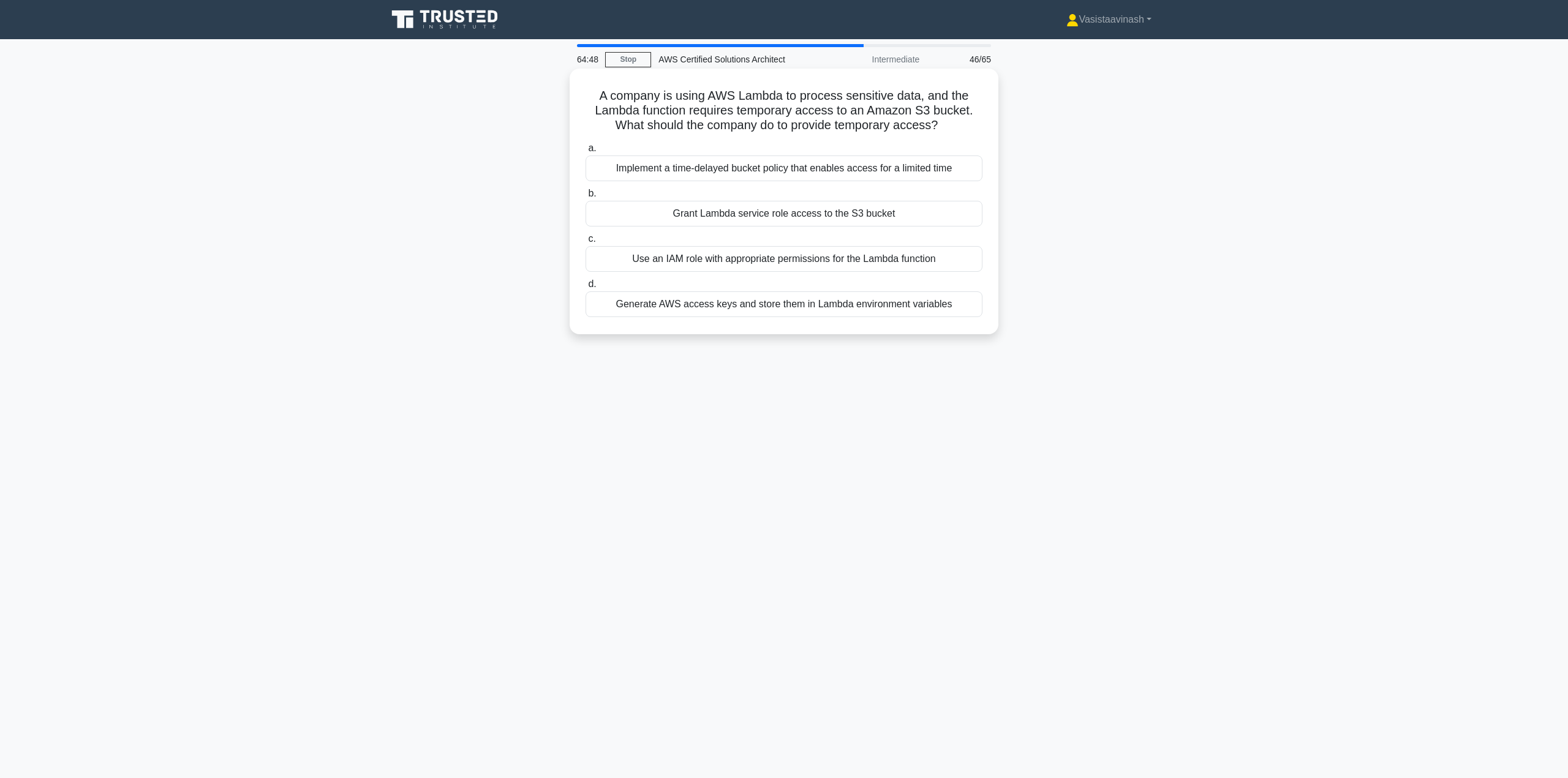
click at [841, 262] on div "Use an IAM role with appropriate permissions for the Lambda function" at bounding box center [784, 259] width 397 height 26
click at [586, 243] on input "c. Use an IAM role with appropriate permissions for the Lambda function" at bounding box center [586, 238] width 0 height 8
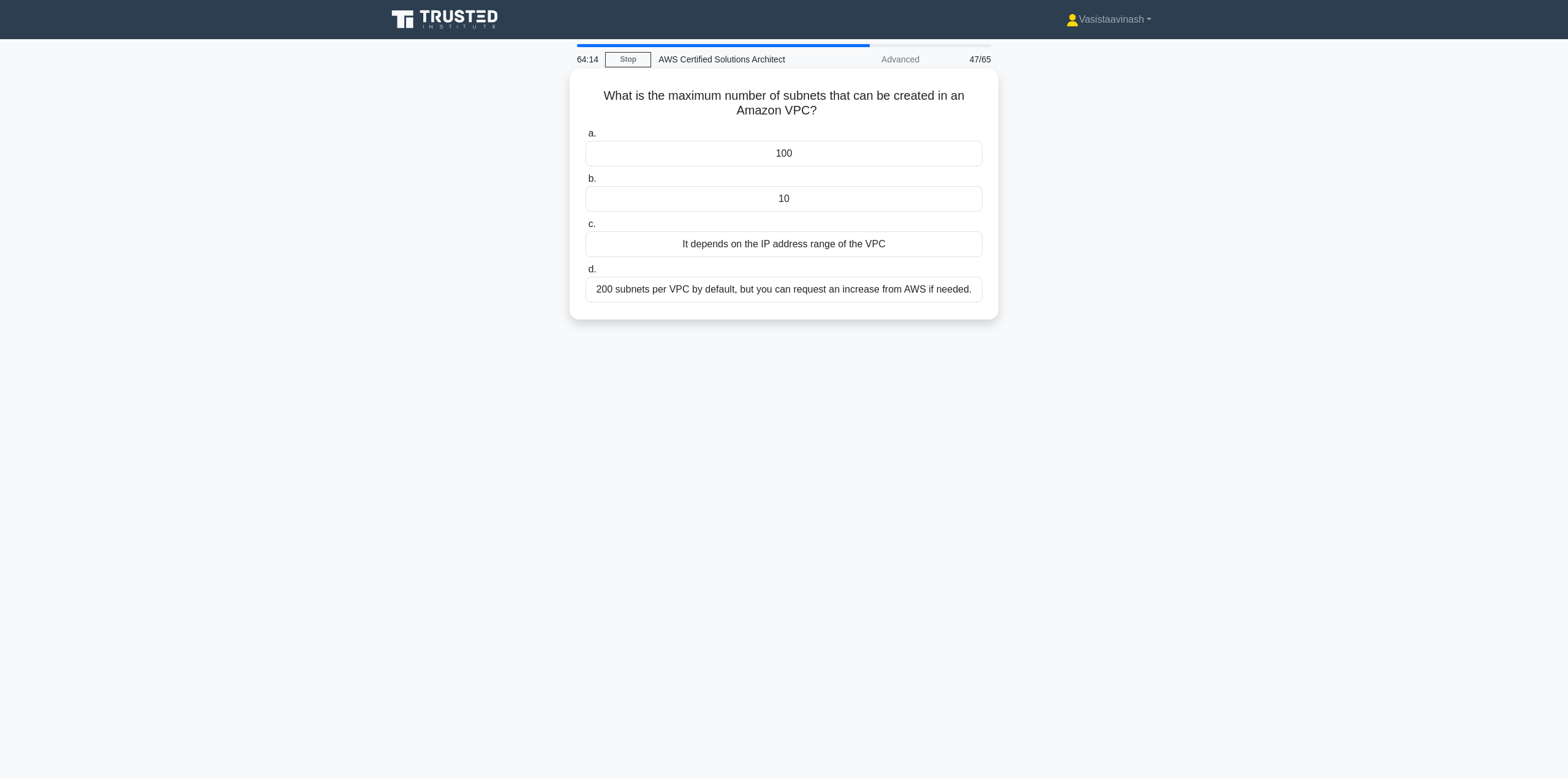
click at [726, 295] on div "200 subnets per VPC by default, but you can request an increase from AWS if nee…" at bounding box center [784, 290] width 397 height 26
click at [586, 274] on input "d. 200 subnets per VPC by default, but you can request an increase from AWS if …" at bounding box center [586, 269] width 0 height 8
click at [781, 291] on div "R5" at bounding box center [784, 290] width 397 height 26
click at [586, 274] on input "d. R5" at bounding box center [586, 269] width 0 height 8
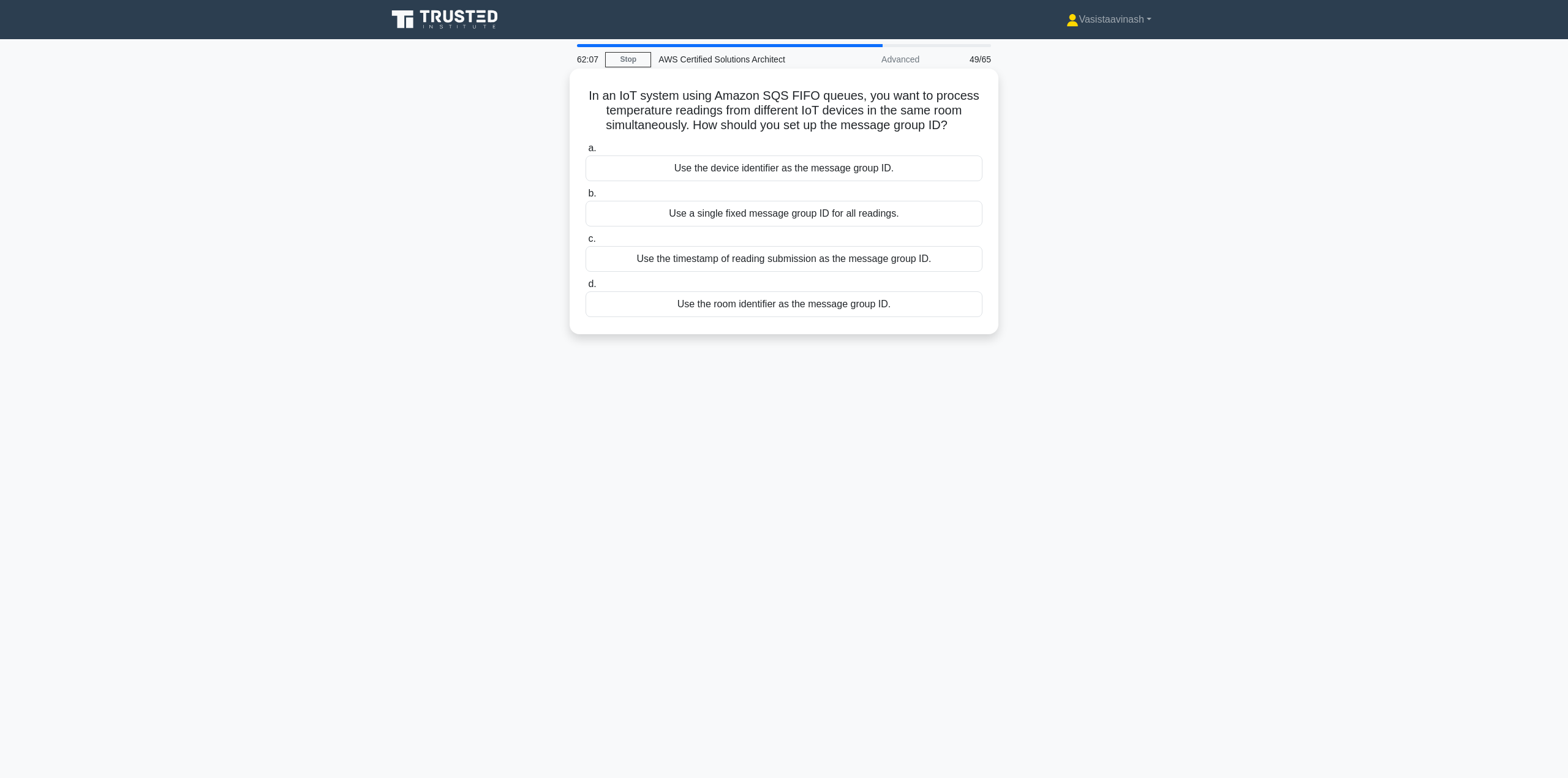
click at [792, 306] on div "Use the room identifier as the message group ID." at bounding box center [784, 305] width 397 height 26
click at [586, 288] on input "d. Use the room identifier as the message group ID." at bounding box center [586, 284] width 0 height 8
click at [884, 222] on div "Enable content-based deduplication for the queue." at bounding box center [784, 214] width 397 height 26
click at [586, 198] on input "b. Enable content-based deduplication for the queue." at bounding box center [586, 194] width 0 height 8
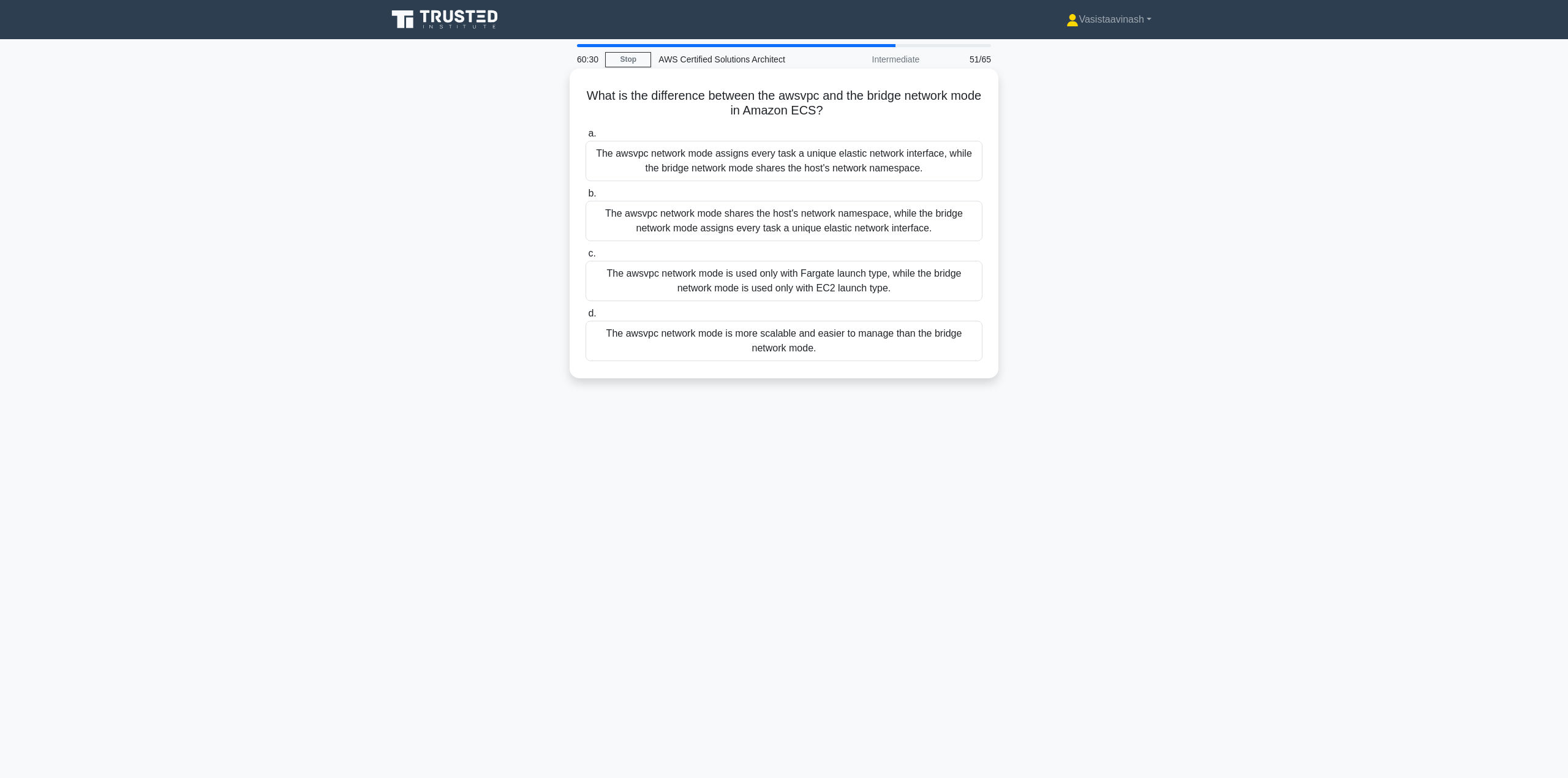
click at [821, 165] on div "The awsvpc network mode assigns every task a unique elastic network interface, …" at bounding box center [784, 161] width 397 height 40
click at [586, 138] on input "a. The awsvpc network mode assigns every task a unique elastic network interfac…" at bounding box center [586, 133] width 0 height 8
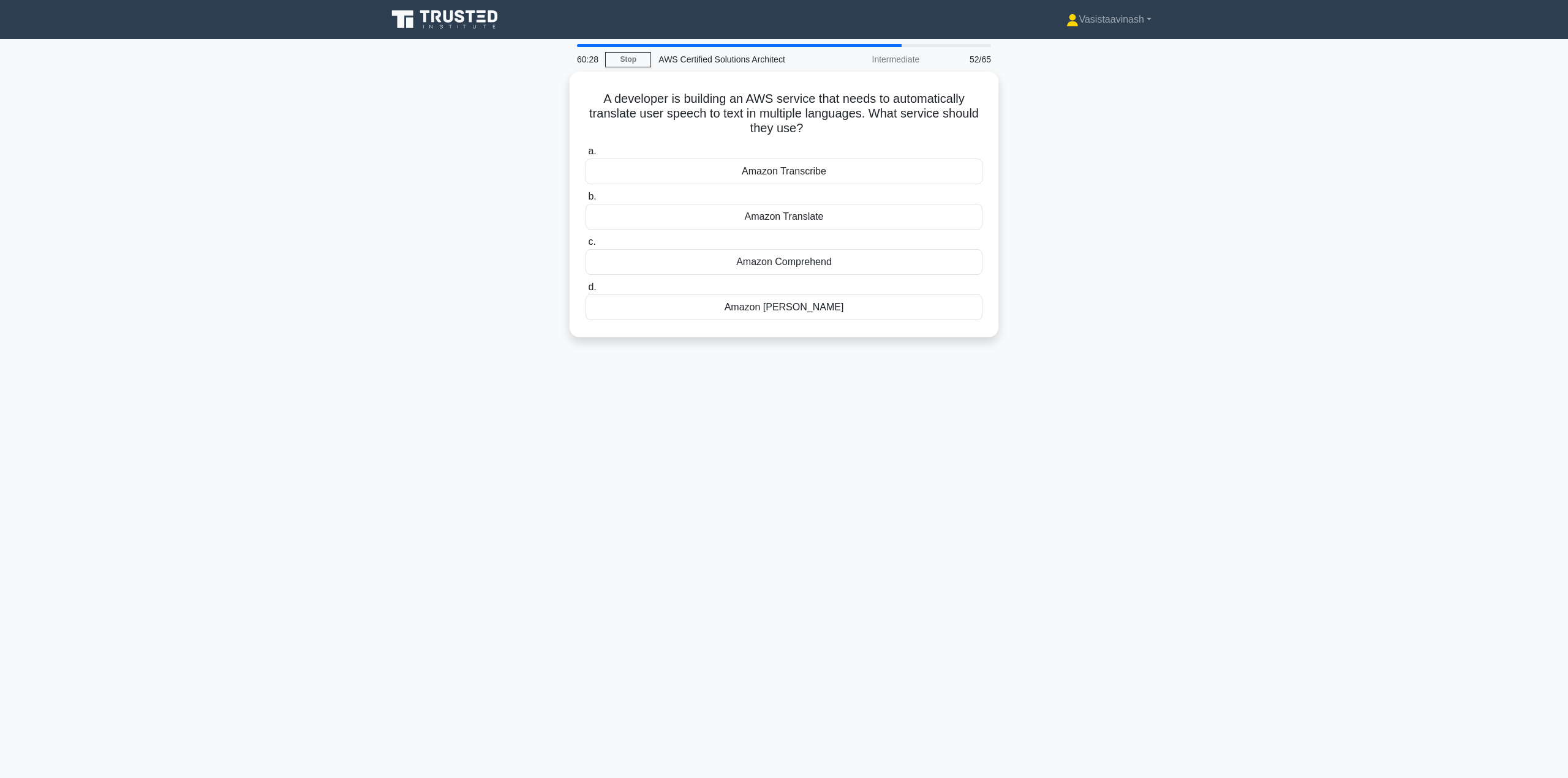
click at [382, 236] on div "A developer is building an AWS service that needs to automatically translate us…" at bounding box center [784, 211] width 808 height 280
click at [795, 309] on div "Amazon Polly" at bounding box center [784, 305] width 397 height 26
click at [586, 288] on input "d. Amazon Polly" at bounding box center [586, 284] width 0 height 8
click at [872, 170] on div "AWS Config" at bounding box center [784, 169] width 397 height 26
click at [586, 153] on input "a. AWS Config" at bounding box center [586, 148] width 0 height 8
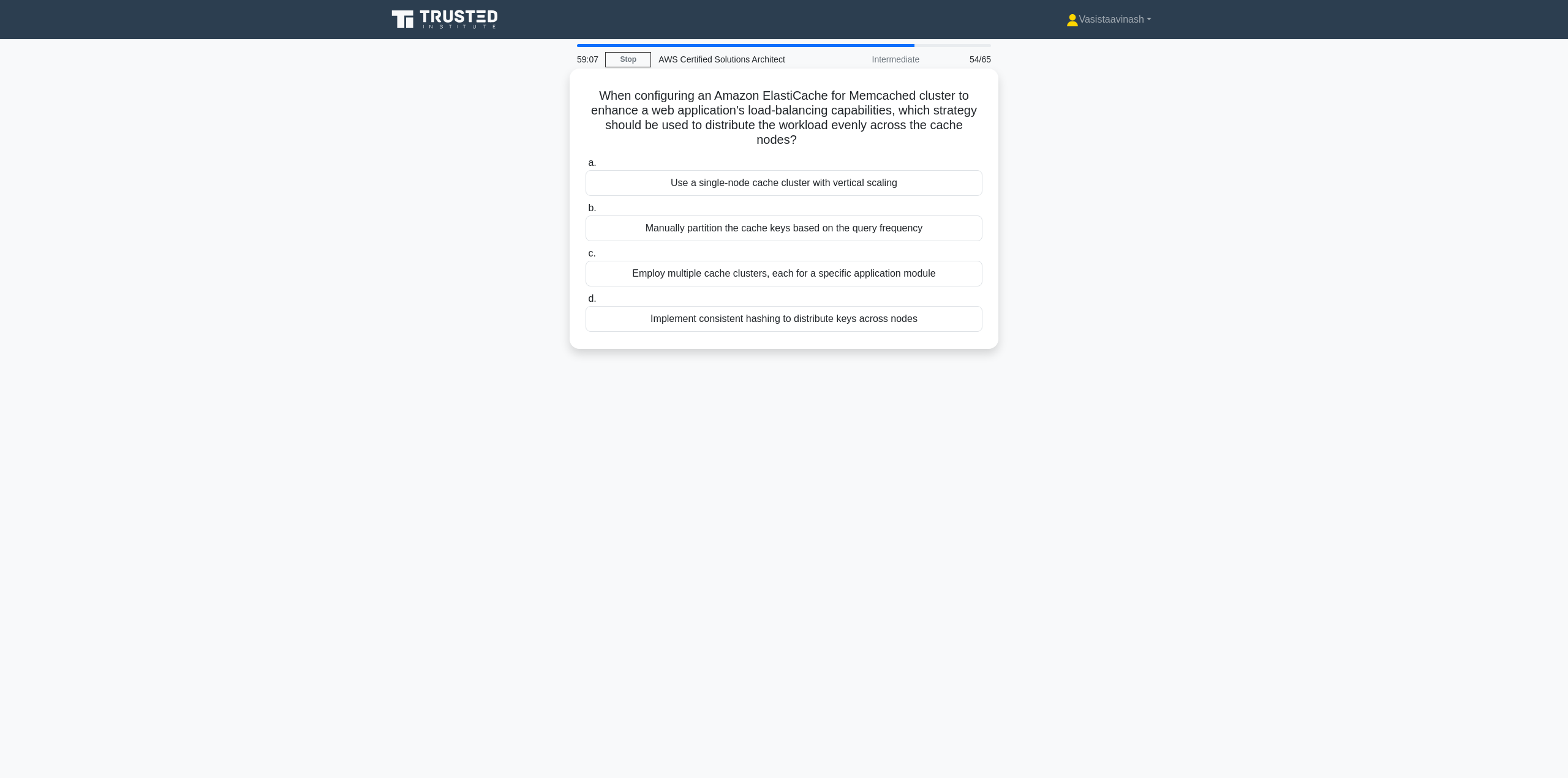
click at [815, 323] on div "Implement consistent hashing to distribute keys across nodes" at bounding box center [784, 319] width 397 height 26
click at [586, 303] on input "d. Implement consistent hashing to distribute keys across nodes" at bounding box center [586, 299] width 0 height 8
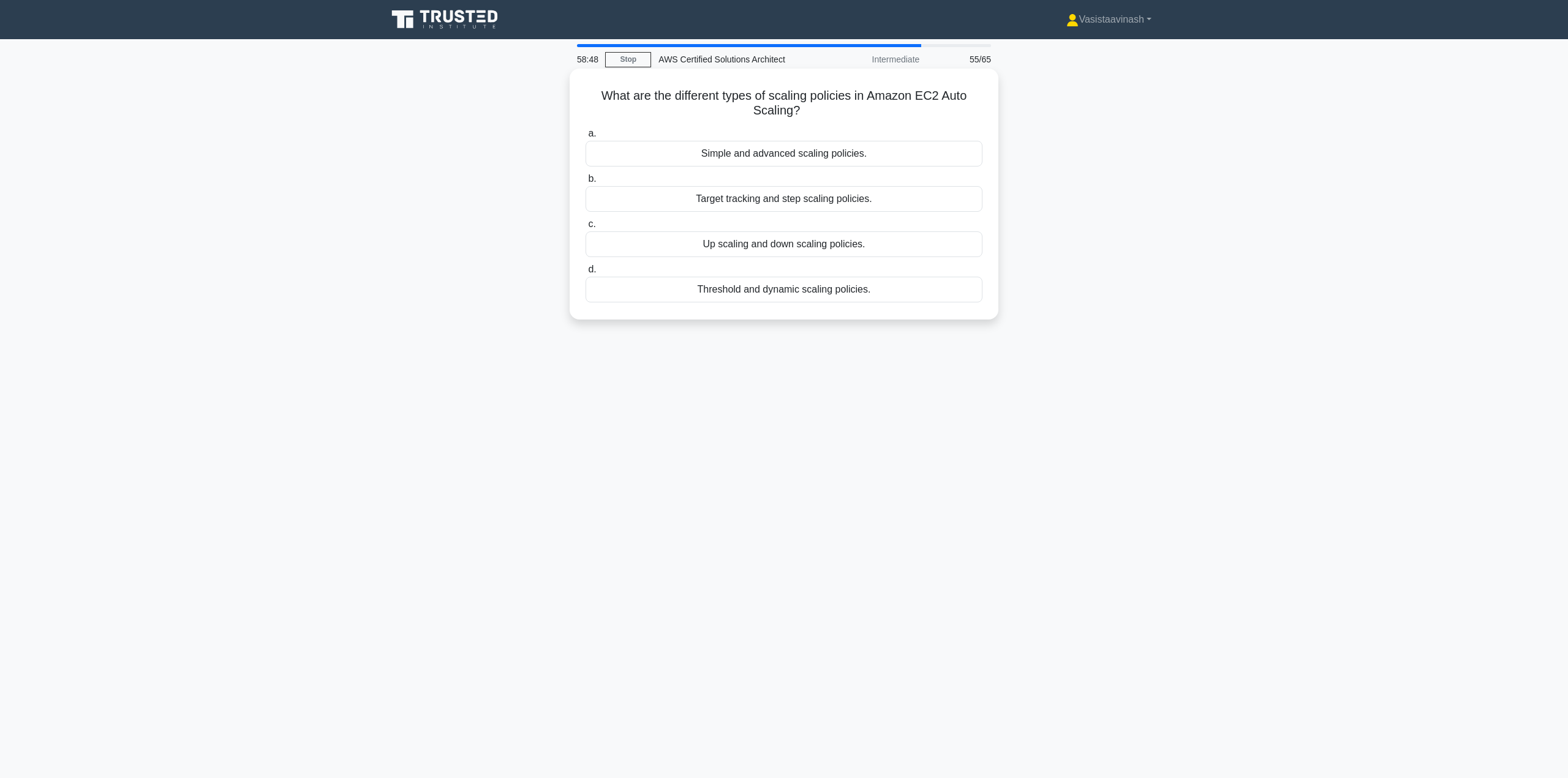
click at [836, 202] on div "Target tracking and step scaling policies." at bounding box center [784, 199] width 397 height 26
click at [586, 183] on input "b. Target tracking and step scaling policies." at bounding box center [586, 179] width 0 height 8
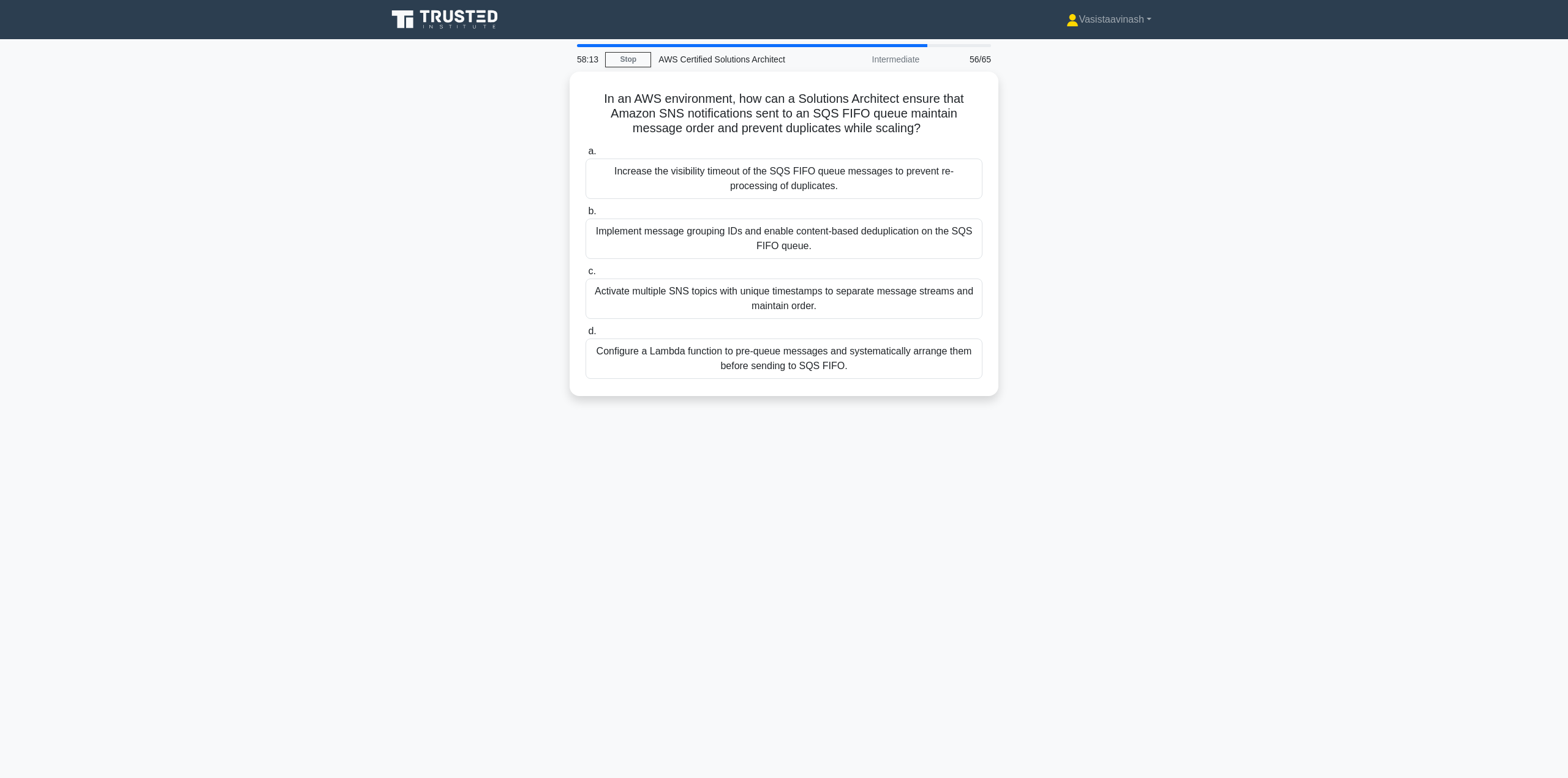
drag, startPoint x: 865, startPoint y: 148, endPoint x: 450, endPoint y: 161, distance: 415.2
drag, startPoint x: 450, startPoint y: 161, endPoint x: 447, endPoint y: 109, distance: 52.1
click at [447, 109] on div "In an AWS environment, how can a Solutions Architect ensure that Amazon SNS not…" at bounding box center [784, 241] width 808 height 339
click at [887, 240] on div "Implement message grouping IDs and enable content-based deduplication on the SQ…" at bounding box center [784, 236] width 397 height 40
click at [586, 213] on input "b. Implement message grouping IDs and enable content-based deduplication on the…" at bounding box center [586, 208] width 0 height 8
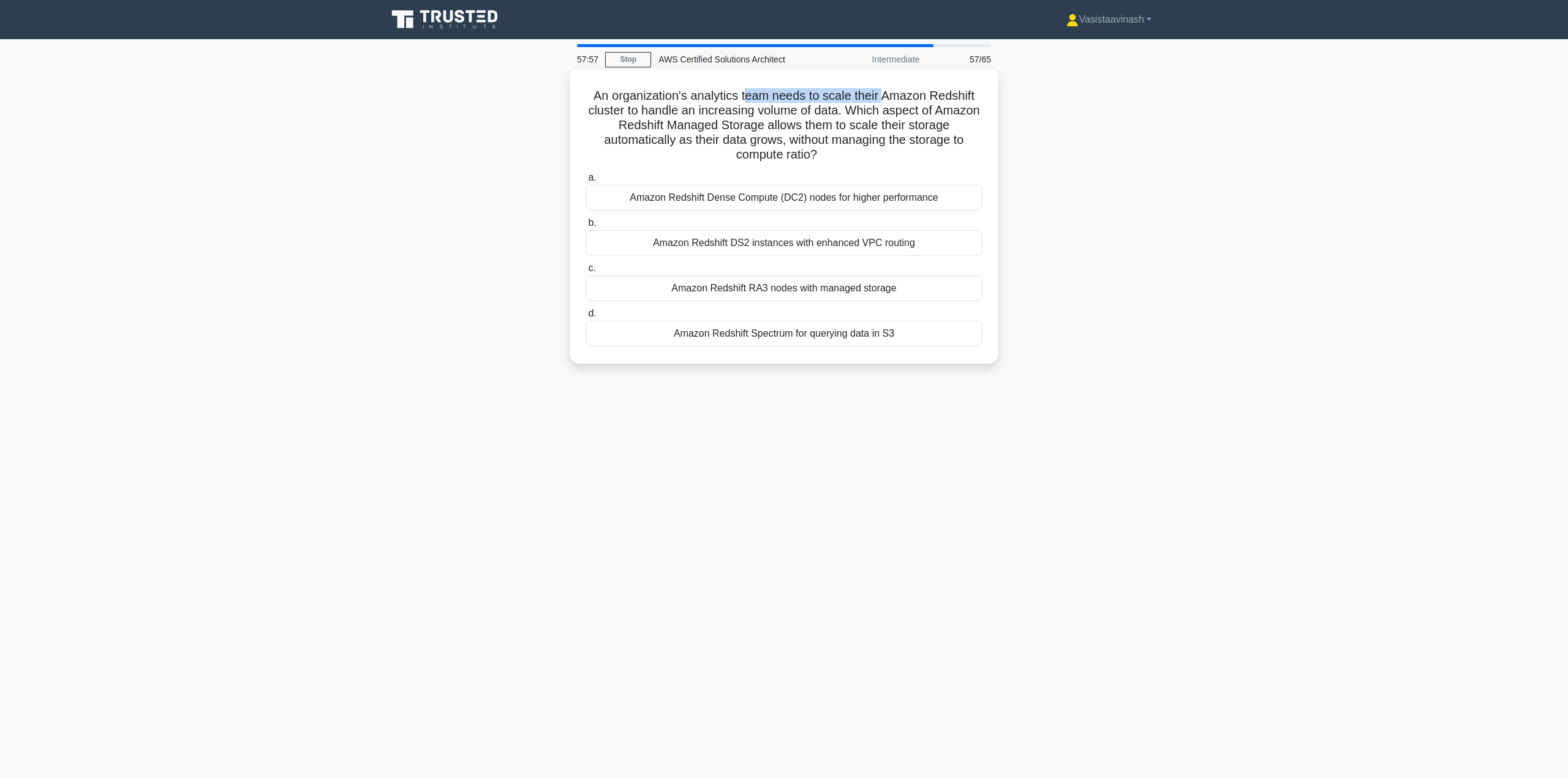
drag, startPoint x: 747, startPoint y: 94, endPoint x: 885, endPoint y: 96, distance: 138.0
click at [885, 96] on h5 "An organization's analytics team needs to scale their Amazon Redshift cluster t…" at bounding box center [784, 125] width 399 height 75
click at [917, 97] on h5 "An organization's analytics team needs to scale their Amazon Redshift cluster t…" at bounding box center [784, 125] width 399 height 75
click at [905, 290] on div "Amazon Redshift RA3 nodes with managed storage" at bounding box center [784, 289] width 397 height 26
click at [586, 272] on input "c. Amazon Redshift RA3 nodes with managed storage" at bounding box center [586, 268] width 0 height 8
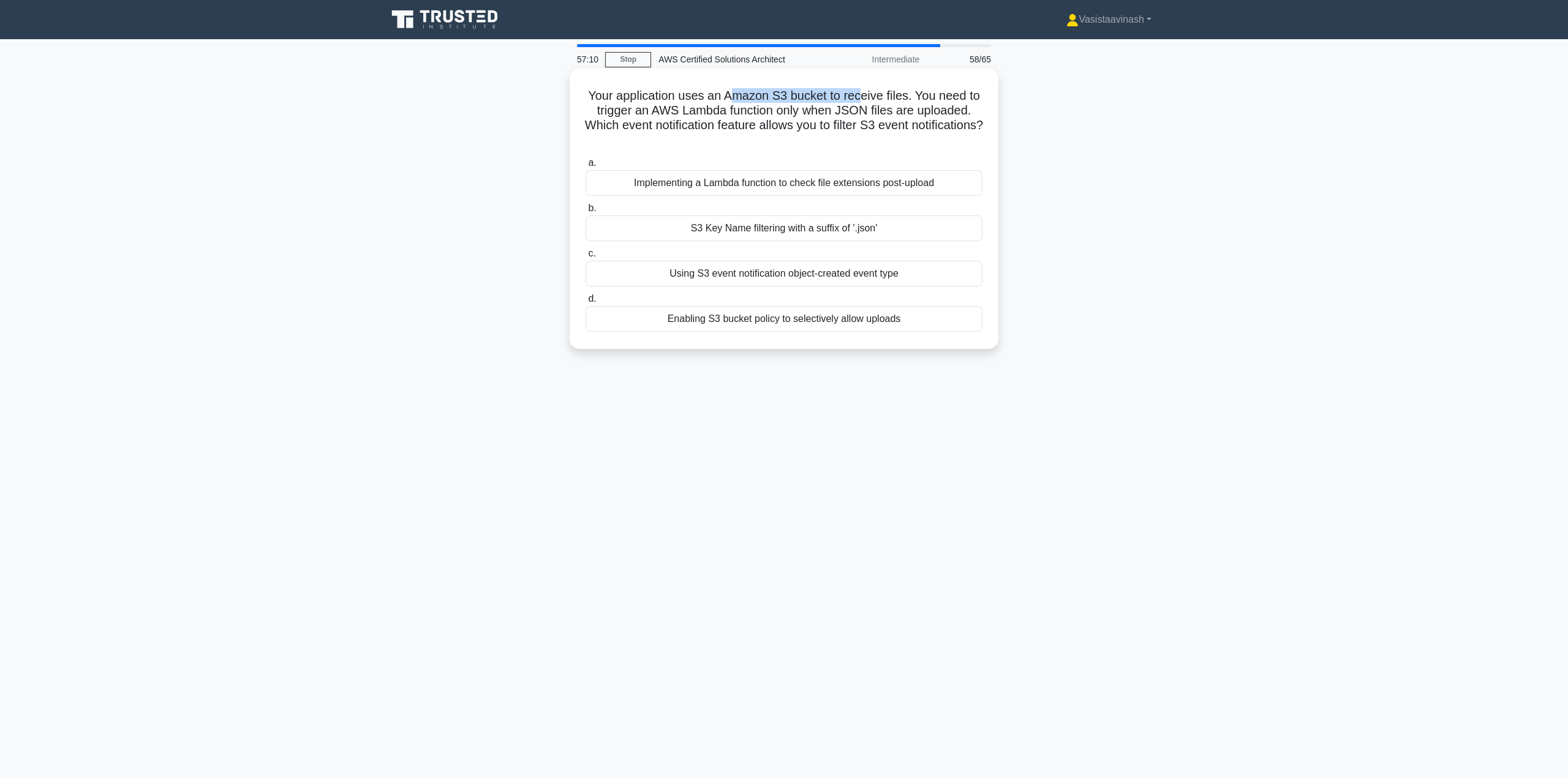
drag, startPoint x: 750, startPoint y: 98, endPoint x: 866, endPoint y: 102, distance: 116.1
click at [864, 102] on h5 "Your application uses an Amazon S3 bucket to receive files. You need to trigger…" at bounding box center [784, 117] width 399 height 60
click at [896, 105] on h5 "Your application uses an Amazon S3 bucket to receive files. You need to trigger…" at bounding box center [784, 117] width 399 height 60
drag, startPoint x: 649, startPoint y: 109, endPoint x: 945, endPoint y: 117, distance: 296.1
click at [944, 117] on h5 "Your application uses an Amazon S3 bucket to receive files. You need to trigger…" at bounding box center [784, 117] width 399 height 60
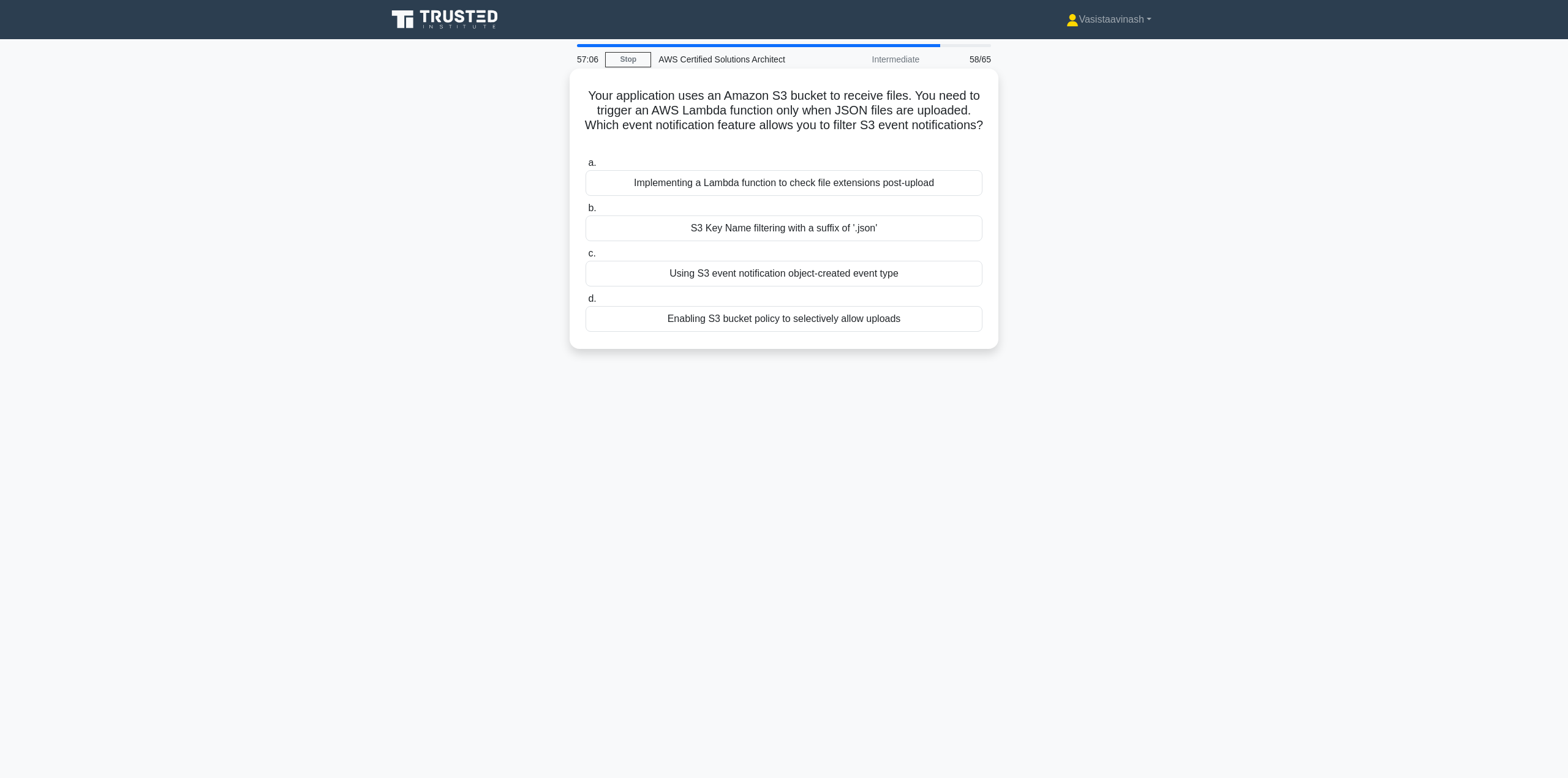
click at [956, 115] on h5 "Your application uses an Amazon S3 bucket to receive files. You need to trigger…" at bounding box center [784, 117] width 399 height 60
drag, startPoint x: 729, startPoint y: 129, endPoint x: 883, endPoint y: 128, distance: 154.0
click at [865, 129] on h5 "Your application uses an Amazon S3 bucket to receive files. You need to trigger…" at bounding box center [784, 117] width 399 height 60
click at [901, 128] on h5 "Your application uses an Amazon S3 bucket to receive files. You need to trigger…" at bounding box center [784, 117] width 399 height 60
drag, startPoint x: 827, startPoint y: 125, endPoint x: 956, endPoint y: 128, distance: 129.0
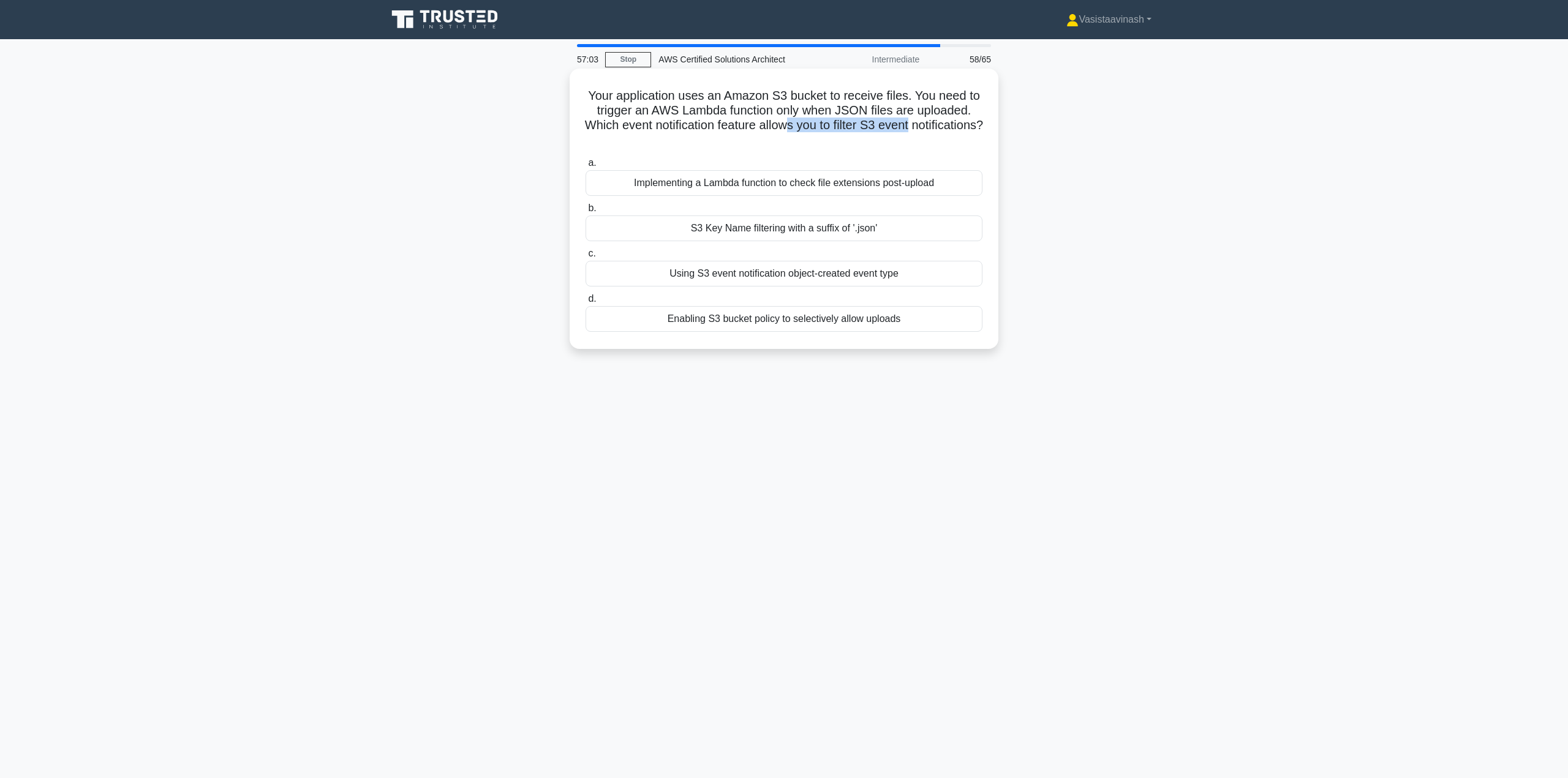
click at [955, 129] on h5 "Your application uses an Amazon S3 bucket to receive files. You need to trigger…" at bounding box center [784, 117] width 399 height 60
click at [821, 130] on h5 "Your application uses an Amazon S3 bucket to receive files. You need to trigger…" at bounding box center [784, 117] width 399 height 60
drag, startPoint x: 602, startPoint y: 95, endPoint x: 909, endPoint y: 100, distance: 307.0
click at [909, 100] on h5 "Your application uses an Amazon S3 bucket to receive files. You need to trigger…" at bounding box center [784, 117] width 399 height 60
drag, startPoint x: 921, startPoint y: 95, endPoint x: 772, endPoint y: 112, distance: 150.0
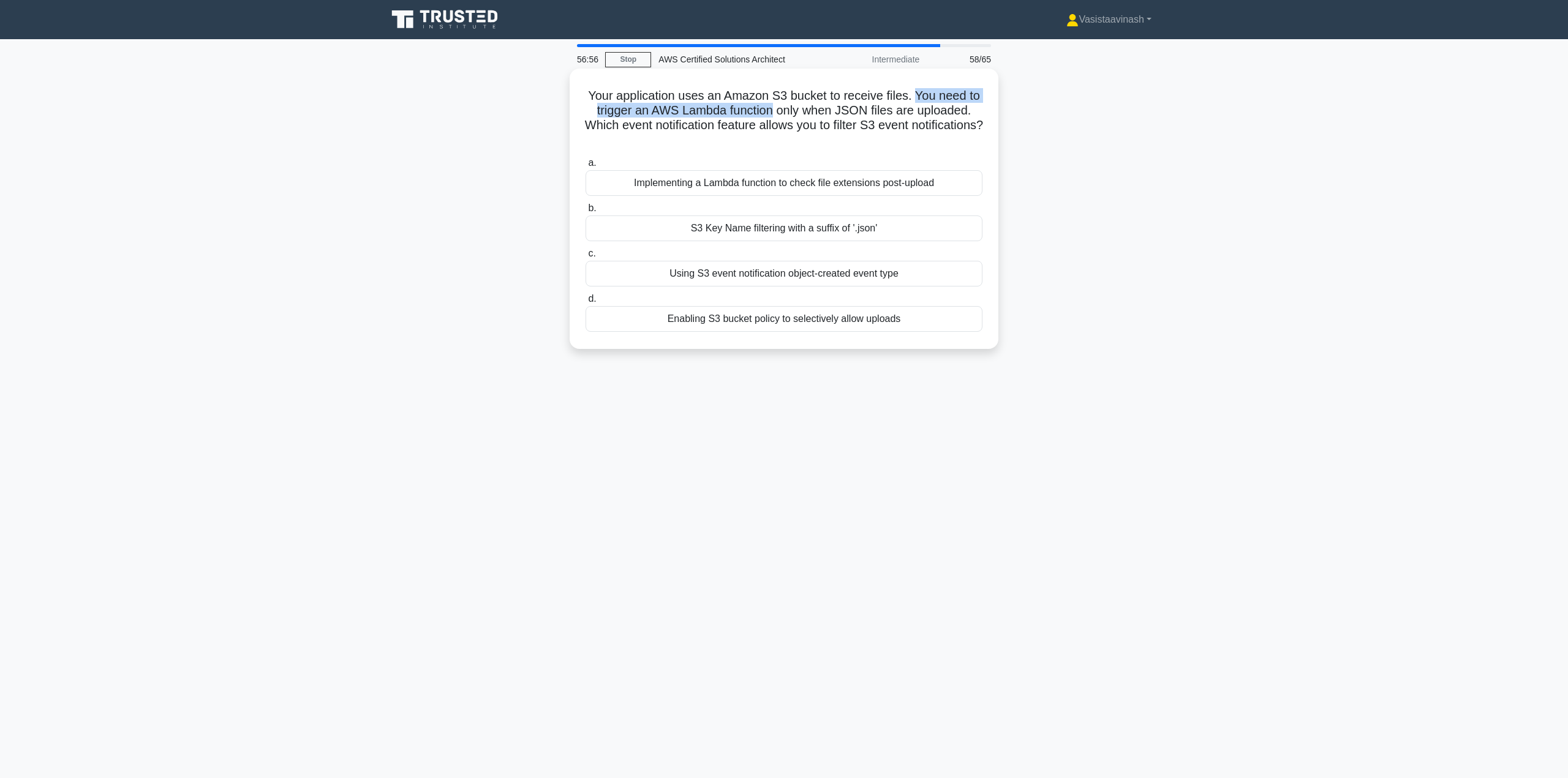
click at [772, 112] on h5 "Your application uses an Amazon S3 bucket to receive files. You need to trigger…" at bounding box center [784, 117] width 399 height 60
drag, startPoint x: 778, startPoint y: 112, endPoint x: 974, endPoint y: 116, distance: 196.0
click at [974, 116] on h5 "Your application uses an Amazon S3 bucket to receive files. You need to trigger…" at bounding box center [784, 117] width 399 height 60
drag, startPoint x: 641, startPoint y: 125, endPoint x: 823, endPoint y: 144, distance: 183.0
click at [823, 144] on h5 "Your application uses an Amazon S3 bucket to receive files. You need to trigger…" at bounding box center [784, 117] width 399 height 60
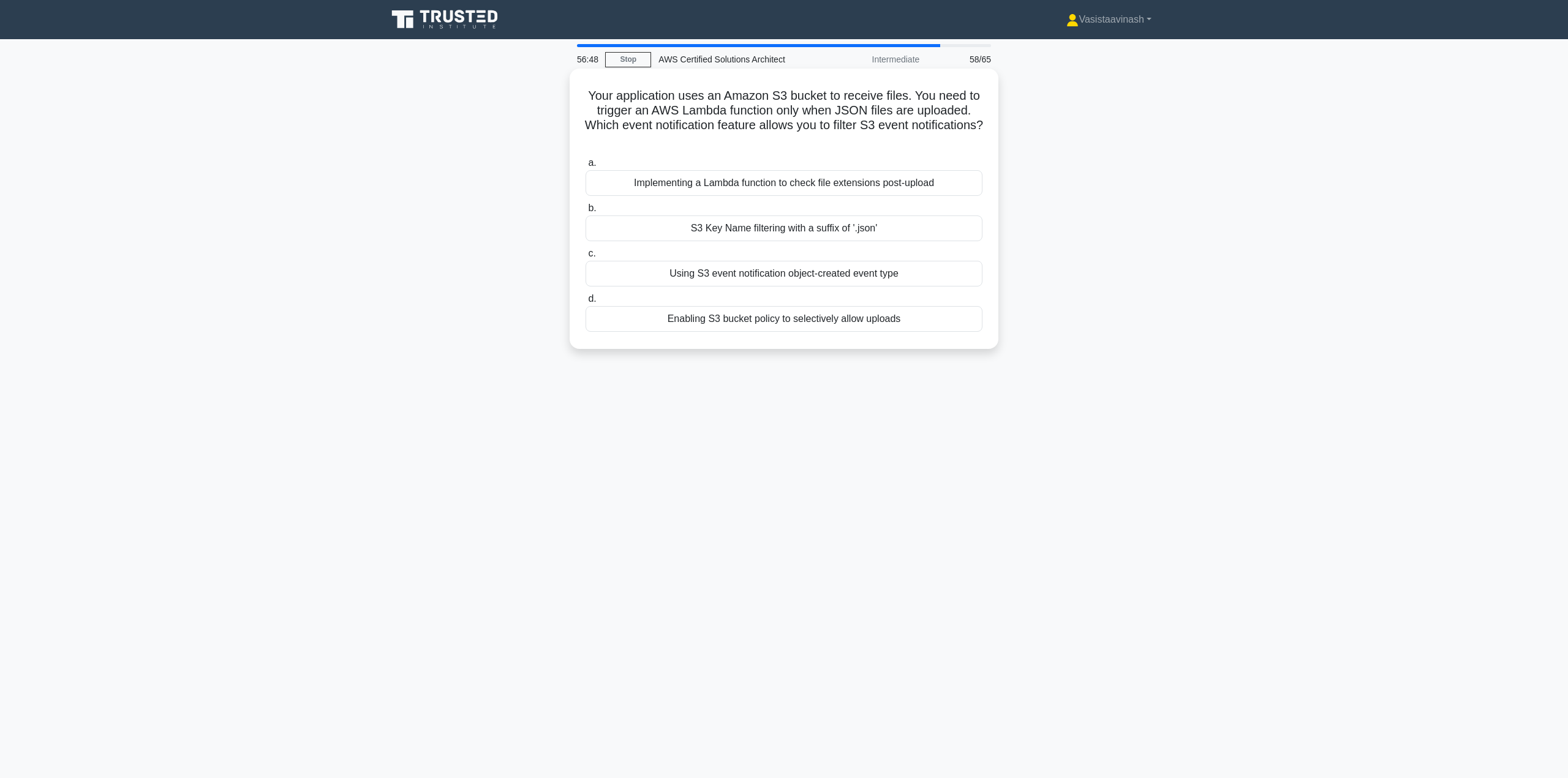
click at [791, 138] on icon ".spinner_0XTQ{transform-origin:center;animation:spinner_y6GP .75s linear infini…" at bounding box center [784, 140] width 14 height 14
click at [776, 277] on div "Using S3 event notification object-created event type" at bounding box center [784, 274] width 397 height 26
click at [586, 258] on input "c. Using S3 event notification object-created event type" at bounding box center [586, 254] width 0 height 8
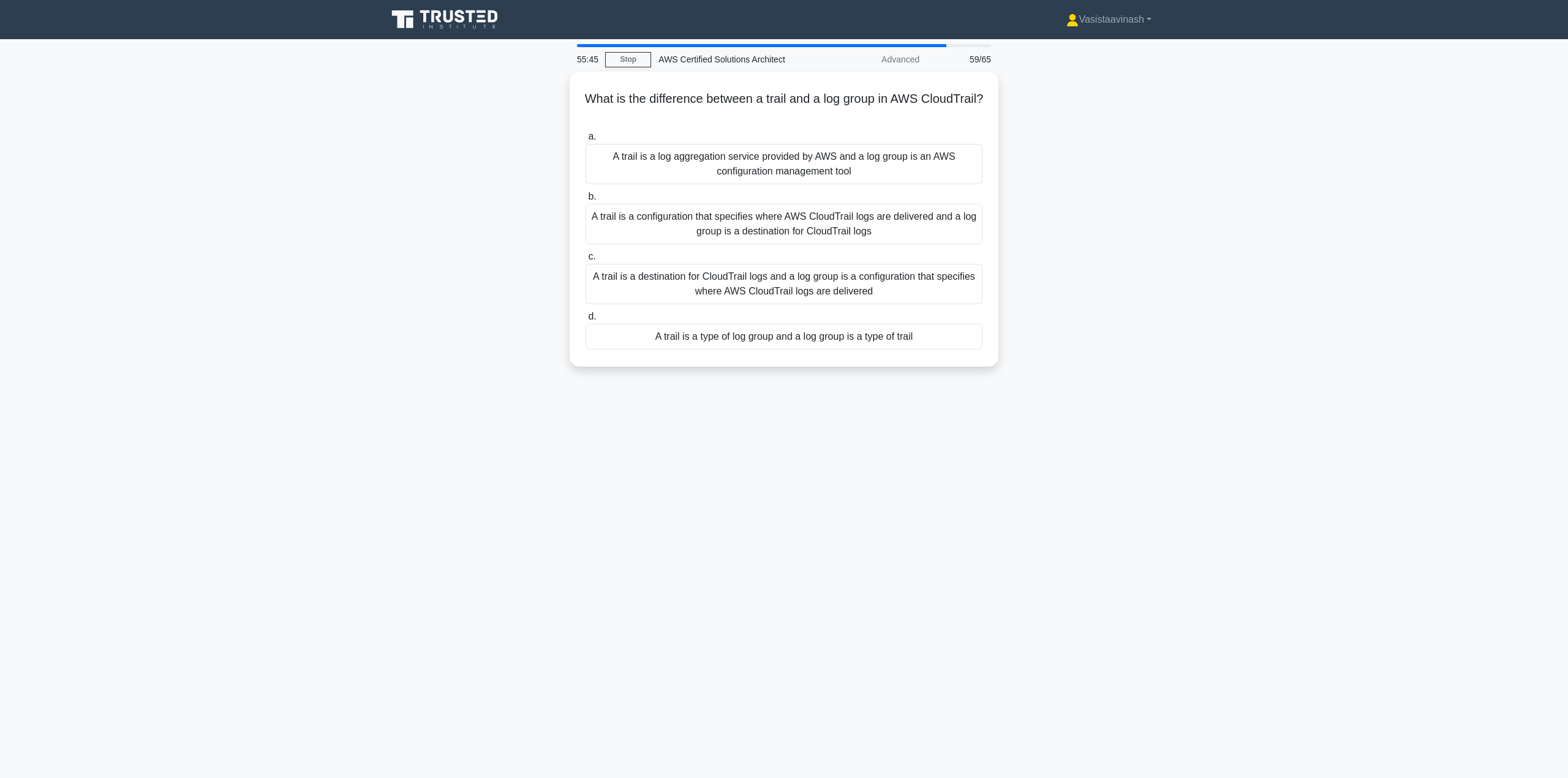
click at [480, 220] on div "What is the difference between a trail and a log group in AWS CloudTrail? .spin…" at bounding box center [784, 226] width 808 height 310
click at [876, 229] on div "A trail is a configuration that specifies where AWS CloudTrail logs are deliver…" at bounding box center [784, 221] width 397 height 40
click at [586, 198] on input "b. A trail is a configuration that specifies where AWS CloudTrail logs are deli…" at bounding box center [586, 194] width 0 height 8
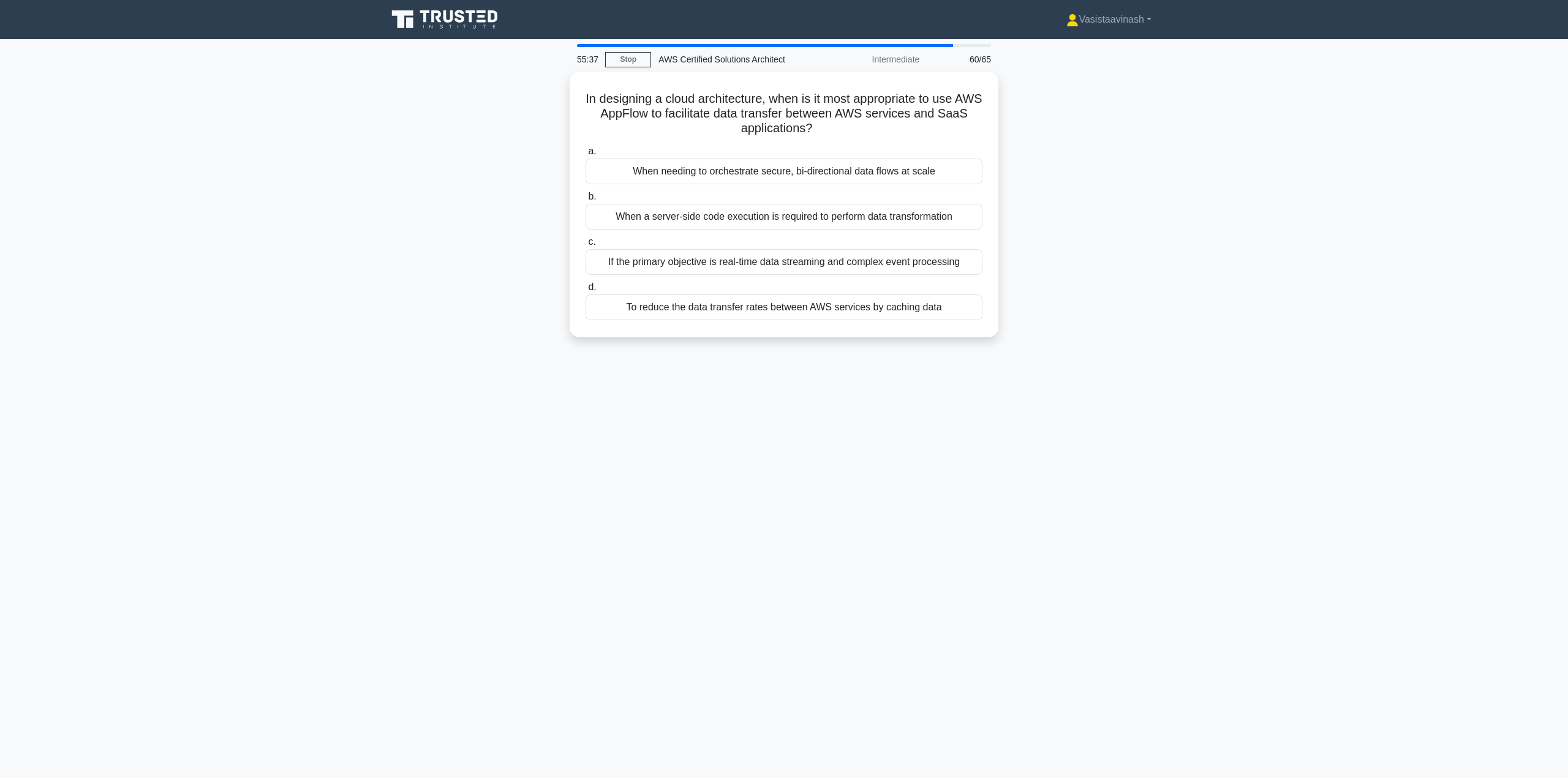
click at [497, 226] on div "In designing a cloud architecture, when is it most appropriate to use AWS AppFl…" at bounding box center [784, 211] width 808 height 280
click at [768, 171] on div "When needing to orchestrate secure, bi-directional data flows at scale" at bounding box center [784, 169] width 397 height 26
click at [586, 153] on input "a. When needing to orchestrate secure, bi-directional data flows at scale" at bounding box center [586, 148] width 0 height 8
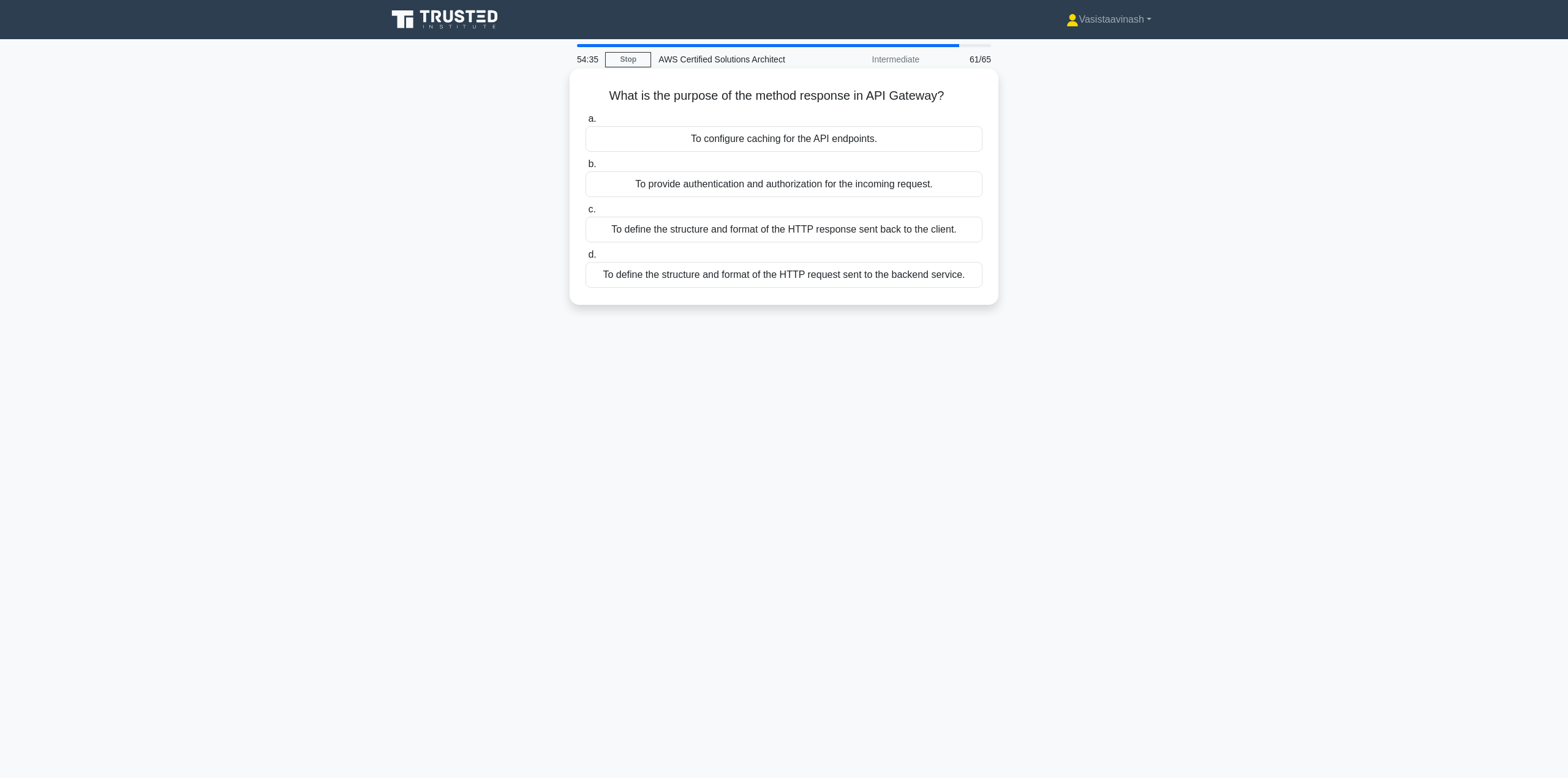
click at [876, 232] on div "To define the structure and format of the HTTP response sent back to the client." at bounding box center [784, 230] width 397 height 26
click at [586, 214] on input "c. To define the structure and format of the HTTP response sent back to the cli…" at bounding box center [586, 210] width 0 height 8
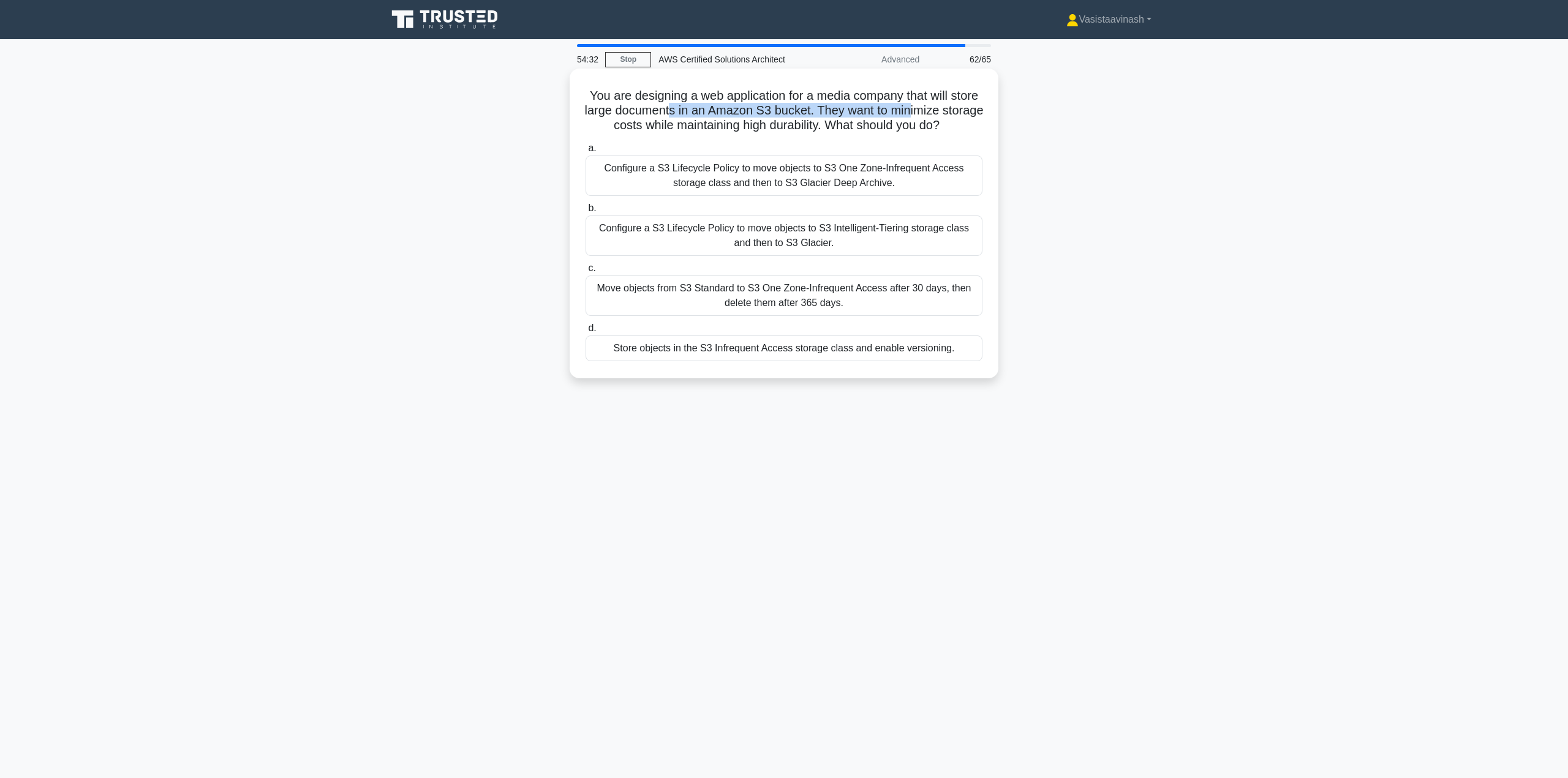
drag, startPoint x: 740, startPoint y: 105, endPoint x: 941, endPoint y: 115, distance: 201.2
click at [948, 115] on h5 "You are designing a web application for a media company that will store large d…" at bounding box center [784, 110] width 399 height 45
click at [641, 121] on h5 "You are designing a web application for a media company that will store large d…" at bounding box center [784, 110] width 399 height 45
drag, startPoint x: 599, startPoint y: 128, endPoint x: 858, endPoint y: 129, distance: 259.0
click at [858, 129] on h5 "You are designing a web application for a media company that will store large d…" at bounding box center [784, 110] width 399 height 45
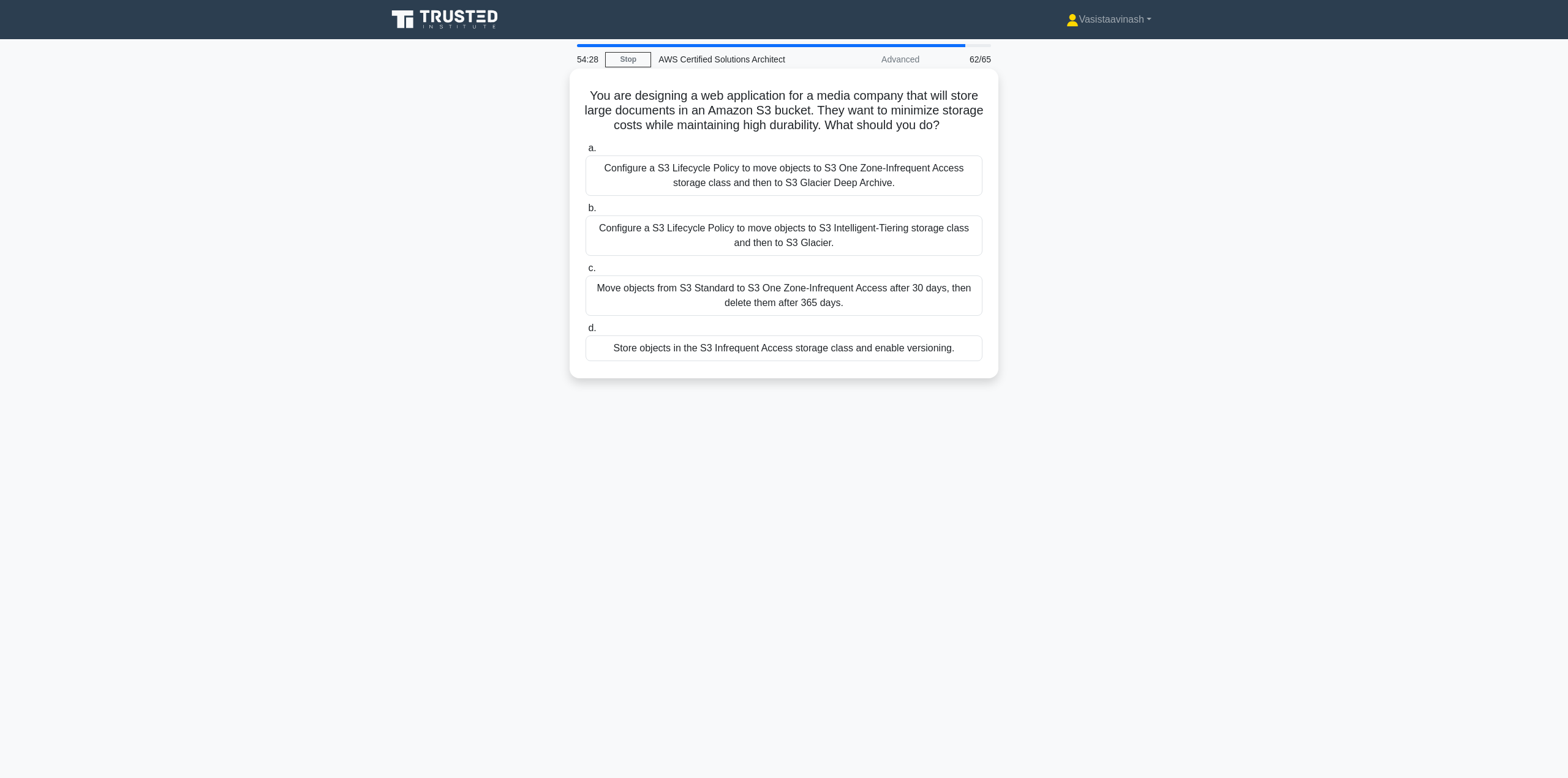
click at [888, 126] on h5 "You are designing a web application for a media company that will store large d…" at bounding box center [784, 110] width 399 height 45
drag, startPoint x: 705, startPoint y: 197, endPoint x: 467, endPoint y: 181, distance: 238.5
drag, startPoint x: 467, startPoint y: 181, endPoint x: 430, endPoint y: 161, distance: 42.1
click at [430, 161] on div "You are designing a web application for a media company that will store large d…" at bounding box center [784, 233] width 808 height 325
click at [778, 316] on div "Move objects from S3 Standard to S3 One Zone-Infrequent Access after 30 days, t…" at bounding box center [784, 296] width 397 height 40
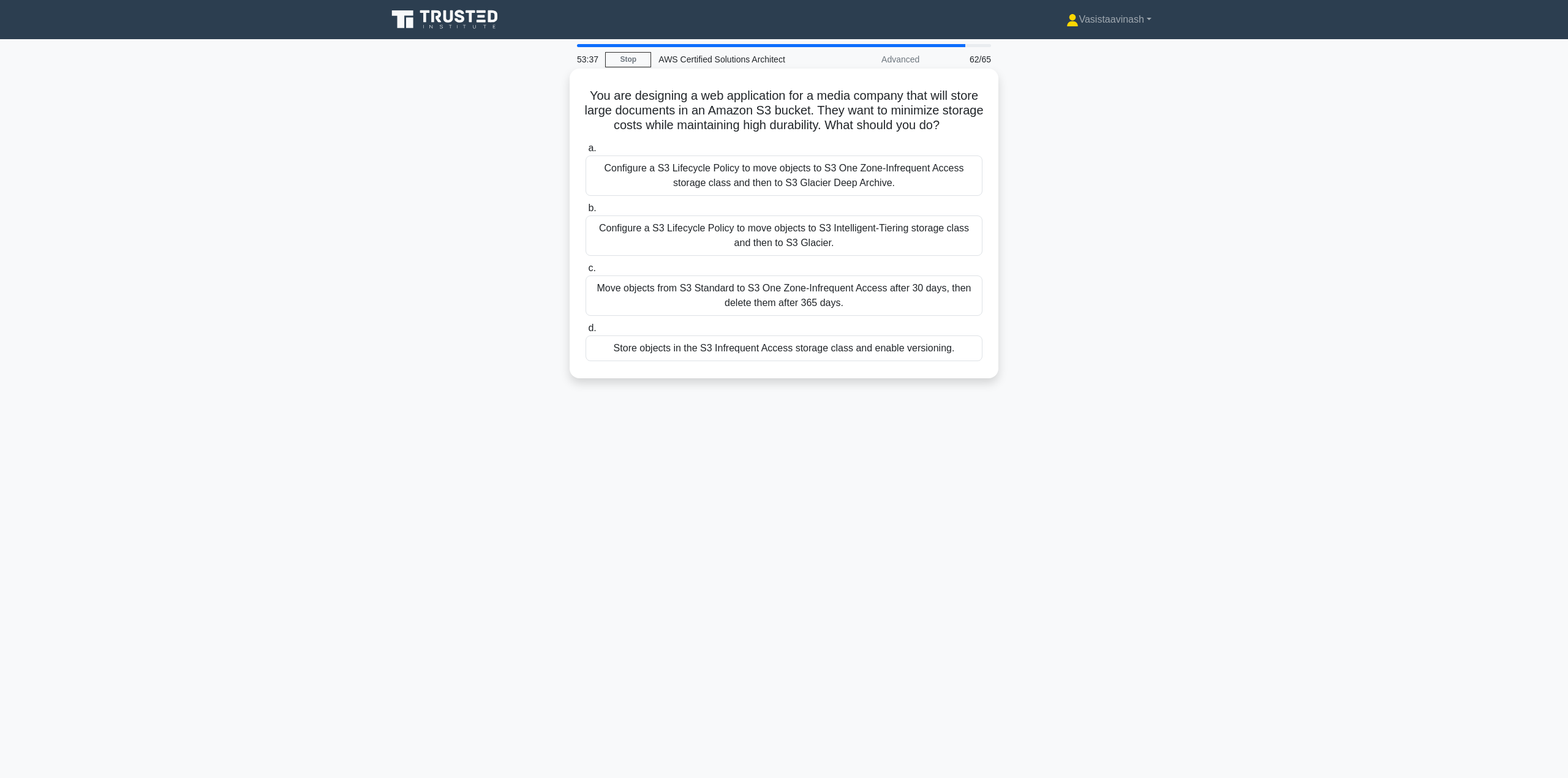
click at [586, 272] on input "c. Move objects from S3 Standard to S3 One Zone-Infrequent Access after 30 days…" at bounding box center [586, 268] width 0 height 8
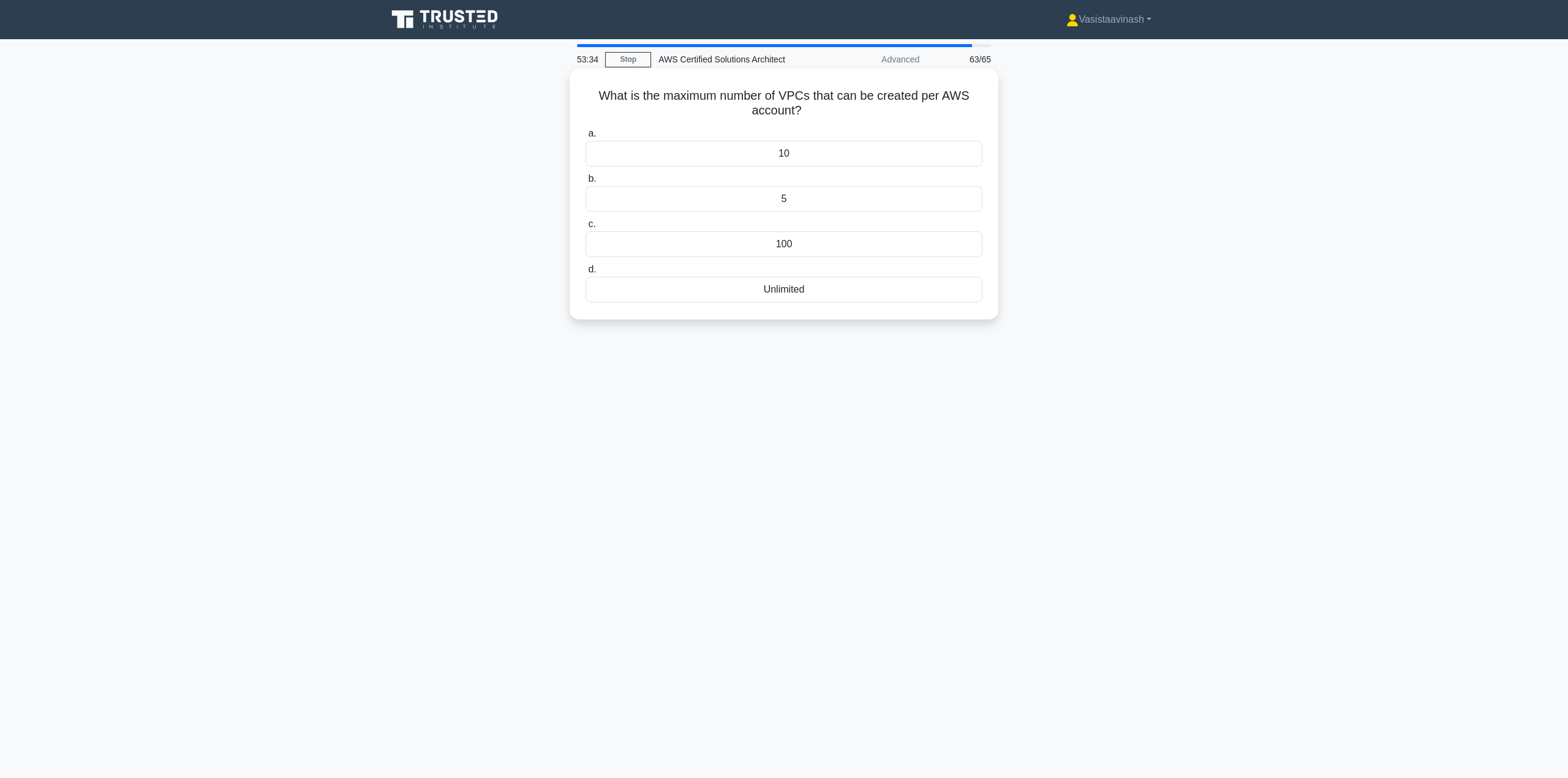
click at [783, 204] on div "5" at bounding box center [784, 199] width 397 height 26
click at [586, 183] on input "b. 5" at bounding box center [586, 179] width 0 height 8
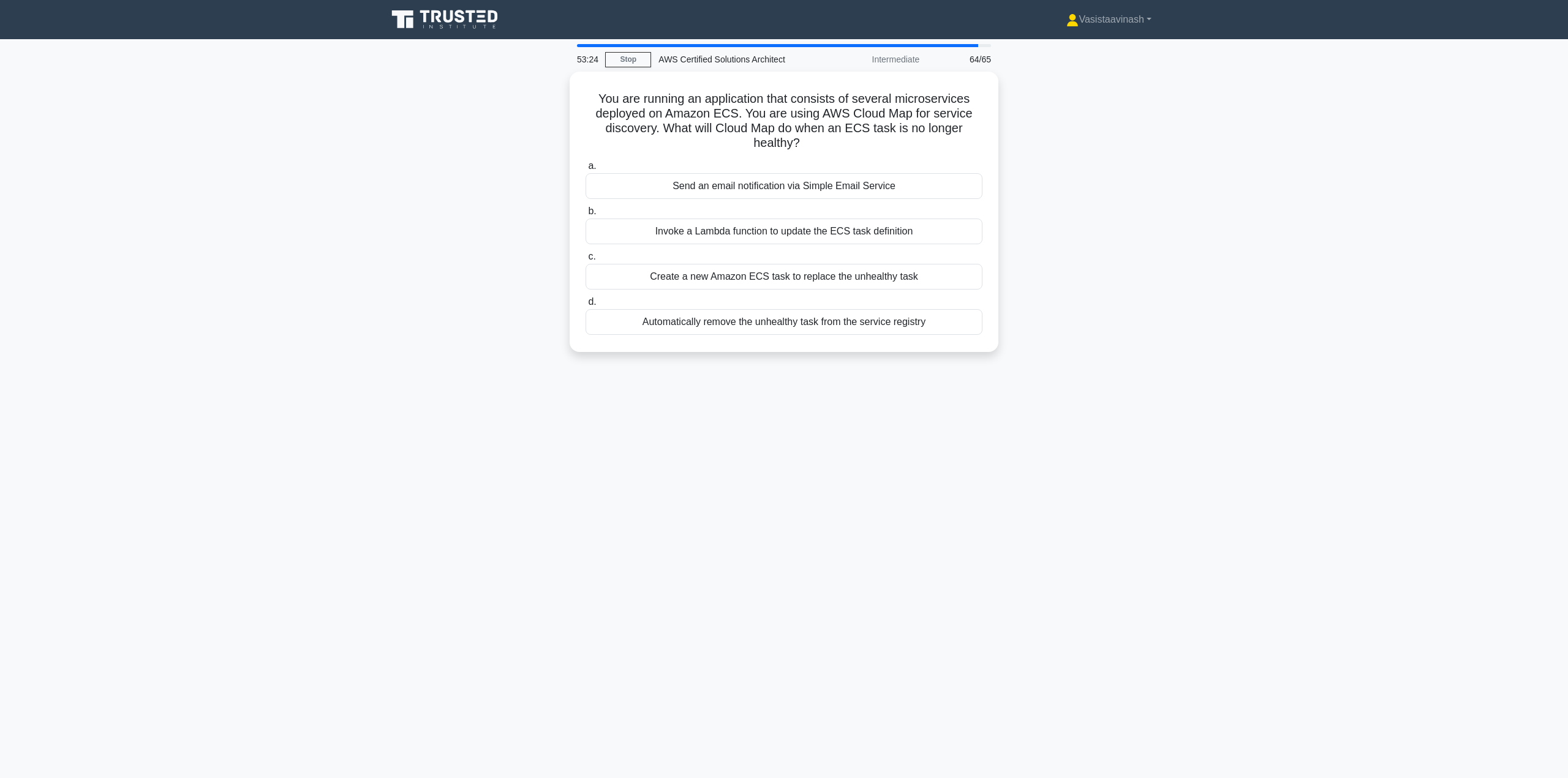
click at [450, 193] on div "You are running an application that consists of several microservices deployed …" at bounding box center [784, 219] width 808 height 295
click at [830, 279] on div "Create a new Amazon ECS task to replace the unhealthy task" at bounding box center [784, 274] width 397 height 26
click at [586, 258] on input "c. Create a new Amazon ECS task to replace the unhealthy task" at bounding box center [586, 254] width 0 height 8
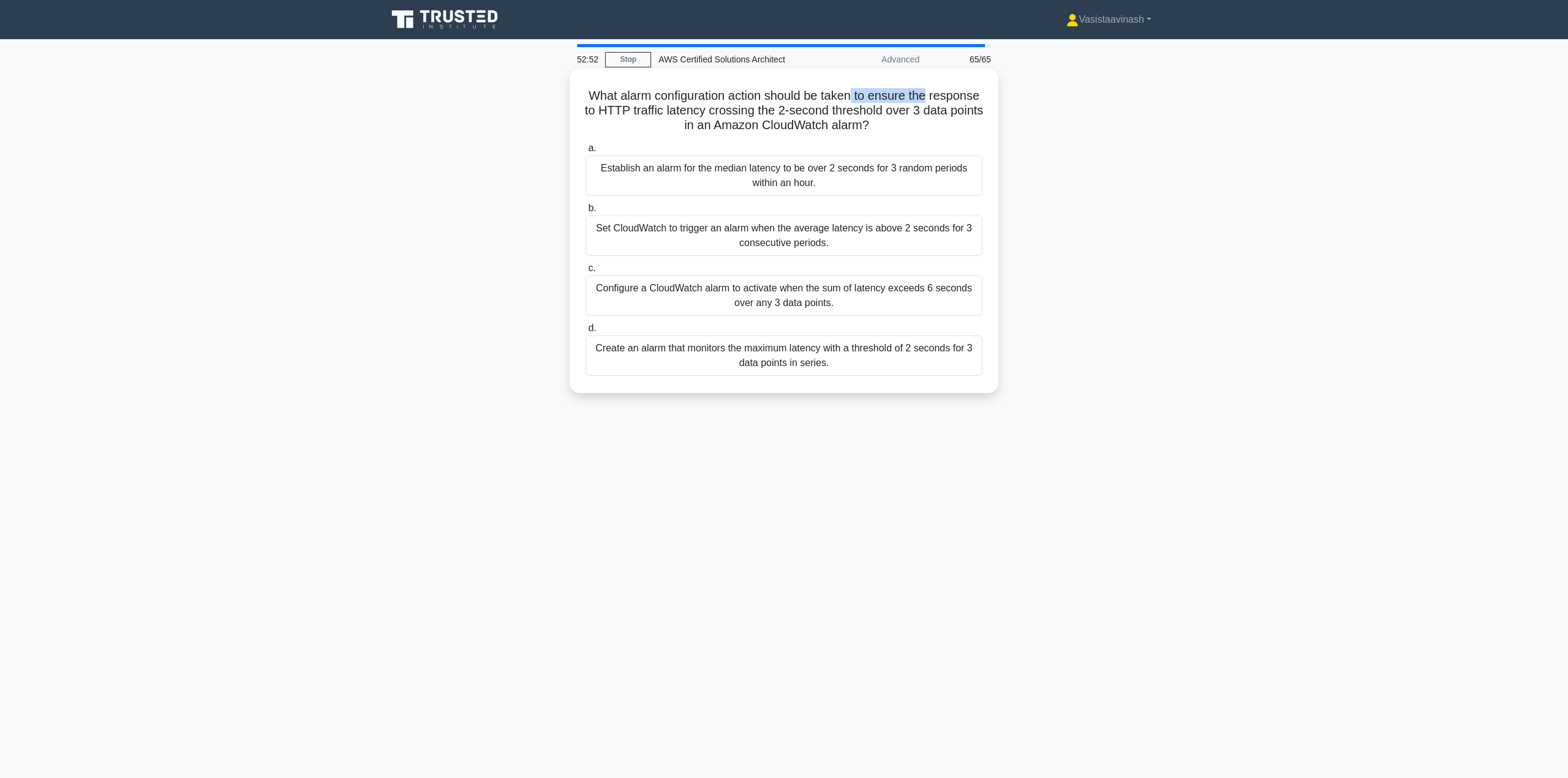
drag, startPoint x: 917, startPoint y: 96, endPoint x: 958, endPoint y: 96, distance: 41.0
click at [958, 96] on h5 "What alarm configuration action should be taken to ensure the response to HTTP …" at bounding box center [784, 110] width 399 height 45
drag, startPoint x: 587, startPoint y: 112, endPoint x: 676, endPoint y: 115, distance: 89.1
click at [676, 115] on h5 "What alarm configuration action should be taken to ensure the response to HTTP …" at bounding box center [784, 110] width 399 height 45
drag, startPoint x: 703, startPoint y: 114, endPoint x: 980, endPoint y: 112, distance: 277.0
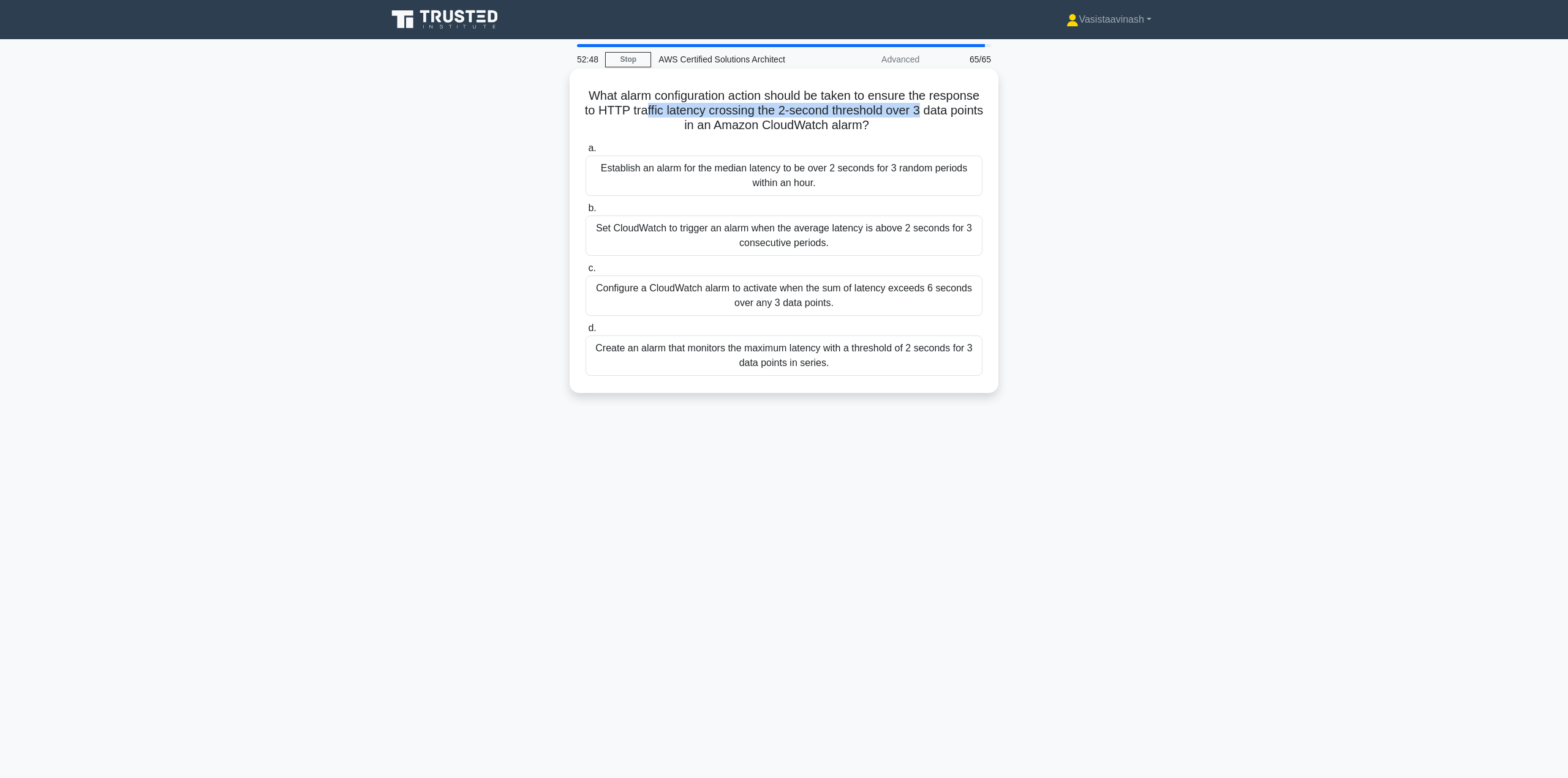
click at [980, 112] on h5 "What alarm configuration action should be taken to ensure the response to HTTP …" at bounding box center [784, 110] width 399 height 45
drag, startPoint x: 679, startPoint y: 127, endPoint x: 896, endPoint y: 127, distance: 217.0
click at [884, 130] on h5 "What alarm configuration action should be taken to ensure the response to HTTP …" at bounding box center [784, 110] width 399 height 45
click at [899, 127] on h5 "What alarm configuration action should be taken to ensure the response to HTTP …" at bounding box center [784, 110] width 399 height 45
drag, startPoint x: 878, startPoint y: 56, endPoint x: 933, endPoint y: 58, distance: 55.0
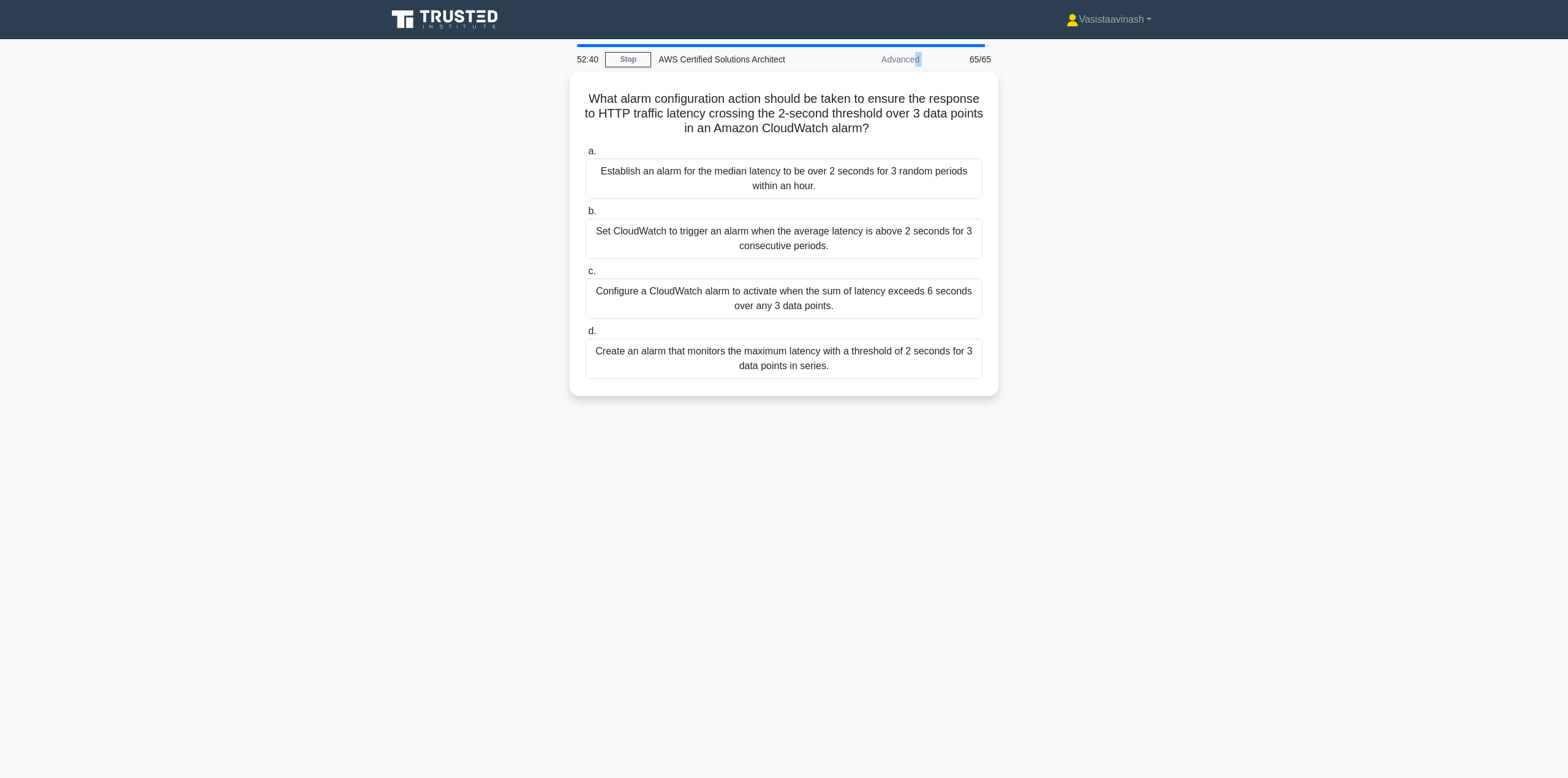
click at [933, 58] on div "52:40 Stop AWS Certified Solutions Architect Advanced 65/65" at bounding box center [784, 59] width 429 height 24
click at [899, 101] on h5 "What alarm configuration action should be taken to ensure the response to HTTP …" at bounding box center [784, 110] width 399 height 45
click at [634, 96] on h5 "What alarm configuration action should be taken to ensure the response to HTTP …" at bounding box center [784, 110] width 399 height 45
drag, startPoint x: 651, startPoint y: 97, endPoint x: 962, endPoint y: 98, distance: 311.0
click at [962, 98] on h5 "What alarm configuration action should be taken to ensure the response to HTTP …" at bounding box center [784, 110] width 399 height 45
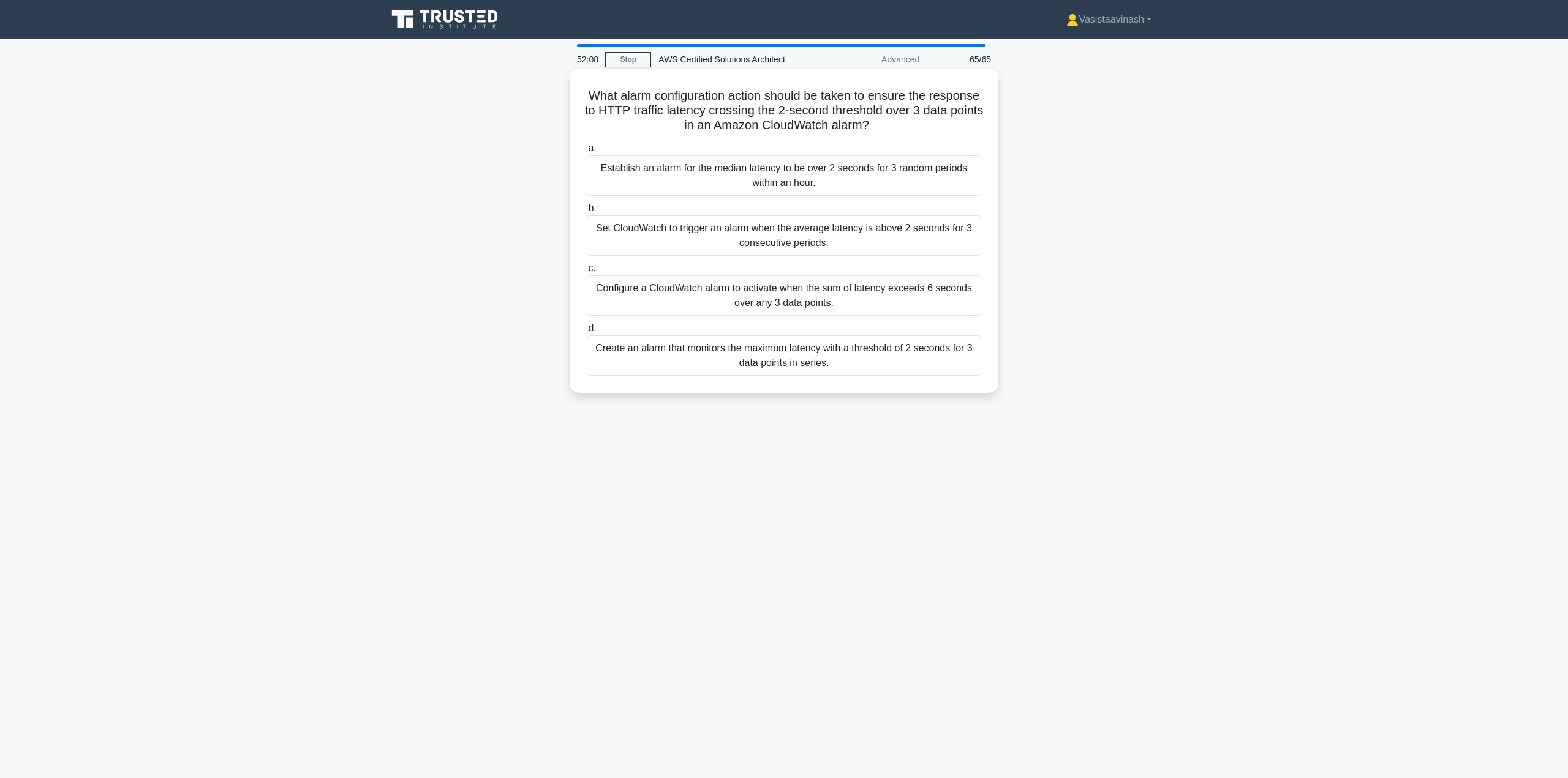
click at [634, 110] on h5 "What alarm configuration action should be taken to ensure the response to HTTP …" at bounding box center [784, 110] width 399 height 45
click at [839, 238] on div "Set CloudWatch to trigger an alarm when the average latency is above 2 seconds …" at bounding box center [784, 236] width 397 height 40
click at [586, 213] on input "b. Set CloudWatch to trigger an alarm when the average latency is above 2 secon…" at bounding box center [586, 208] width 0 height 8
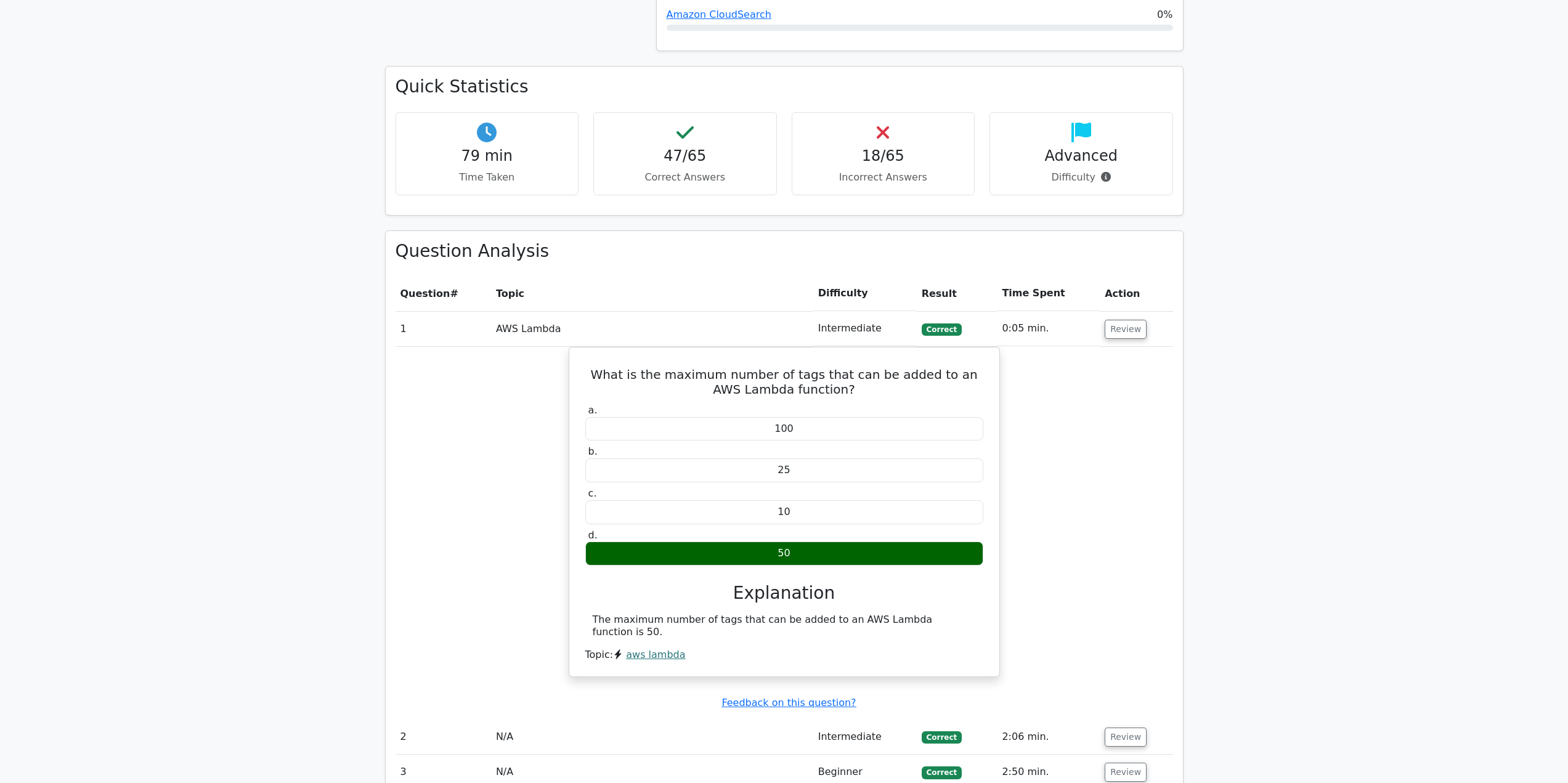
scroll to position [1073, 0]
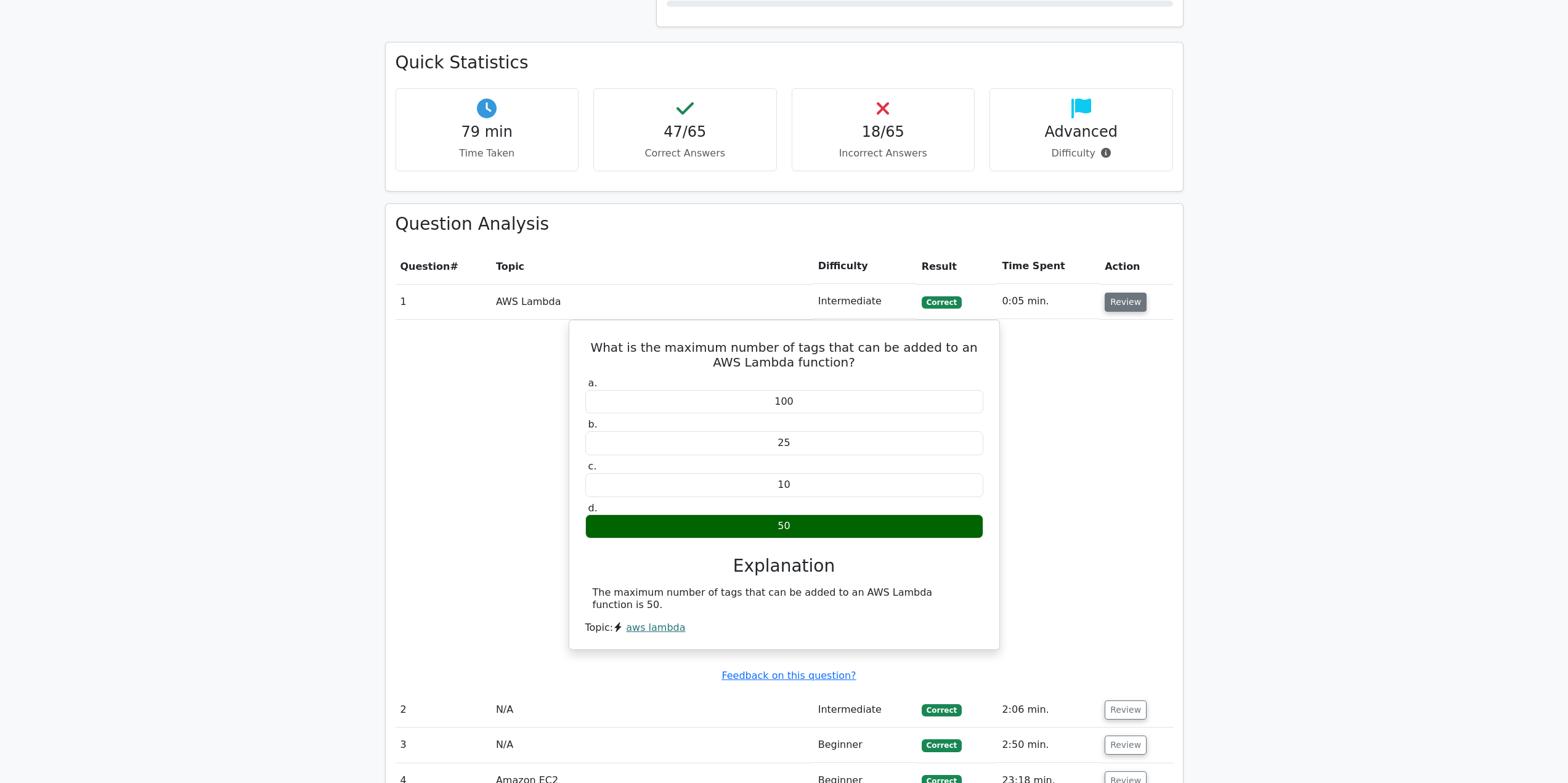
click at [1124, 307] on button "Review" at bounding box center [1126, 302] width 42 height 19
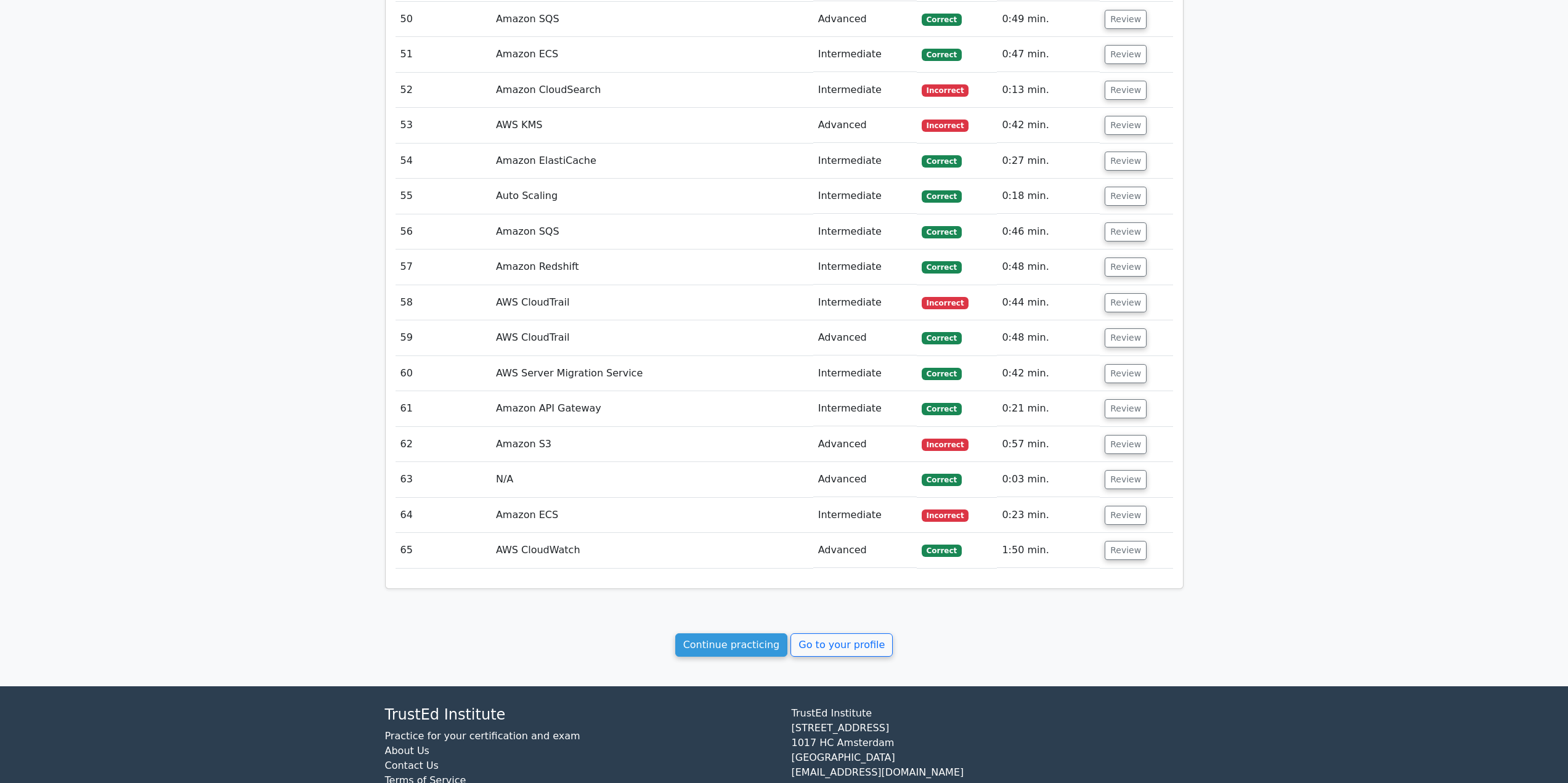
scroll to position [3089, 0]
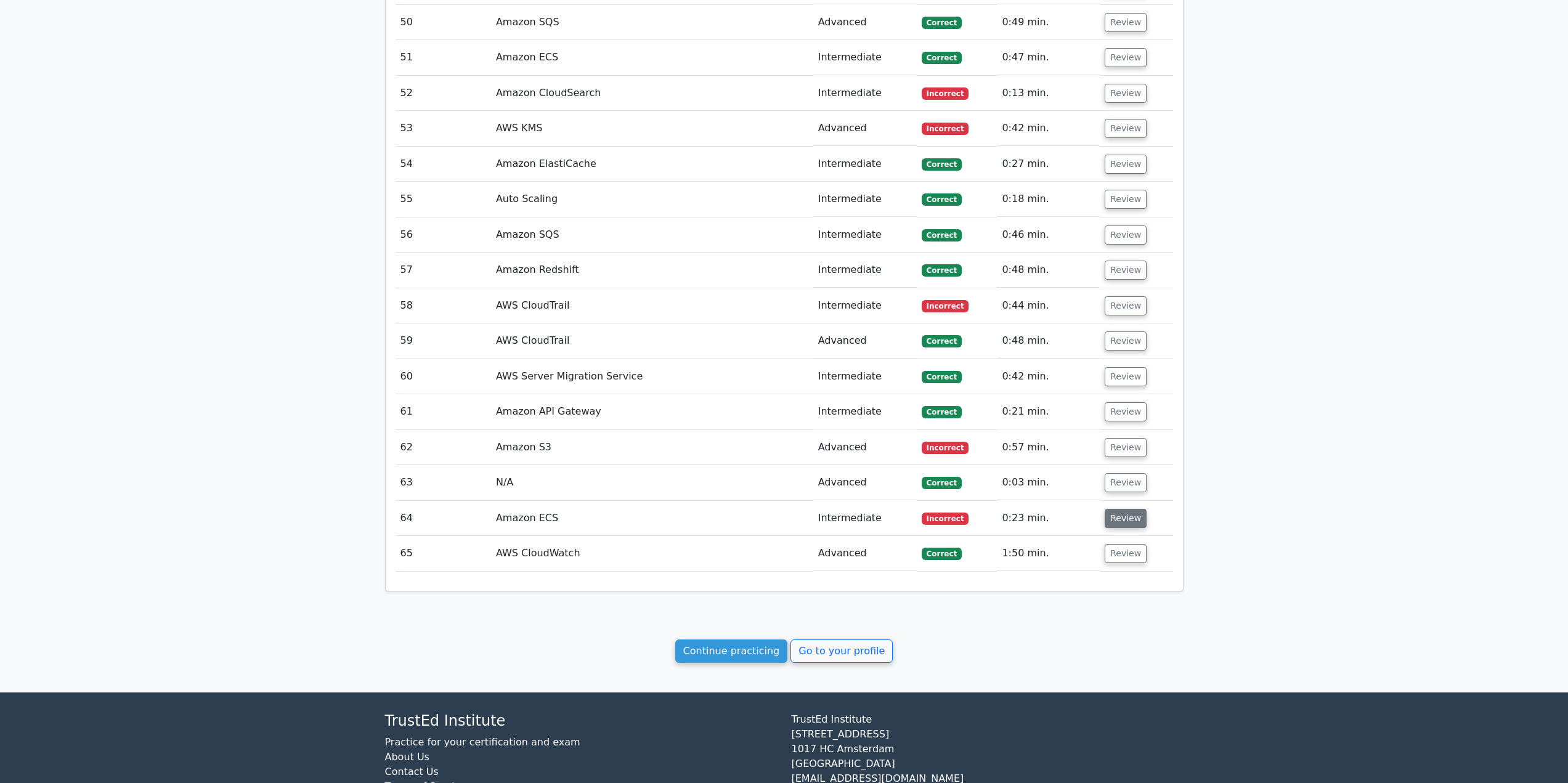
click at [1116, 521] on button "Review" at bounding box center [1126, 518] width 42 height 19
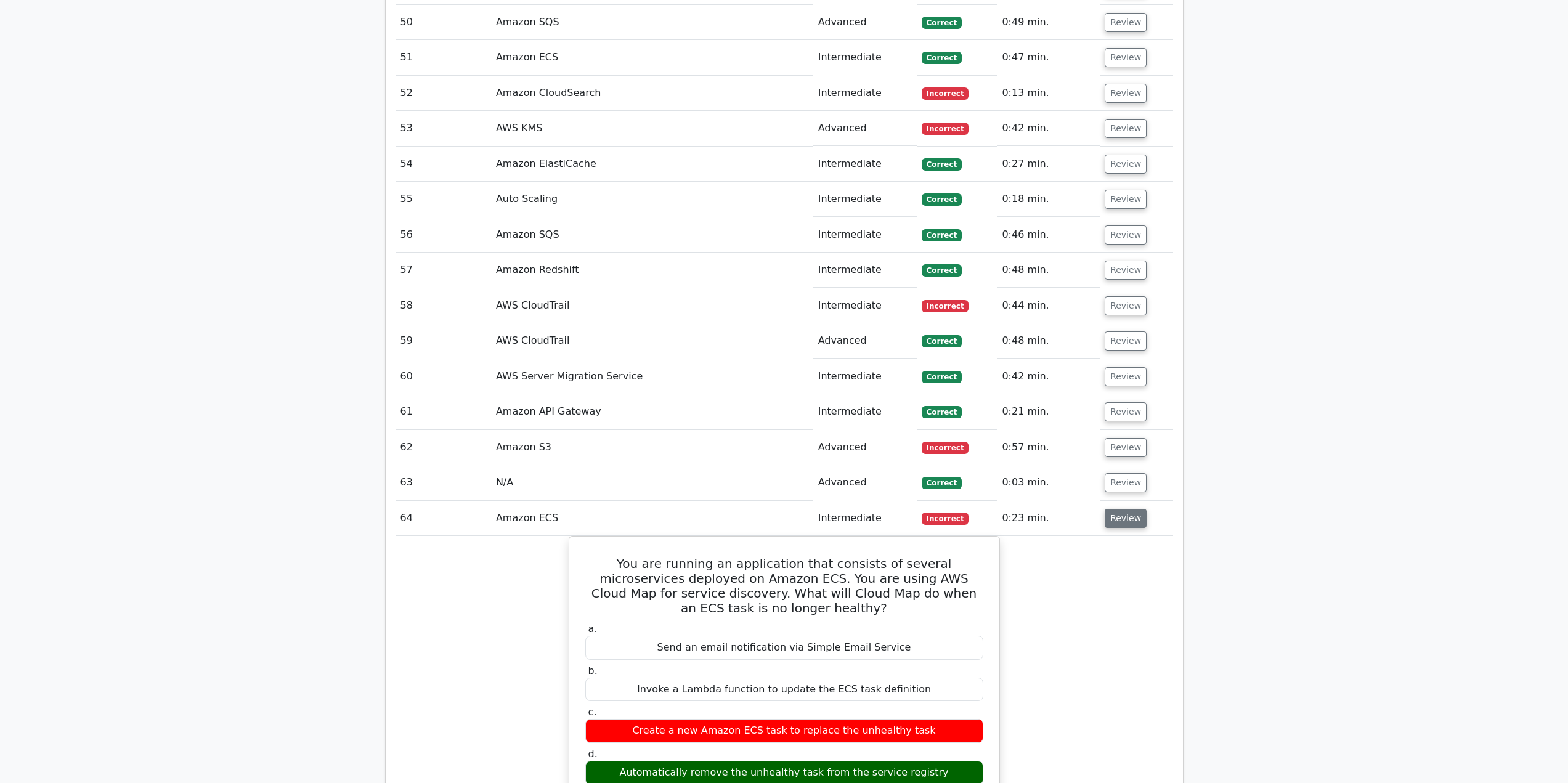
click at [1116, 521] on button "Review" at bounding box center [1126, 518] width 42 height 19
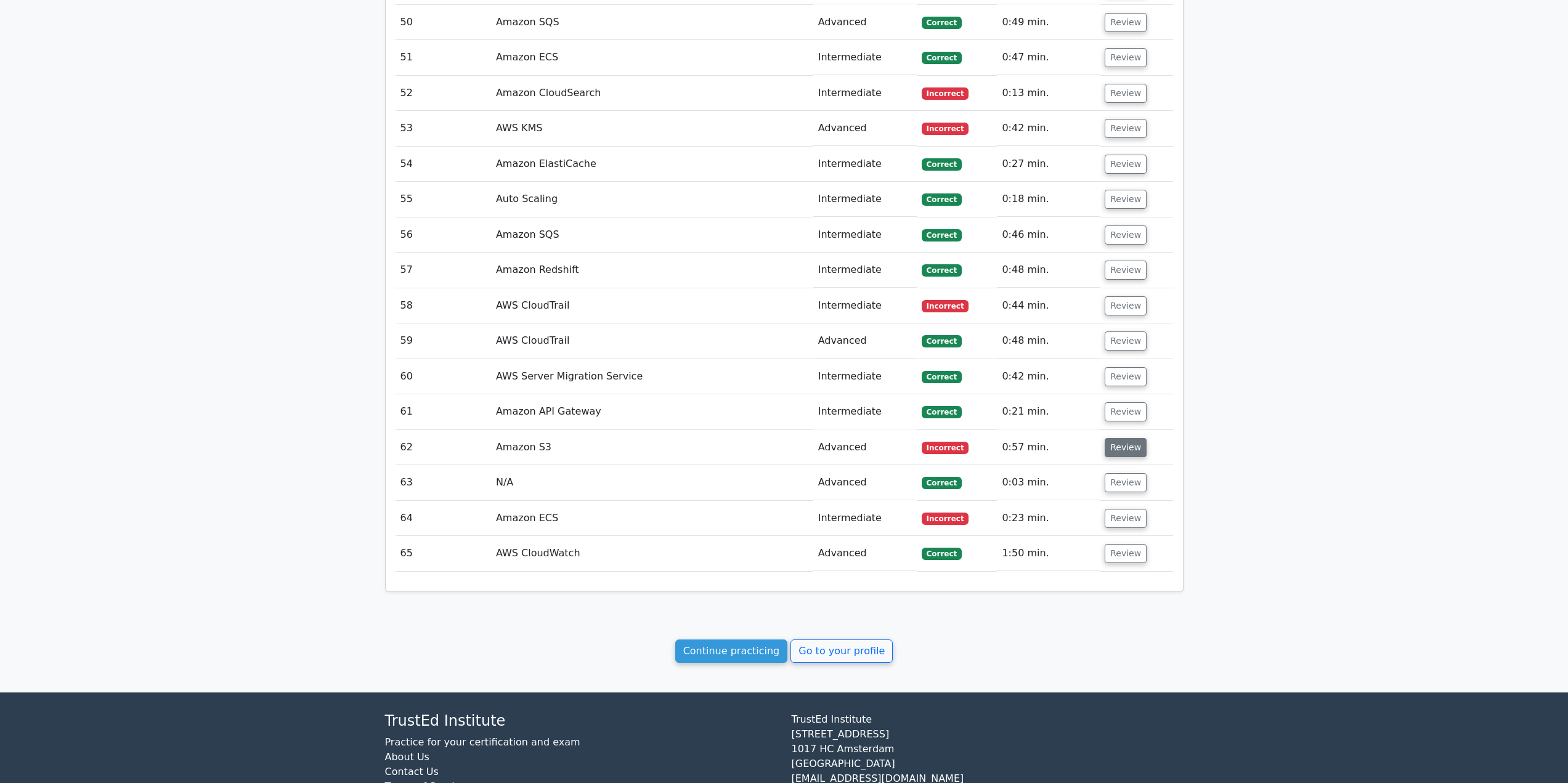
click at [1120, 452] on button "Review" at bounding box center [1126, 447] width 42 height 19
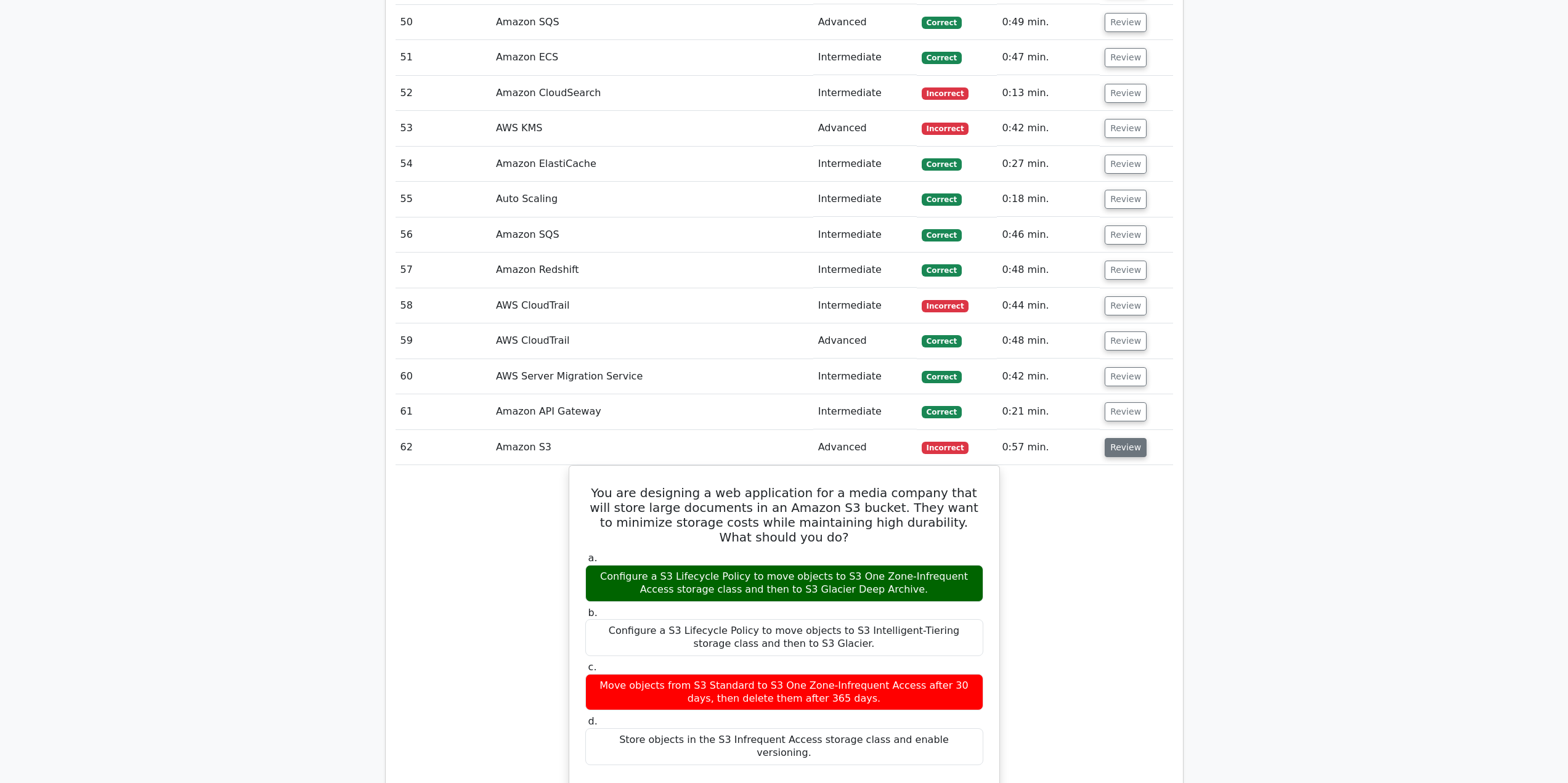
click at [1120, 452] on button "Review" at bounding box center [1126, 447] width 42 height 19
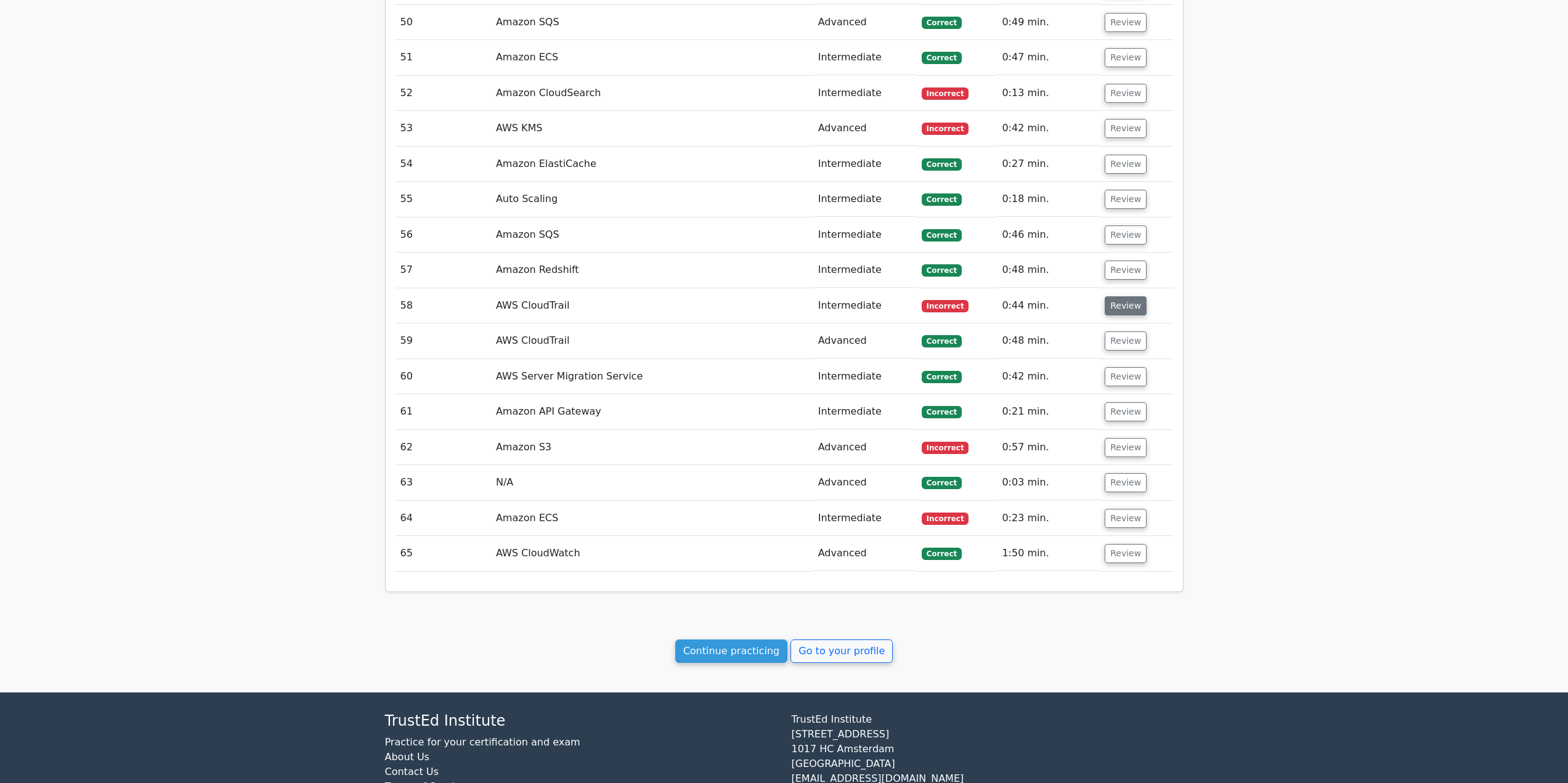
click at [1119, 308] on button "Review" at bounding box center [1126, 306] width 42 height 19
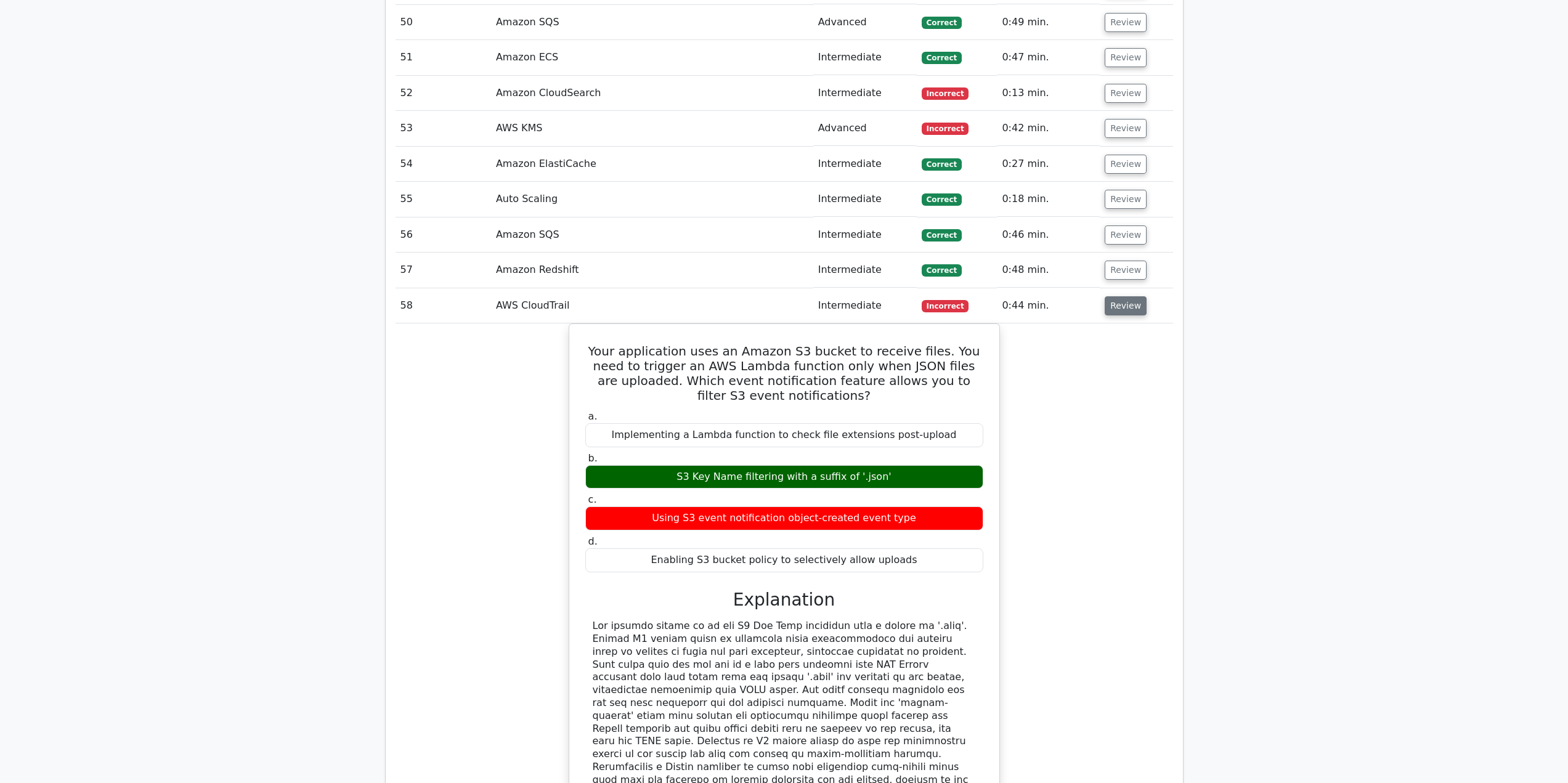
click at [1120, 302] on button "Review" at bounding box center [1126, 306] width 42 height 19
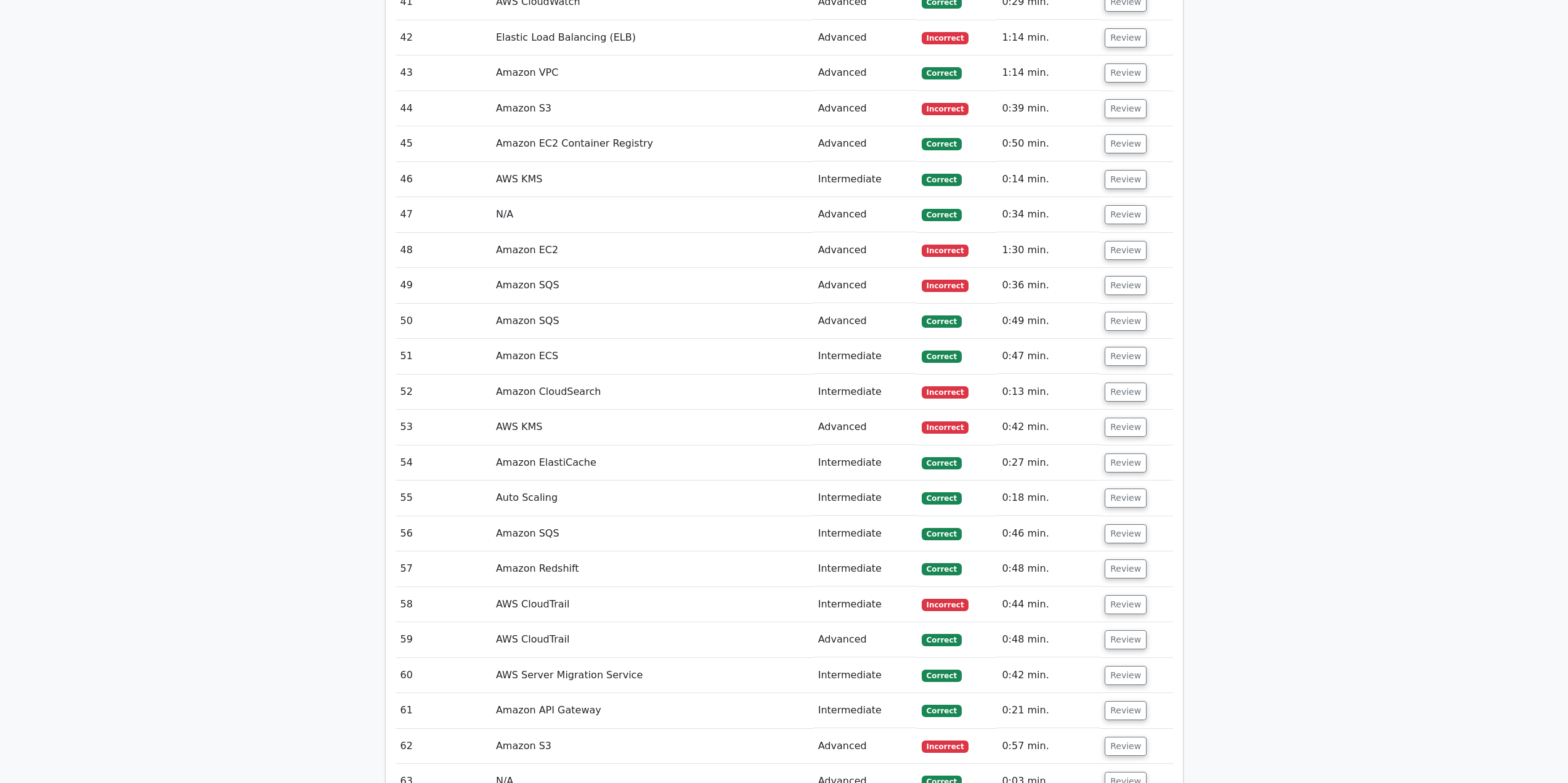
scroll to position [2780, 0]
